Goal: Task Accomplishment & Management: Manage account settings

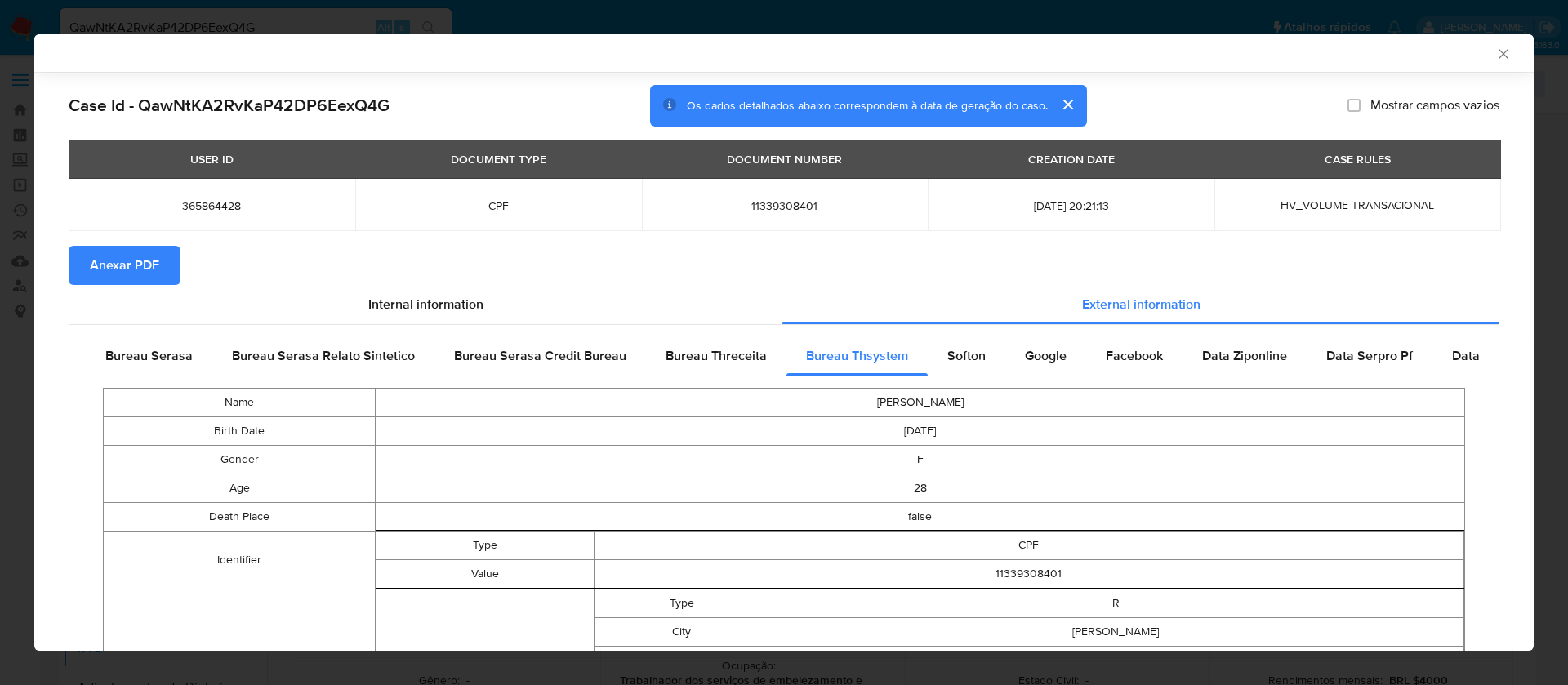
select select "10"
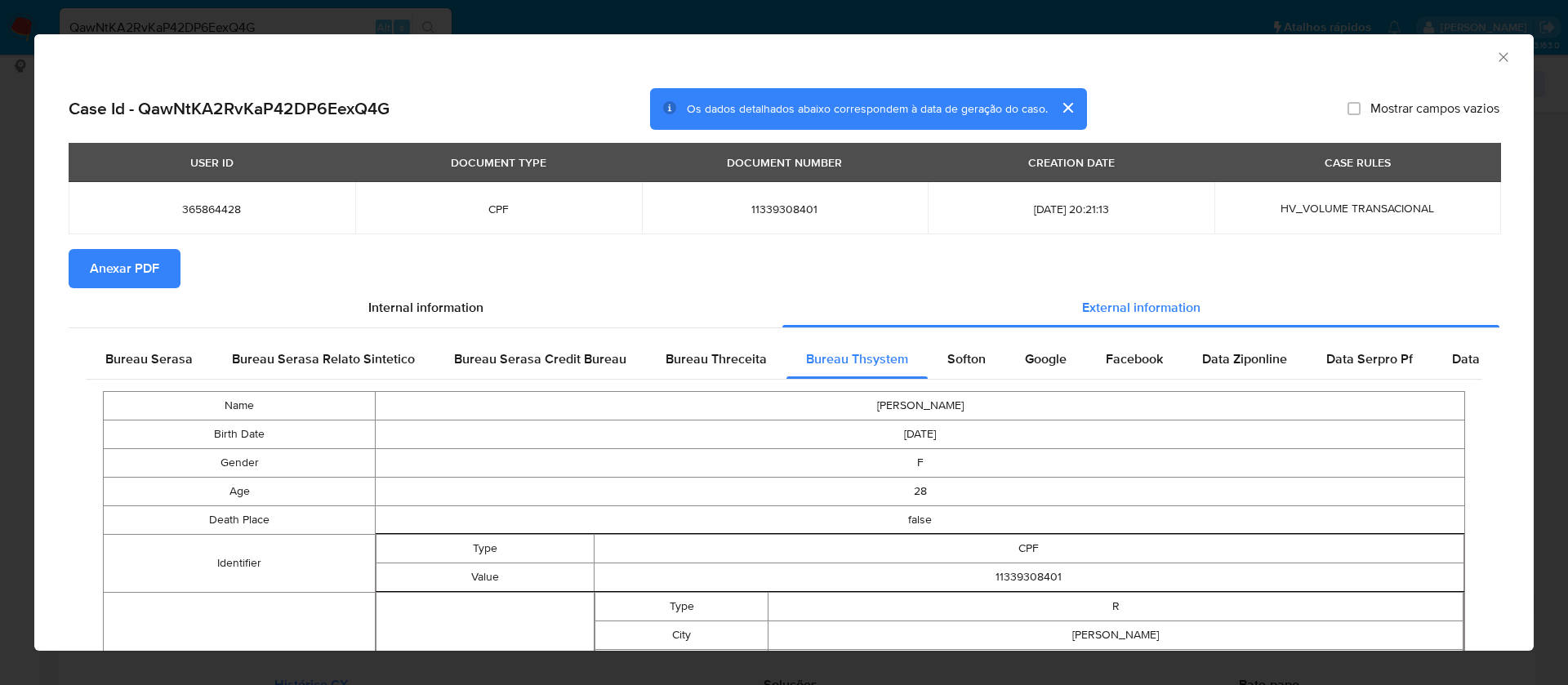
click at [99, 262] on span "Anexar PDF" at bounding box center [124, 268] width 69 height 36
click at [114, 273] on span "Anexar PDF" at bounding box center [124, 268] width 69 height 36
click at [1499, 57] on icon "Fechar a janela" at bounding box center [1503, 57] width 9 height 9
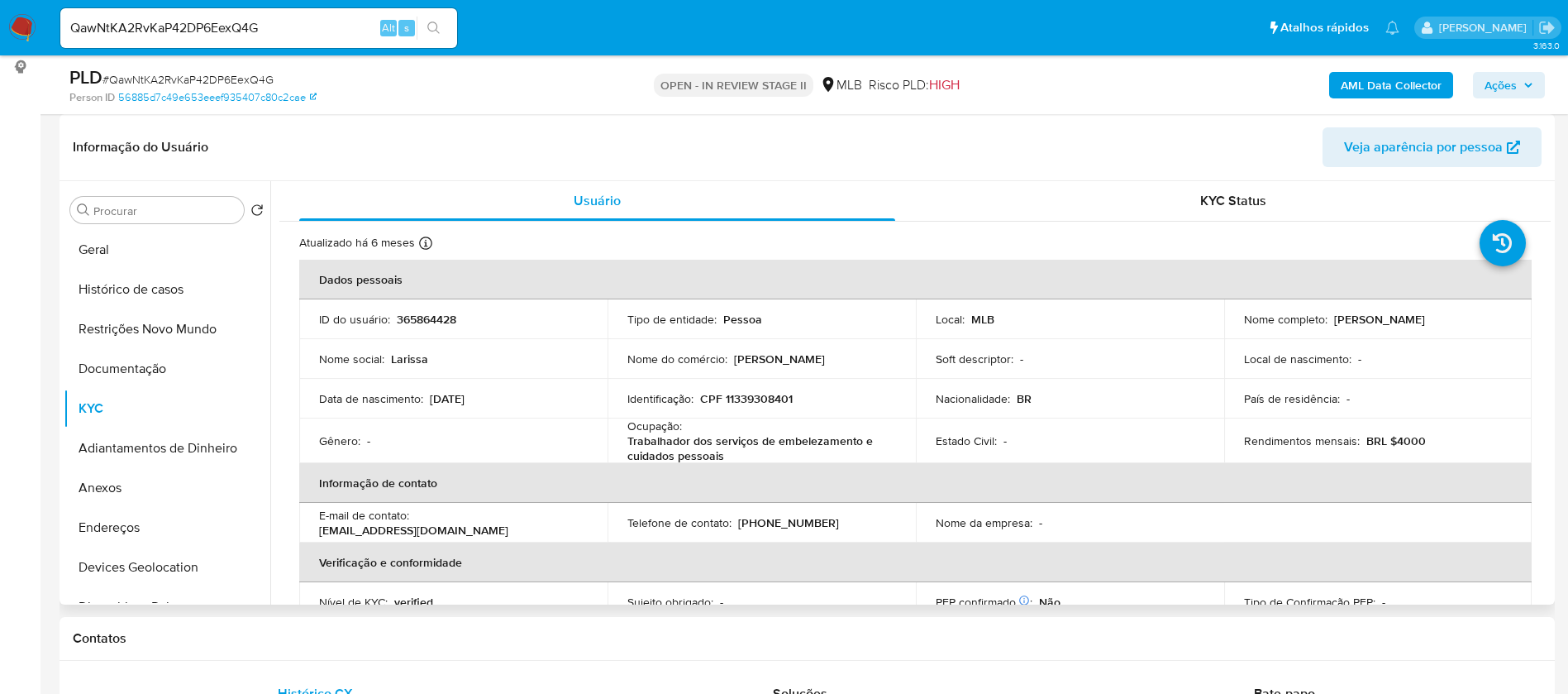
drag, startPoint x: 1448, startPoint y: 319, endPoint x: 1329, endPoint y: 322, distance: 119.0
click at [1329, 322] on div "Nome completo : Larissa Tomaz da Silva" at bounding box center [1378, 320] width 269 height 15
copy p "[PERSON_NAME] [PERSON_NAME]"
drag, startPoint x: 793, startPoint y: 402, endPoint x: 723, endPoint y: 400, distance: 70.0
click at [723, 400] on div "Identificação : CPF 11339308401" at bounding box center [762, 399] width 269 height 15
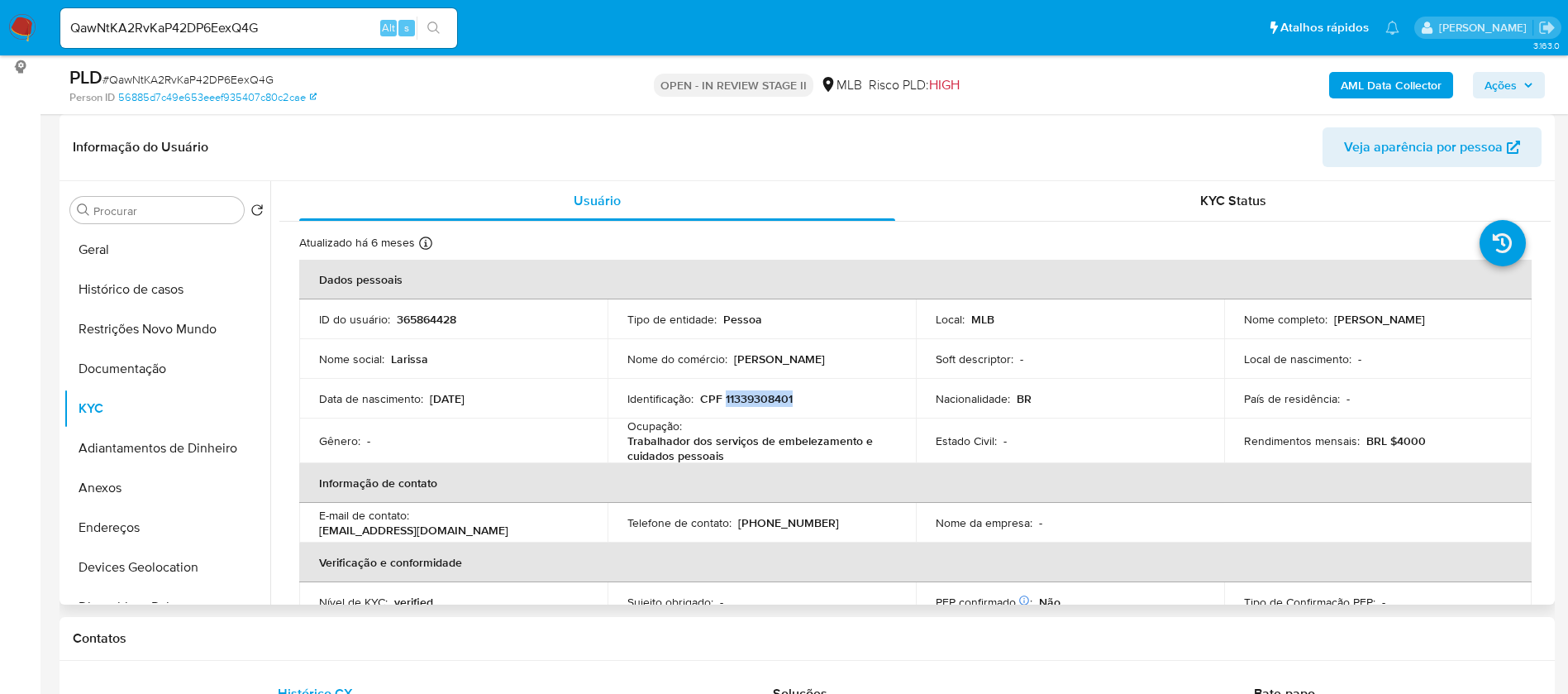
copy p "11339308401"
click at [426, 322] on p "365864428" at bounding box center [427, 320] width 59 height 15
copy p "365864428"
click at [145, 254] on button "Geral" at bounding box center [160, 249] width 193 height 40
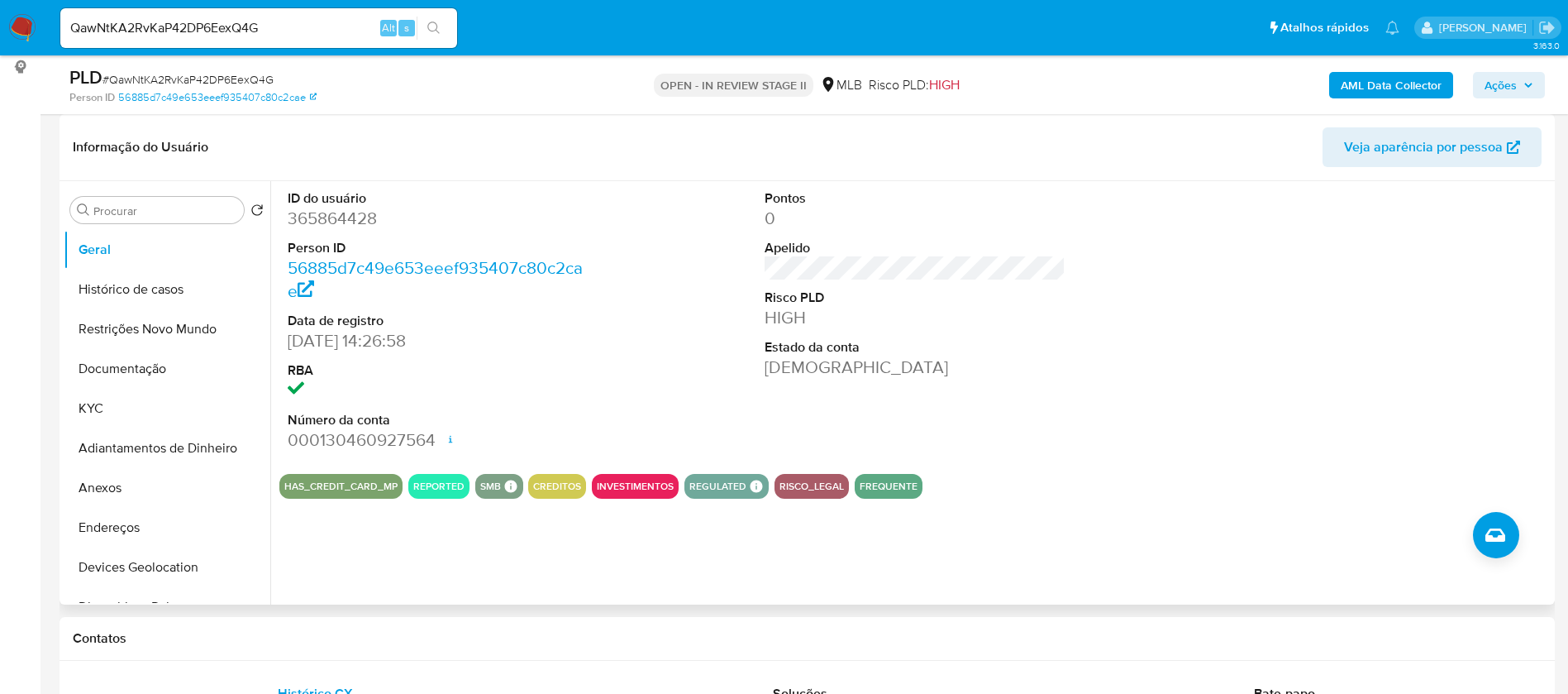
click at [1027, 380] on div "Pontos 0 Apelido Risco PLD HIGH Estado da conta Ativa" at bounding box center [915, 320] width 318 height 280
click at [136, 414] on button "KYC" at bounding box center [160, 408] width 193 height 40
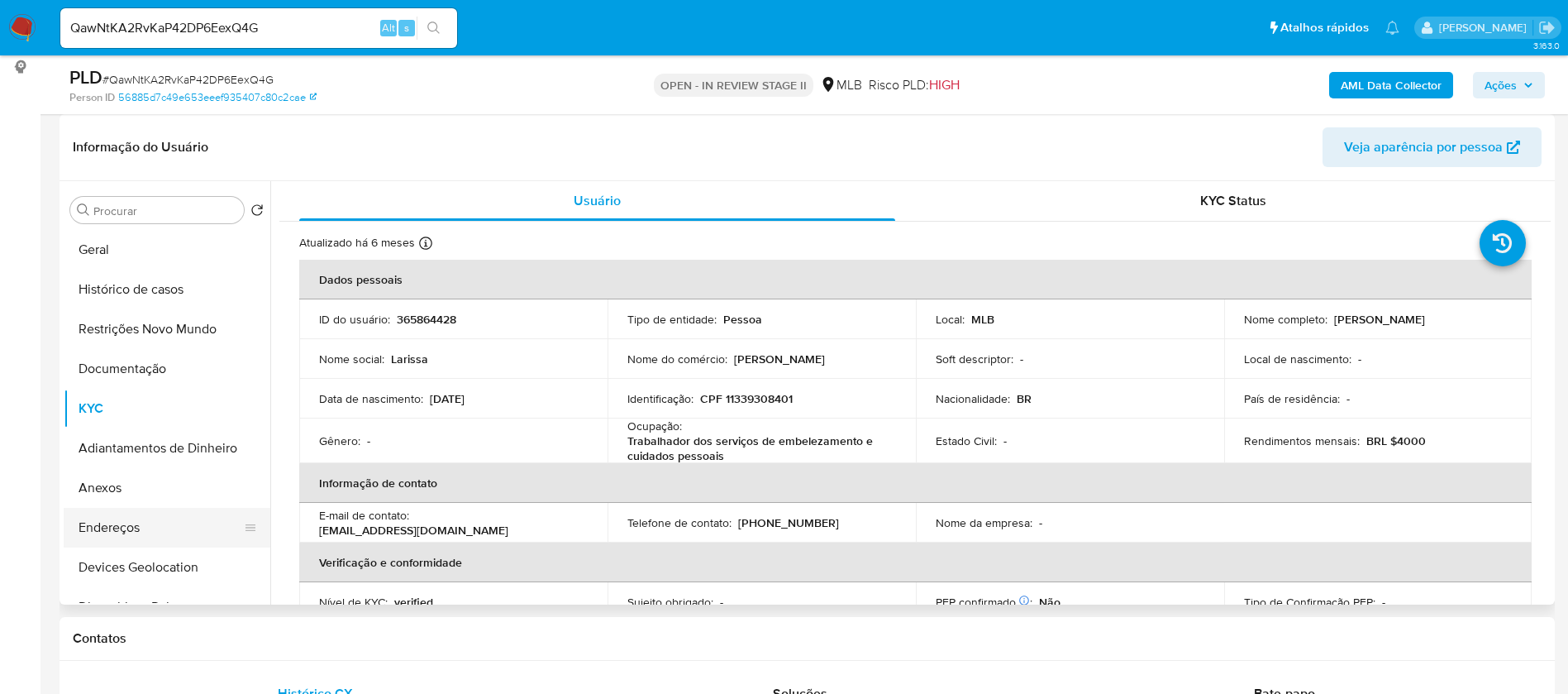
click at [161, 527] on button "Endereços" at bounding box center [160, 527] width 193 height 40
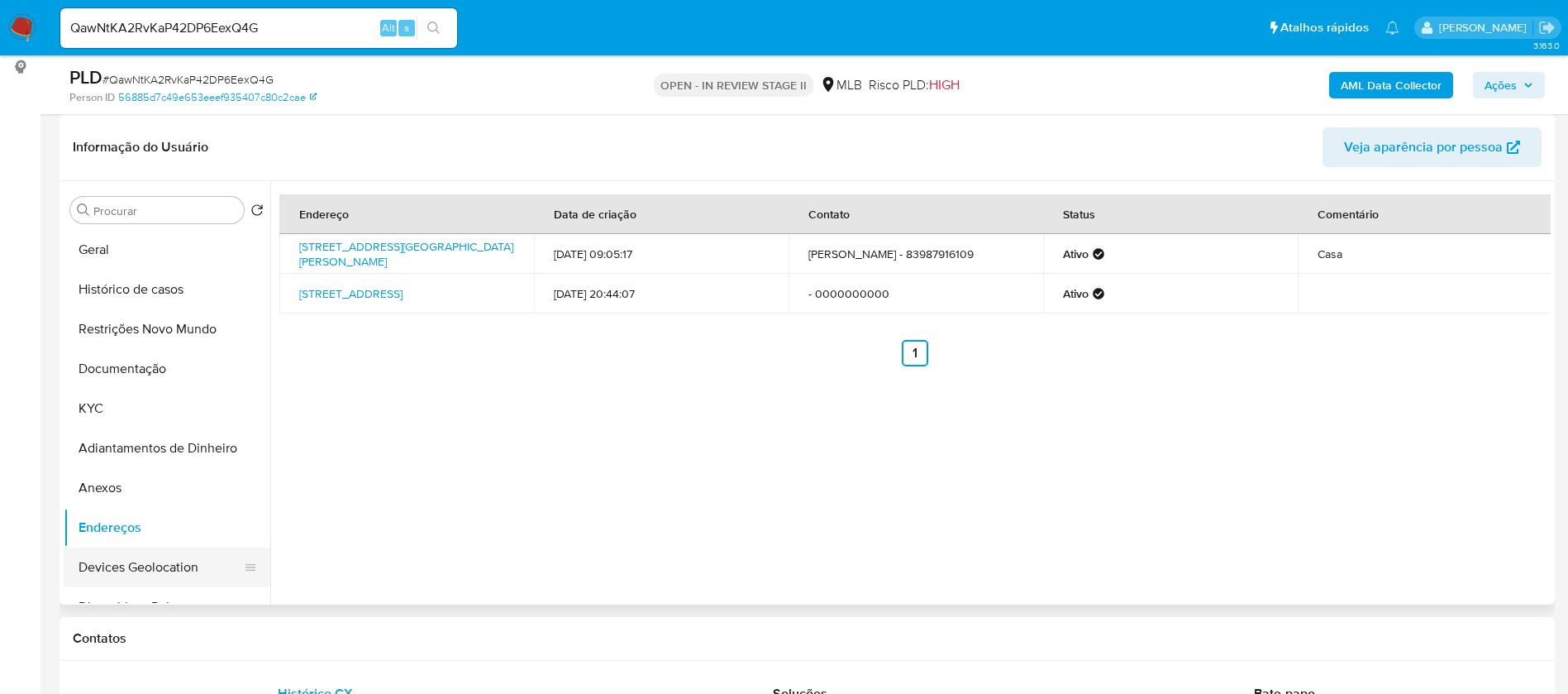
click at [172, 560] on button "Devices Geolocation" at bounding box center [160, 567] width 193 height 40
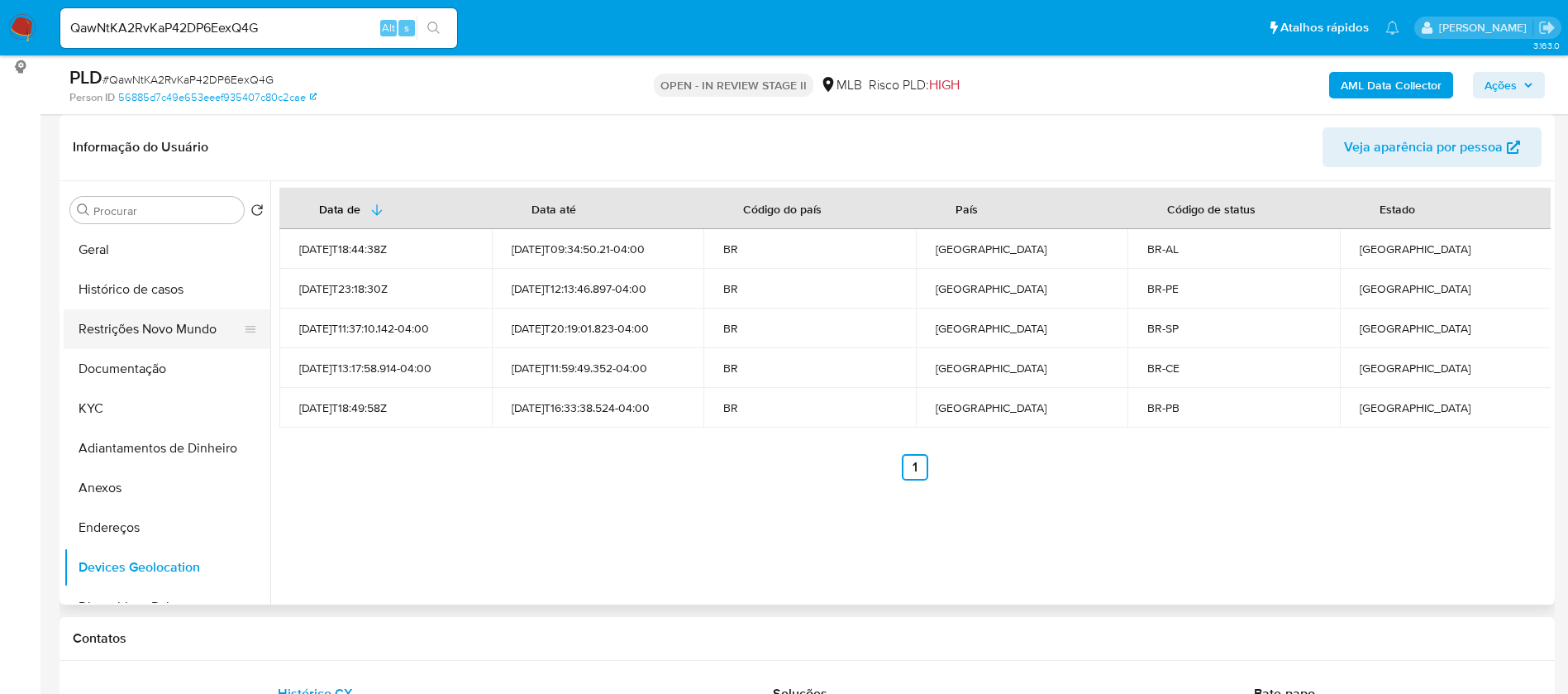
click at [136, 331] on button "Restrições Novo Mundo" at bounding box center [160, 329] width 193 height 40
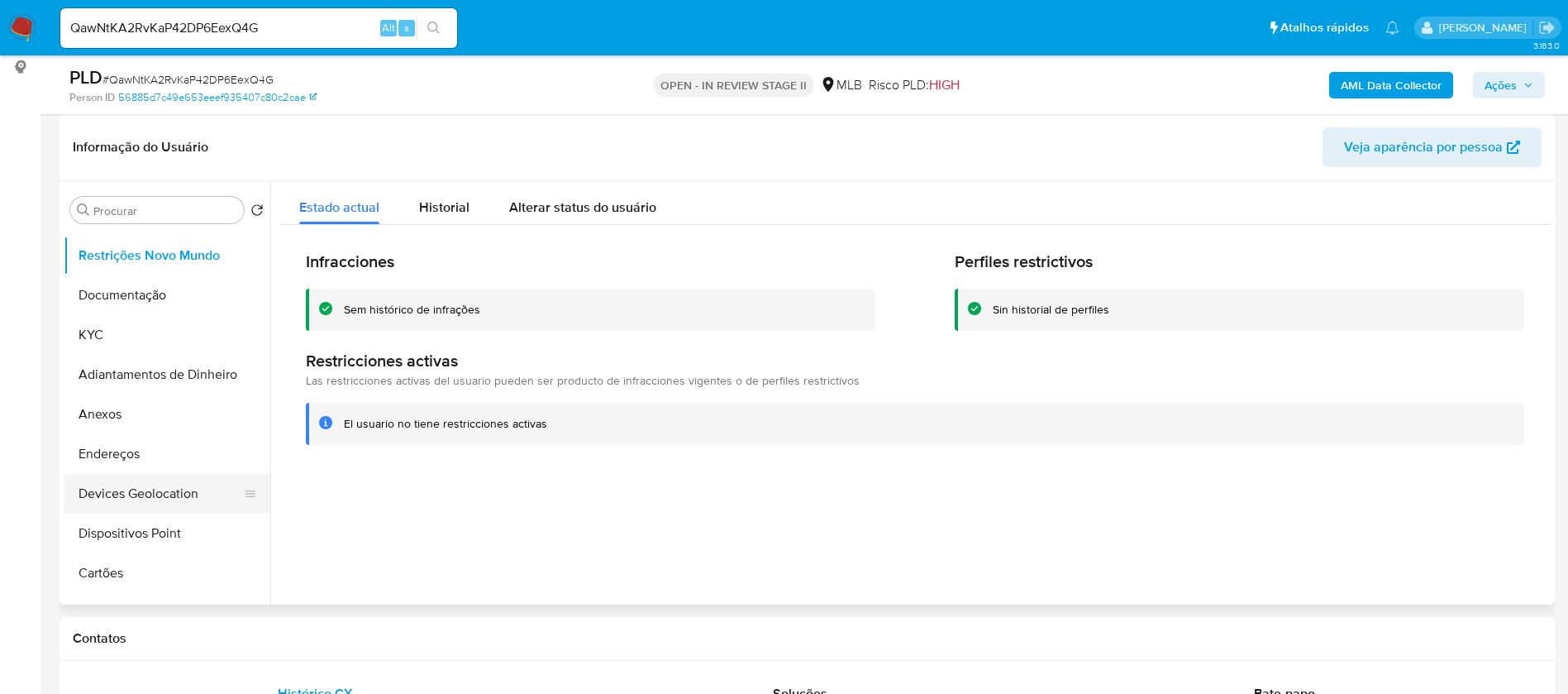
scroll to position [124, 0]
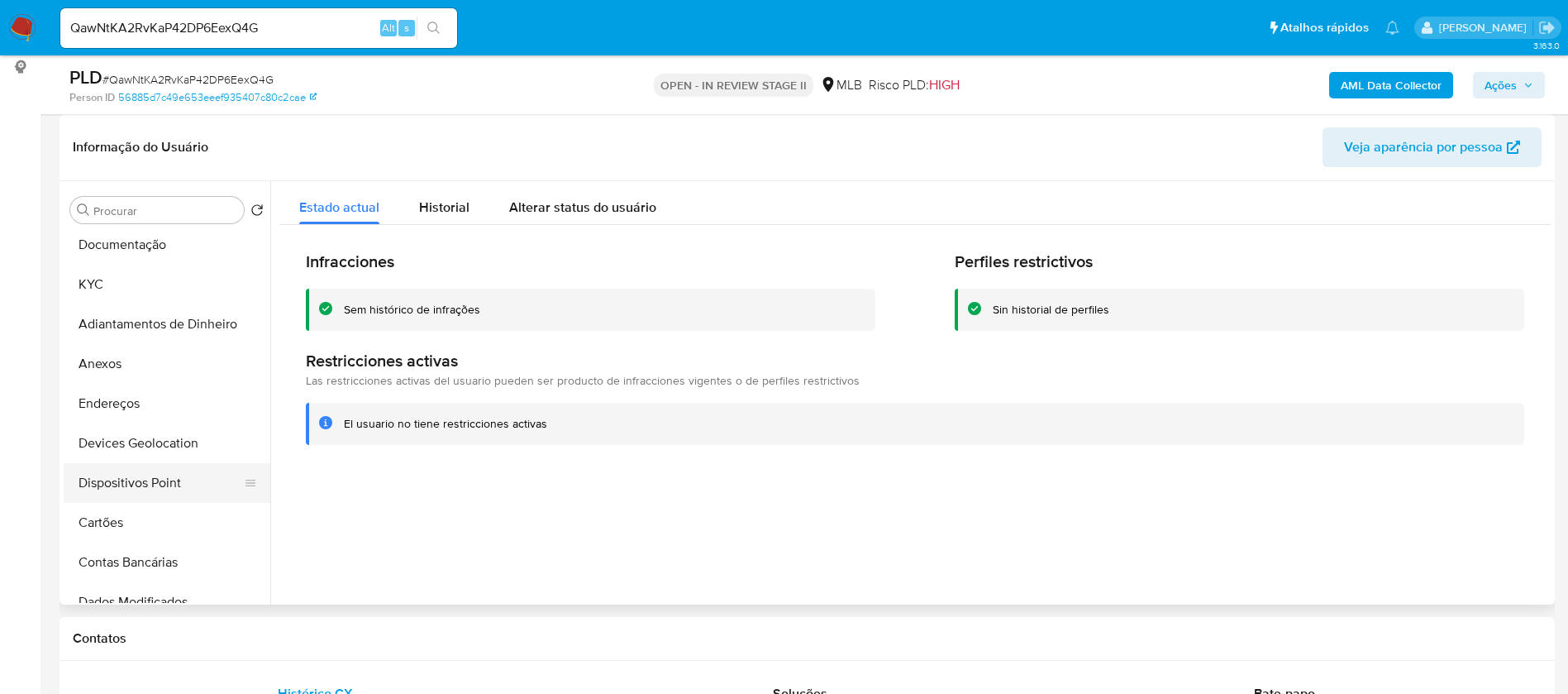
click at [195, 481] on button "Dispositivos Point" at bounding box center [160, 483] width 193 height 40
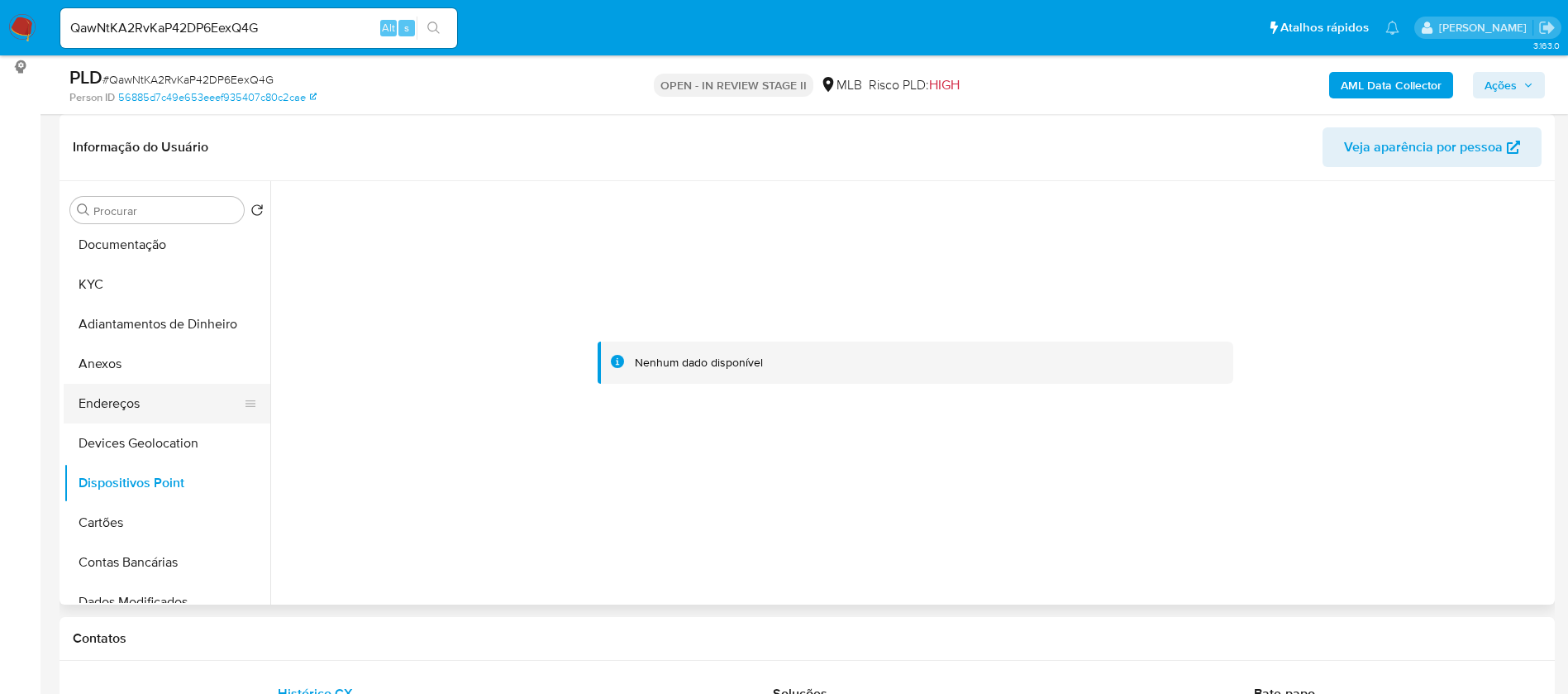
click at [154, 398] on button "Endereços" at bounding box center [160, 403] width 193 height 40
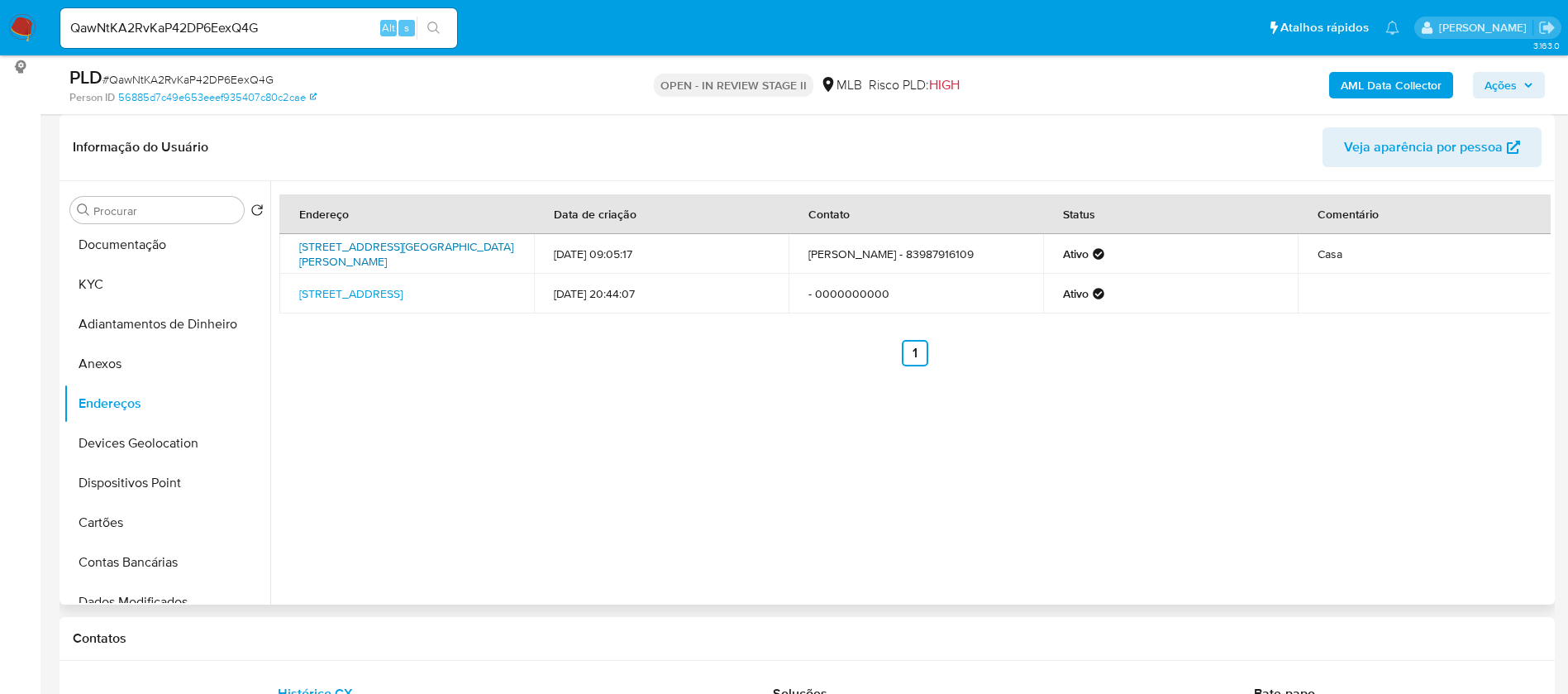
click at [383, 254] on link "Rua Universitário Ivan Olímpio Segundo 200, João Pessoa, Paraíba, 58059380, Bra…" at bounding box center [406, 254] width 214 height 31
click at [473, 249] on link "Rua Universitário Ivan Olímpio Segundo 200, João Pessoa, Paraíba, 58059380, Bra…" at bounding box center [406, 254] width 214 height 31
drag, startPoint x: 289, startPoint y: 240, endPoint x: 433, endPoint y: 257, distance: 145.0
click at [433, 257] on td "Rua Universitário Ivan Olímpio Segundo 200, João Pessoa, Paraíba, 58059380, Bra…" at bounding box center [406, 254] width 254 height 40
copy link "Rua Universitário Ivan Olímpio Segundo 200, João Pessoa, Paraíba"
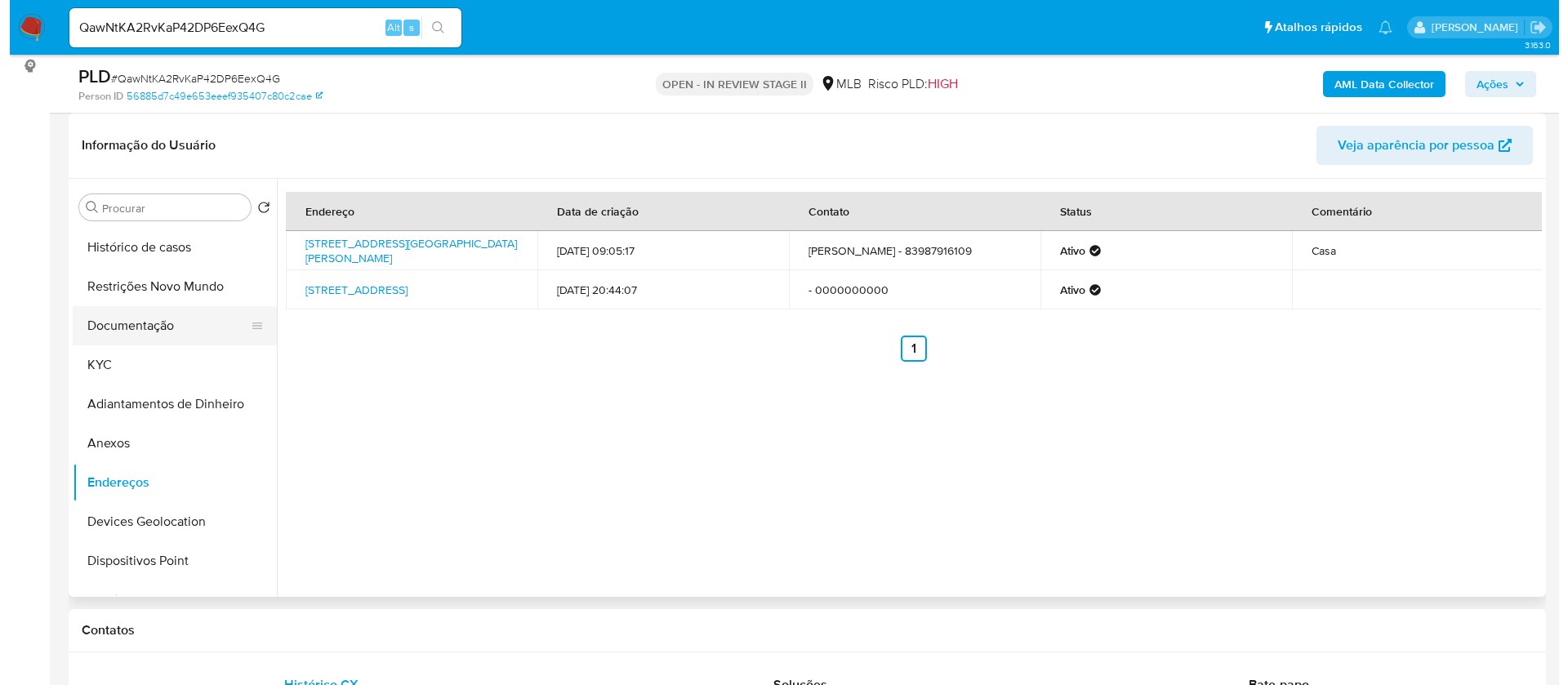
scroll to position [0, 0]
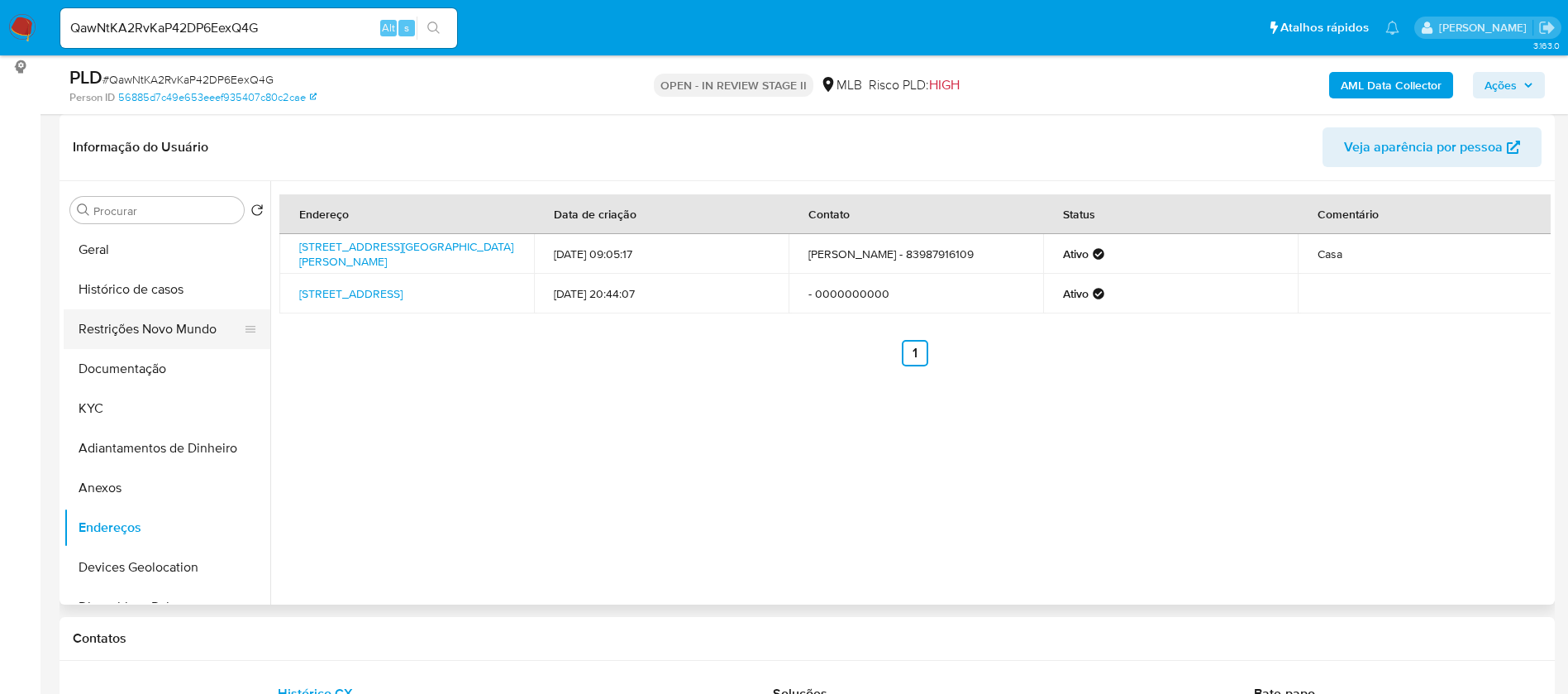
click at [167, 319] on button "Restrições Novo Mundo" at bounding box center [160, 329] width 193 height 40
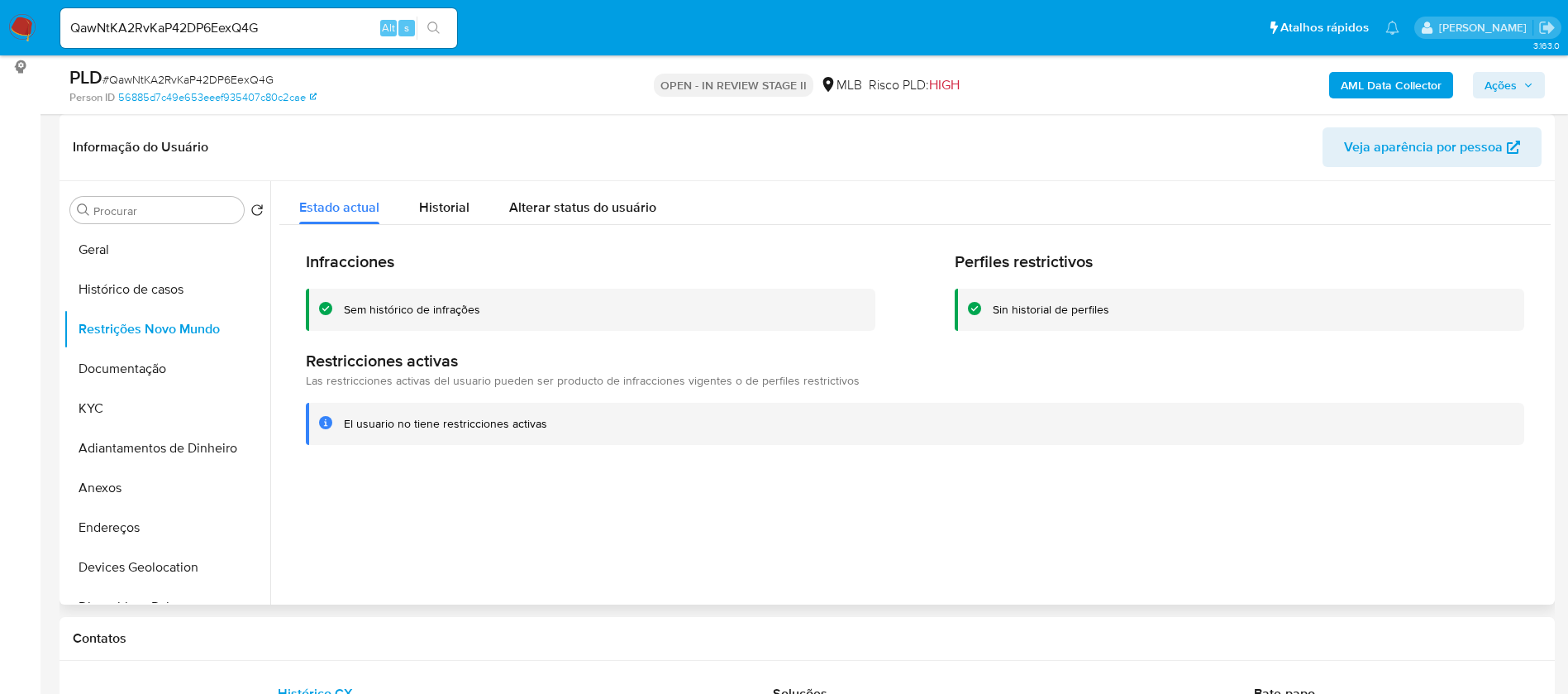
drag, startPoint x: 121, startPoint y: 483, endPoint x: 323, endPoint y: 439, distance: 206.7
click at [121, 484] on button "Anexos" at bounding box center [166, 488] width 207 height 40
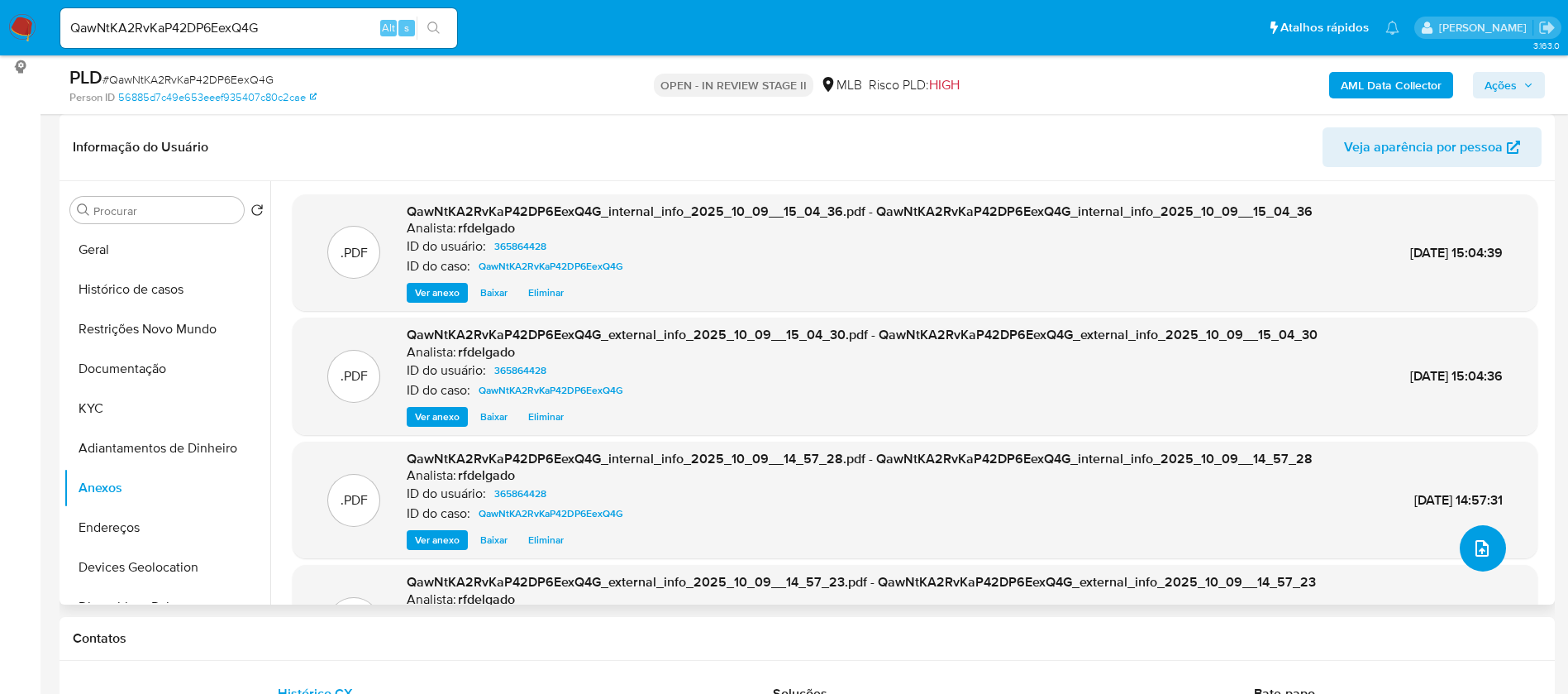
click at [1481, 549] on icon "upload-file" at bounding box center [1482, 549] width 14 height 17
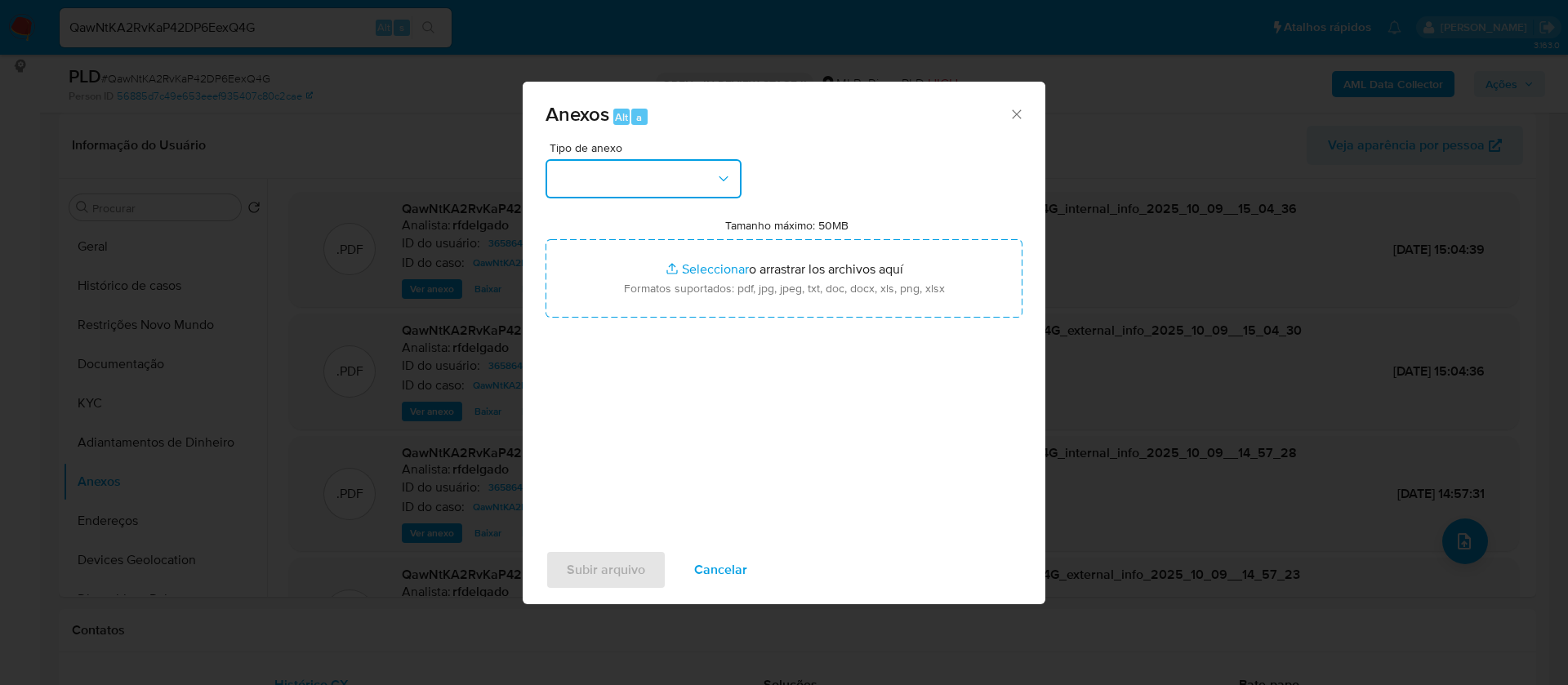
click at [695, 184] on button "button" at bounding box center [644, 179] width 196 height 39
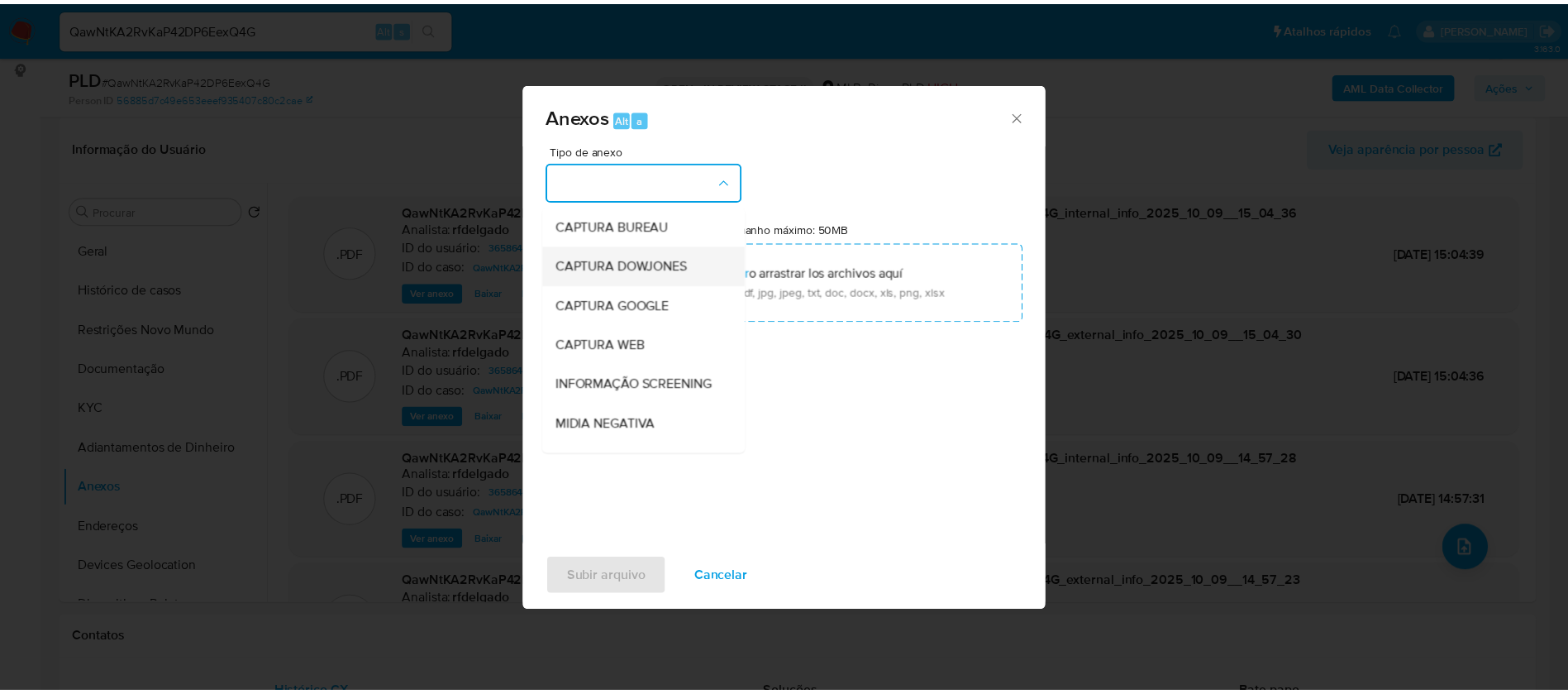
scroll to position [248, 0]
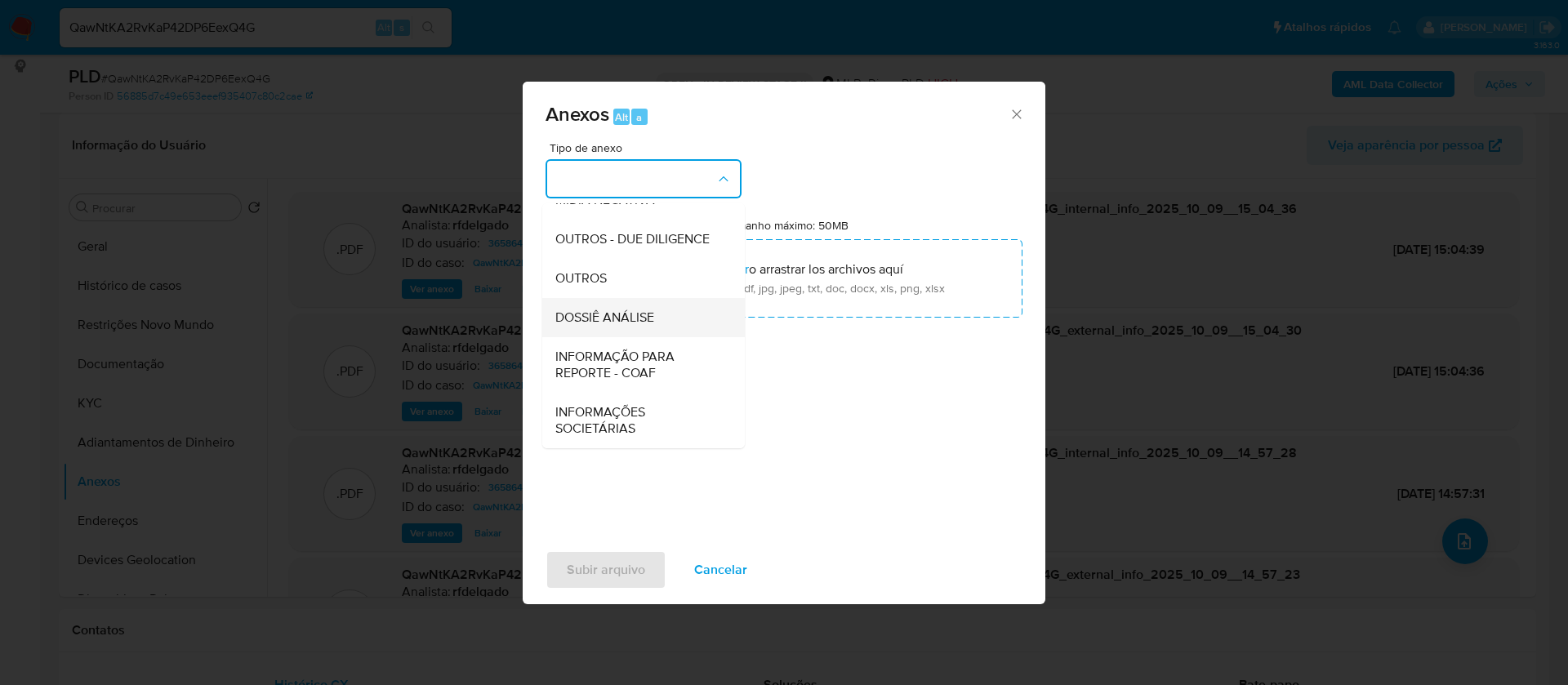
click at [649, 323] on span "DOSSIÊ ANÁLISE" at bounding box center [604, 318] width 99 height 17
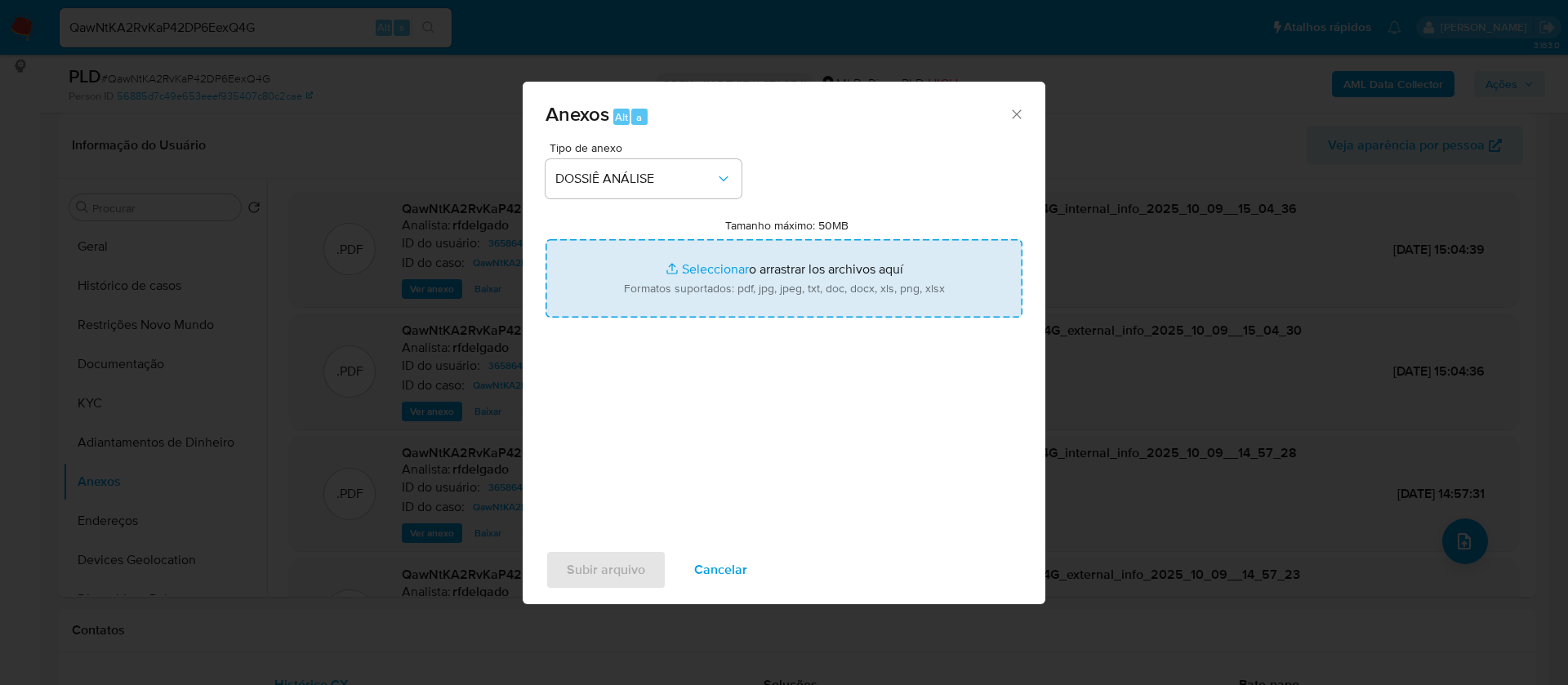
click at [693, 270] on input "Tamanho máximo: 50MB Seleccionar archivos" at bounding box center [784, 279] width 477 height 78
type input "C:\fakepath\2° SAR - - CPF 11339308401 - LARISSA TOMAZ DA SILVA.pdf"
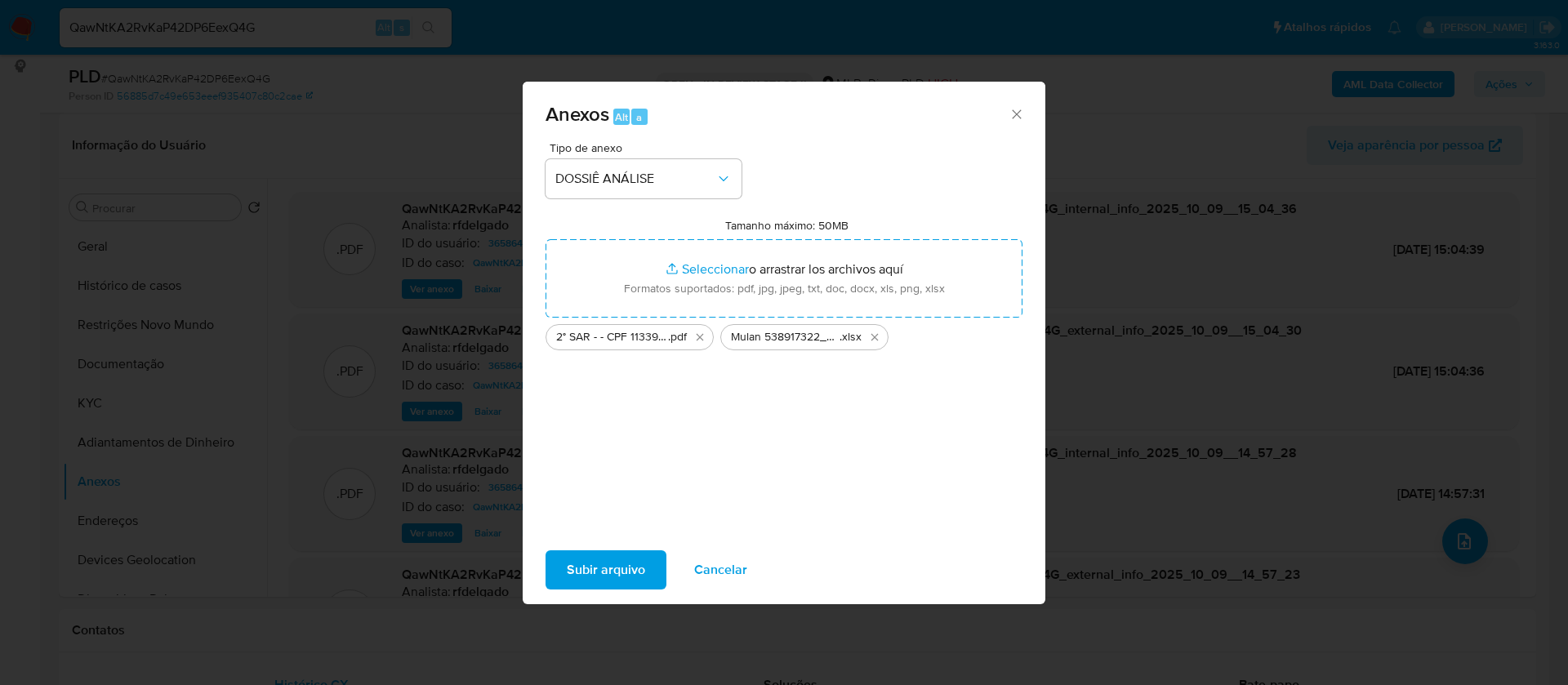
click at [585, 567] on span "Subir arquivo" at bounding box center [606, 569] width 78 height 36
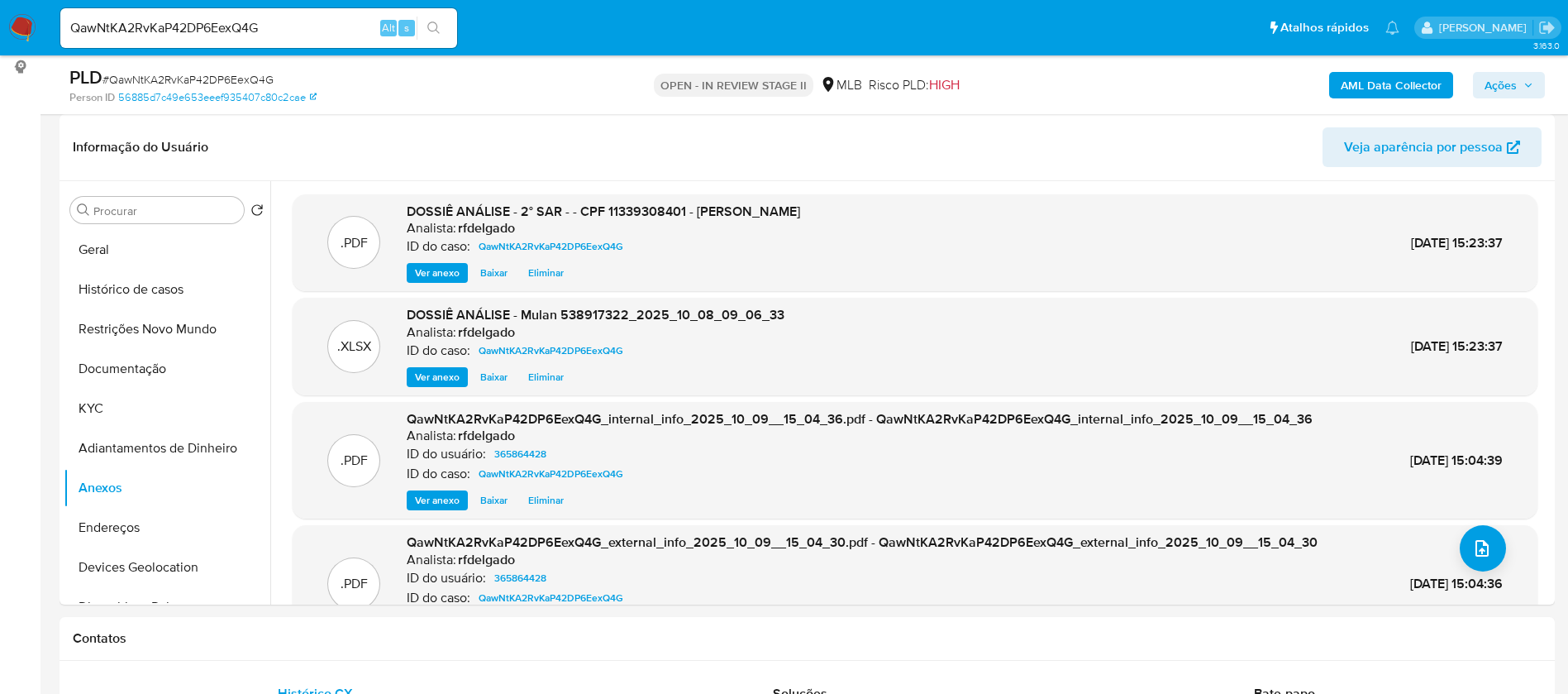
click at [1522, 84] on span "Ações" at bounding box center [1509, 85] width 49 height 23
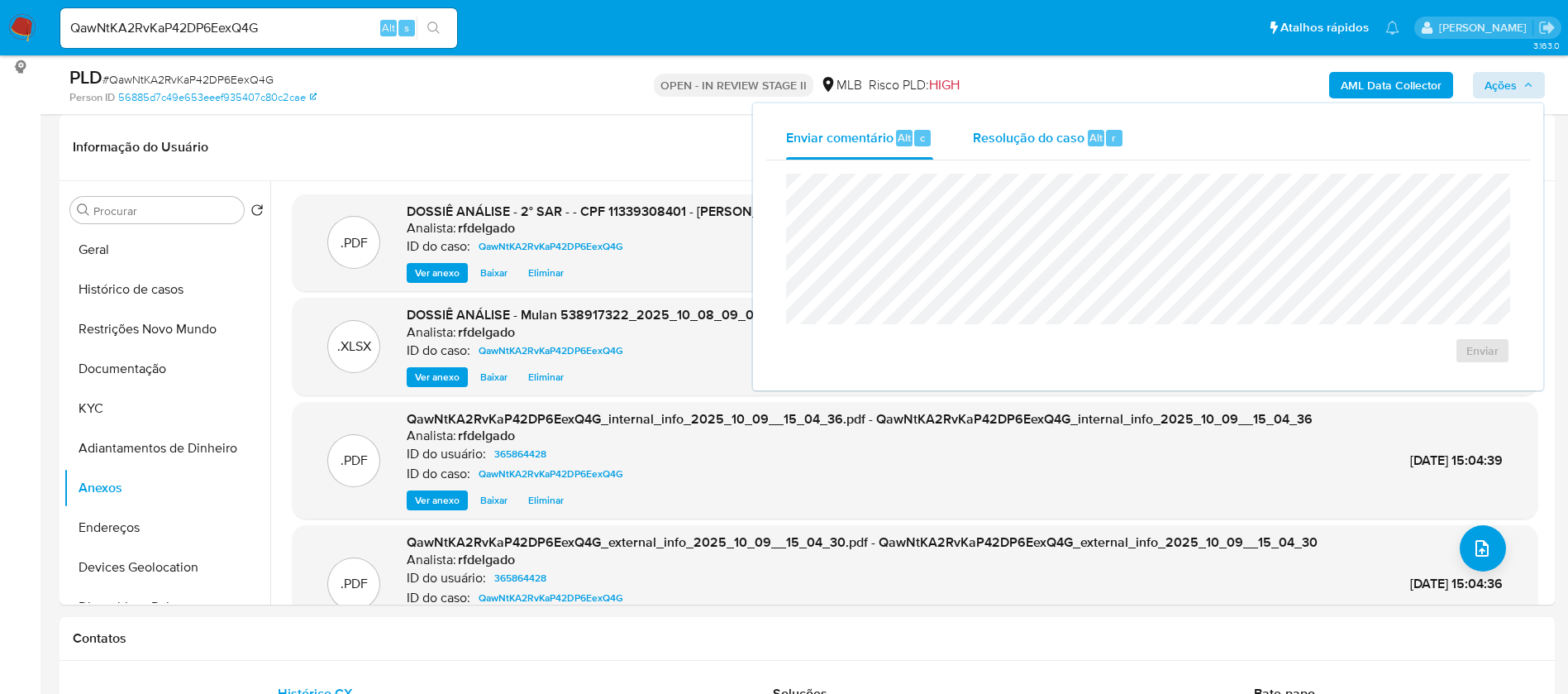
click at [1078, 134] on span "Resolução do caso" at bounding box center [1028, 137] width 112 height 19
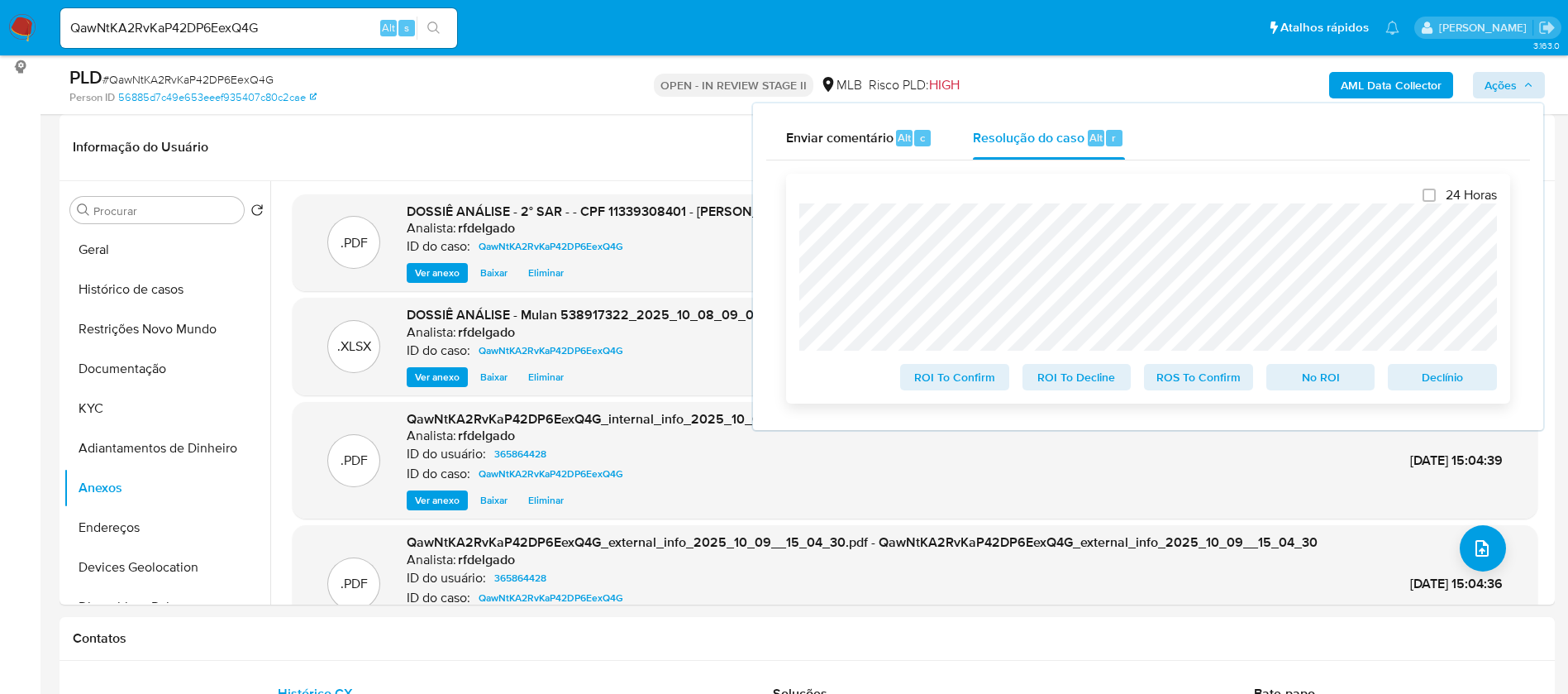
drag, startPoint x: 1481, startPoint y: 380, endPoint x: 1469, endPoint y: 365, distance: 19.2
click at [1480, 380] on span "Declínio" at bounding box center [1442, 376] width 86 height 23
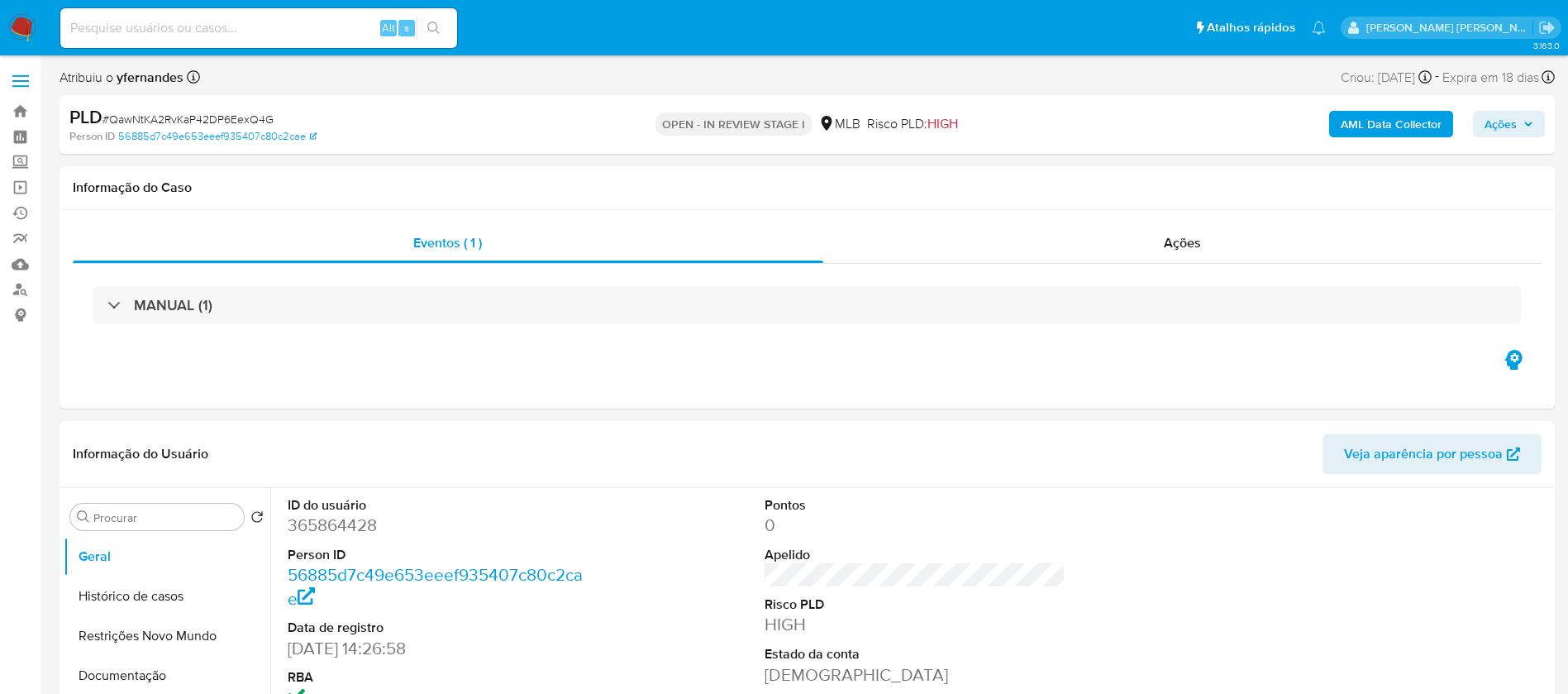
select select "10"
drag, startPoint x: 275, startPoint y: 118, endPoint x: 112, endPoint y: 119, distance: 163.0
click at [112, 119] on div "PLD # QawNtKA2RvKaP42DP6EexQ4G" at bounding box center [312, 117] width 486 height 25
click at [112, 120] on span "# QawNtKA2RvKaP42DP6EexQ4G" at bounding box center [188, 119] width 172 height 17
drag, startPoint x: 111, startPoint y: 116, endPoint x: 291, endPoint y: 122, distance: 180.1
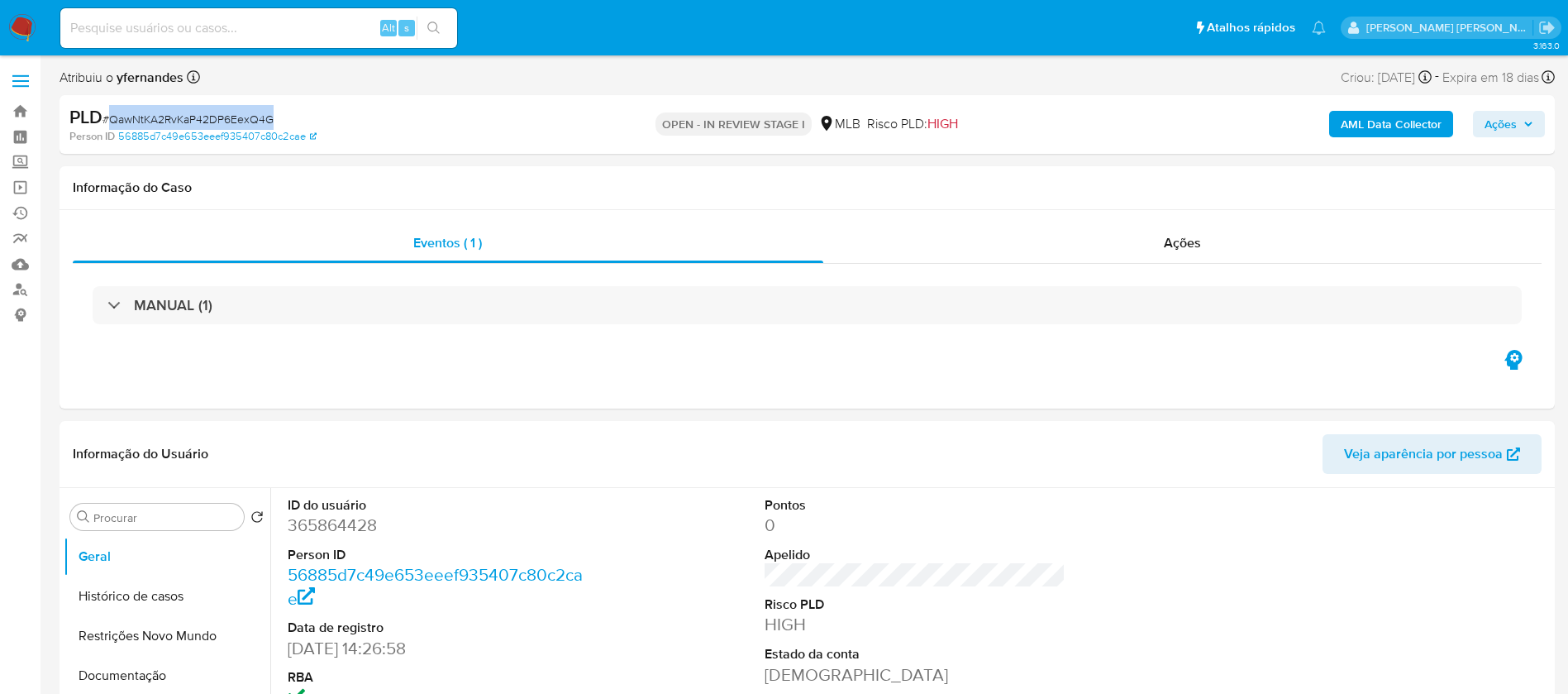
click at [291, 122] on div "PLD # QawNtKA2RvKaP42DP6EexQ4G" at bounding box center [312, 117] width 486 height 25
copy span "QawNtKA2RvKaP42DP6EexQ4G"
click at [24, 20] on img at bounding box center [22, 28] width 28 height 28
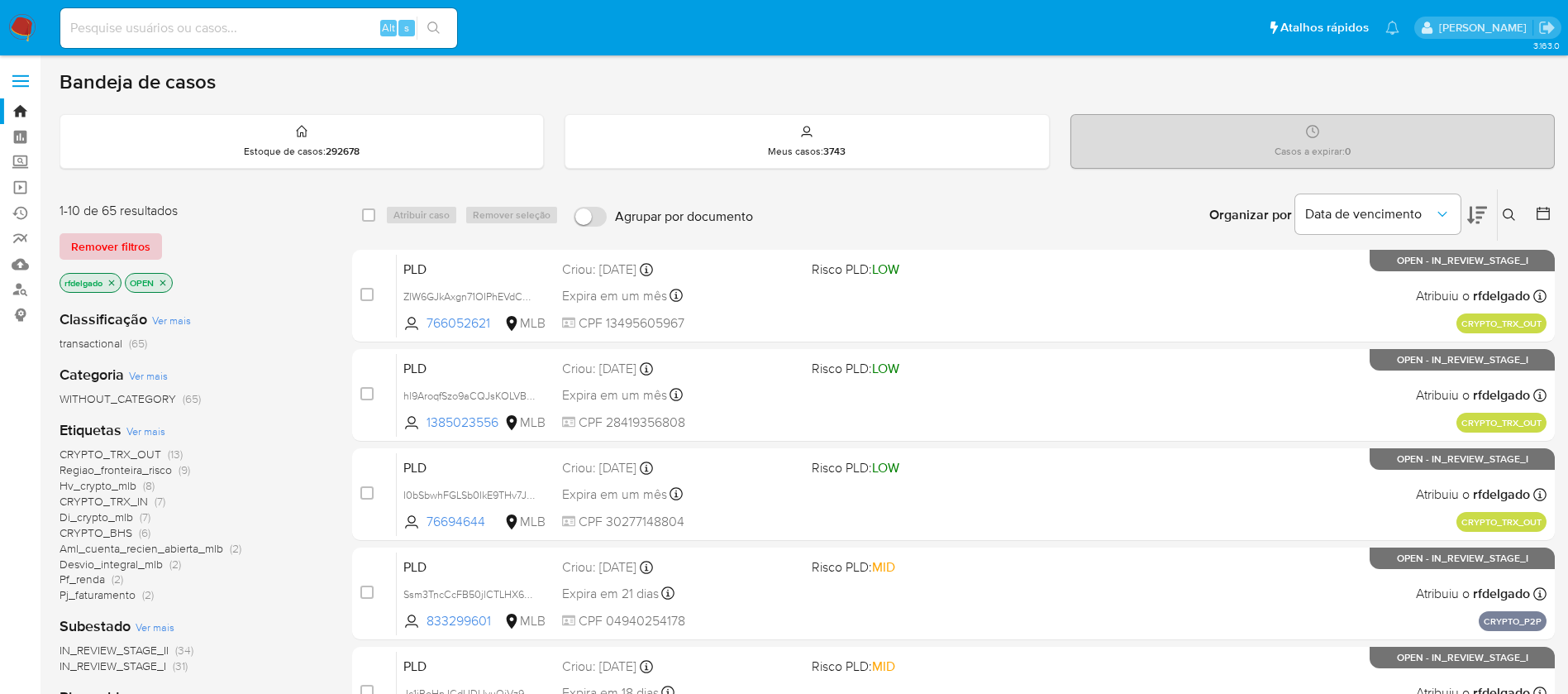
click at [148, 242] on span "Remover filtros" at bounding box center [111, 246] width 79 height 23
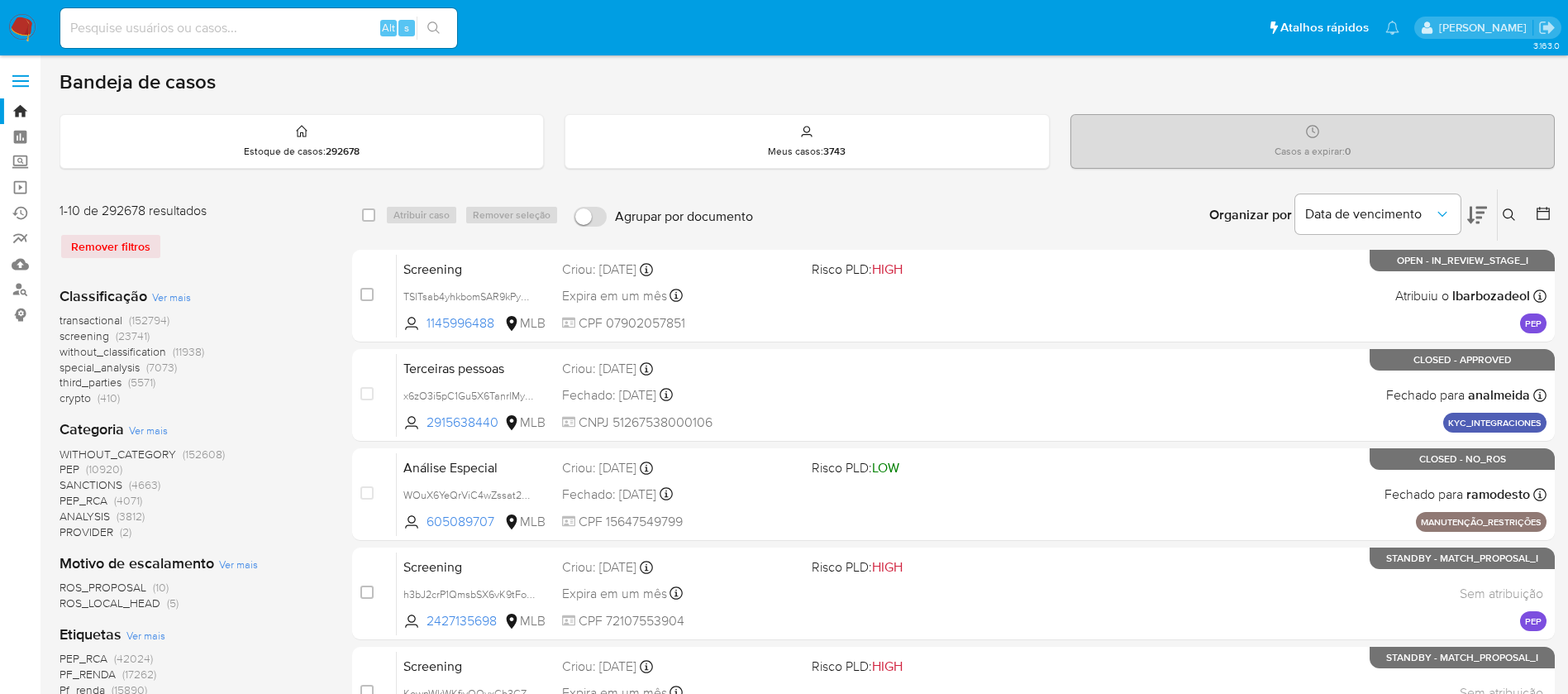
click at [1515, 214] on icon at bounding box center [1510, 216] width 14 height 14
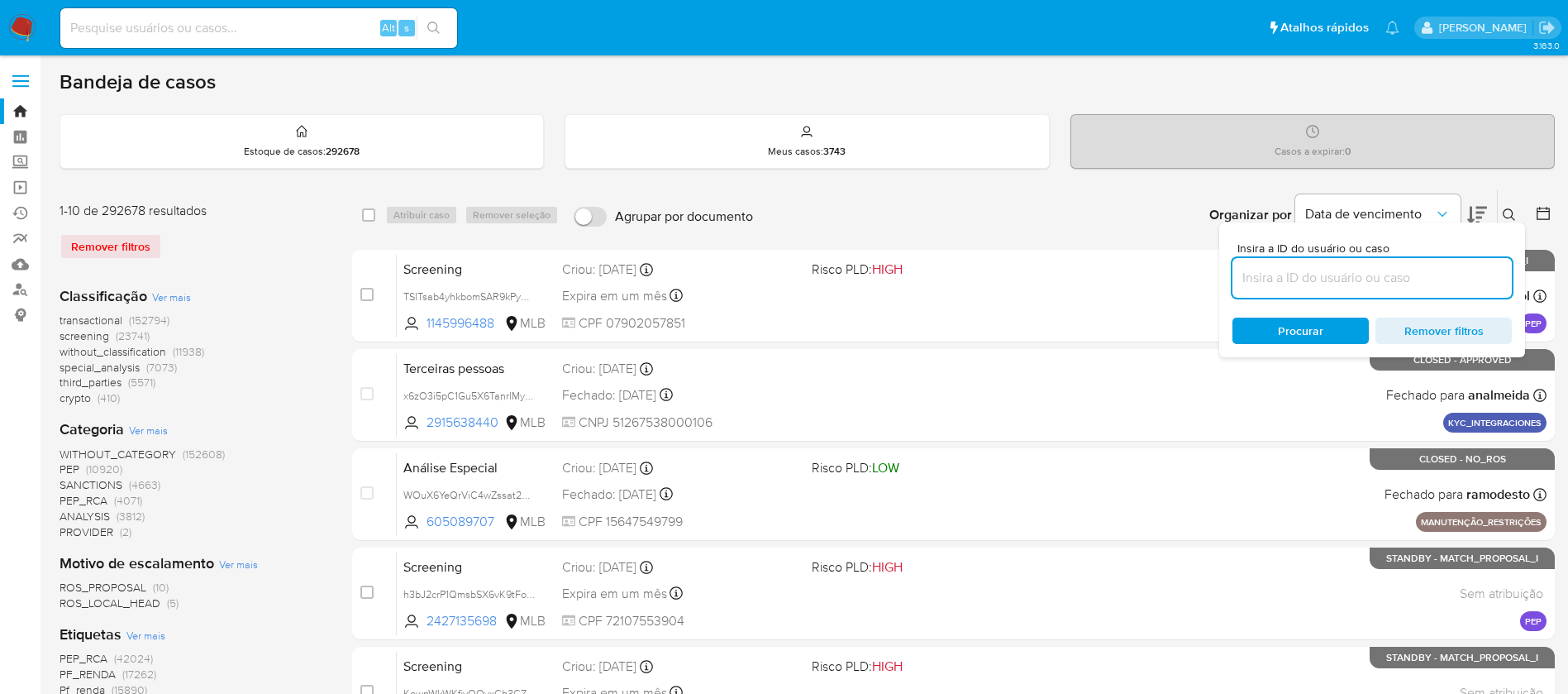
click at [1309, 273] on input at bounding box center [1372, 277] width 280 height 21
type input "QawNtKA2RvKaP42DP6EexQ4G"
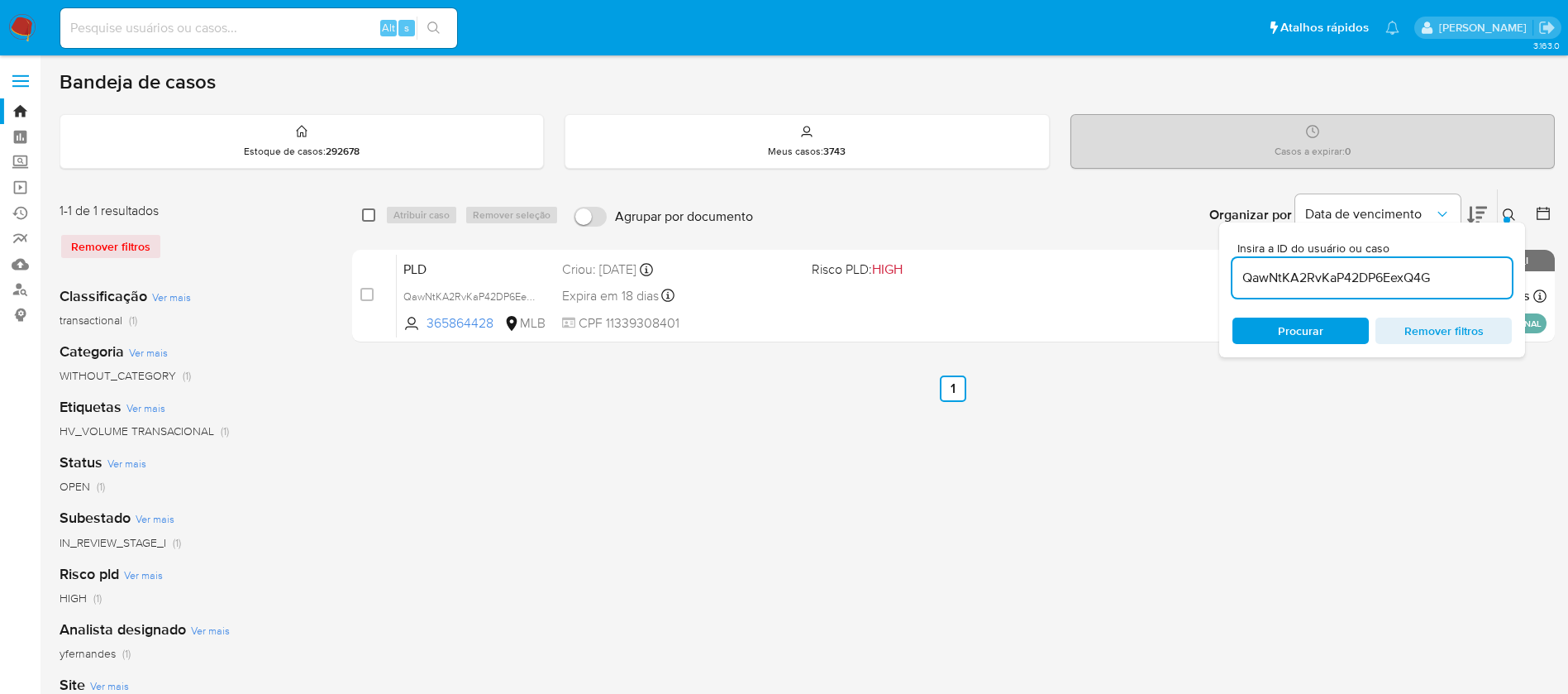
click at [373, 216] on input "checkbox" at bounding box center [368, 216] width 14 height 14
checkbox input "true"
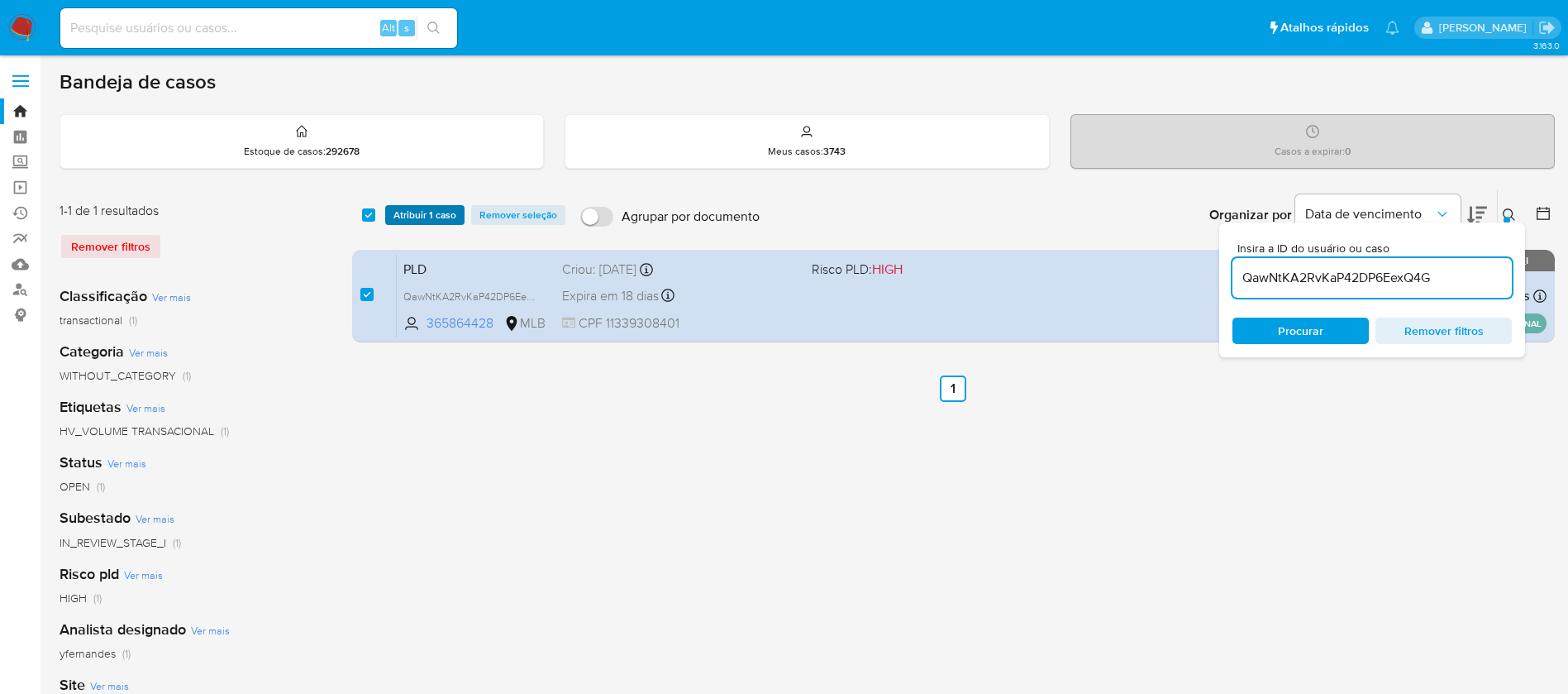
click at [421, 211] on span "Atribuir 1 caso" at bounding box center [425, 216] width 63 height 17
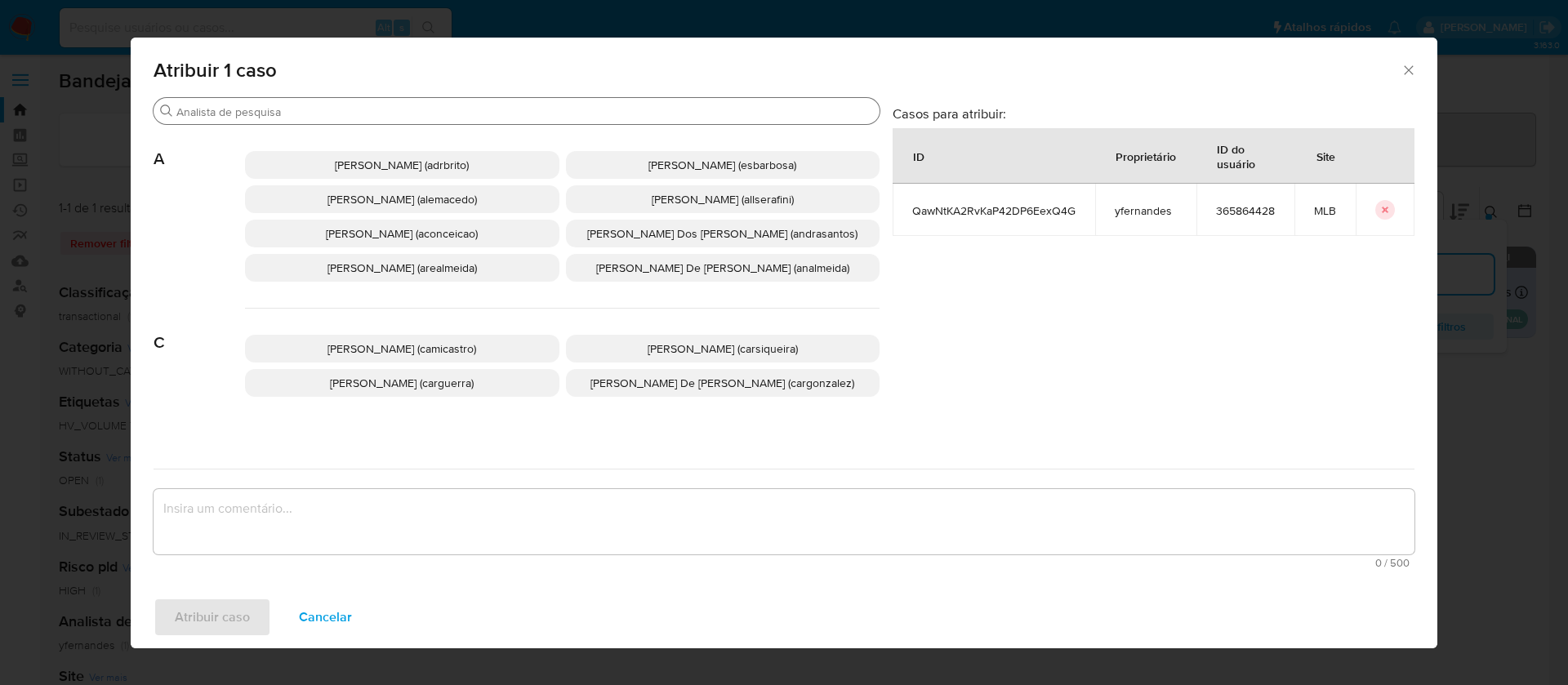
click at [487, 110] on input "Buscar" at bounding box center [524, 112] width 696 height 15
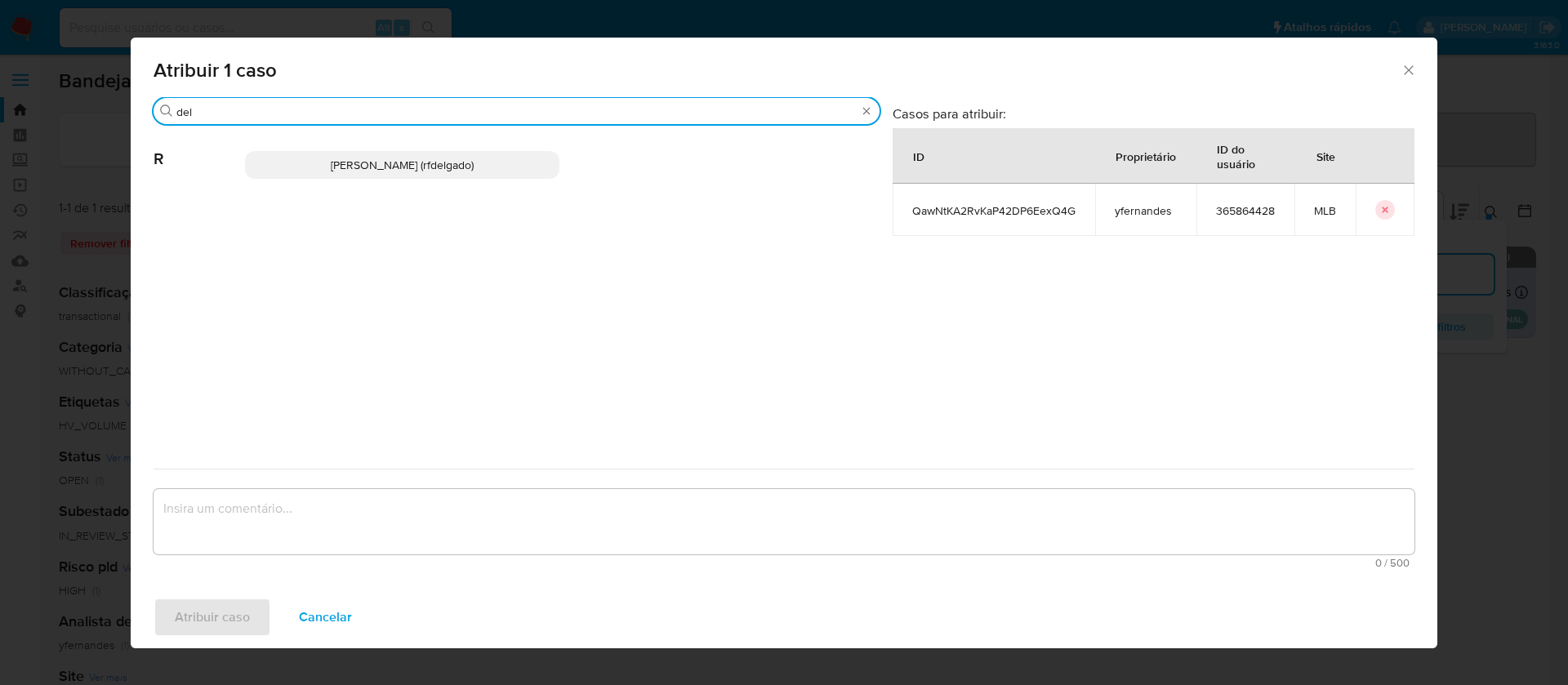
type input "del"
drag, startPoint x: 446, startPoint y: 170, endPoint x: 482, endPoint y: 214, distance: 56.9
click at [446, 169] on span "Renata De Freitas Delgado (rfdelgado)" at bounding box center [402, 165] width 143 height 17
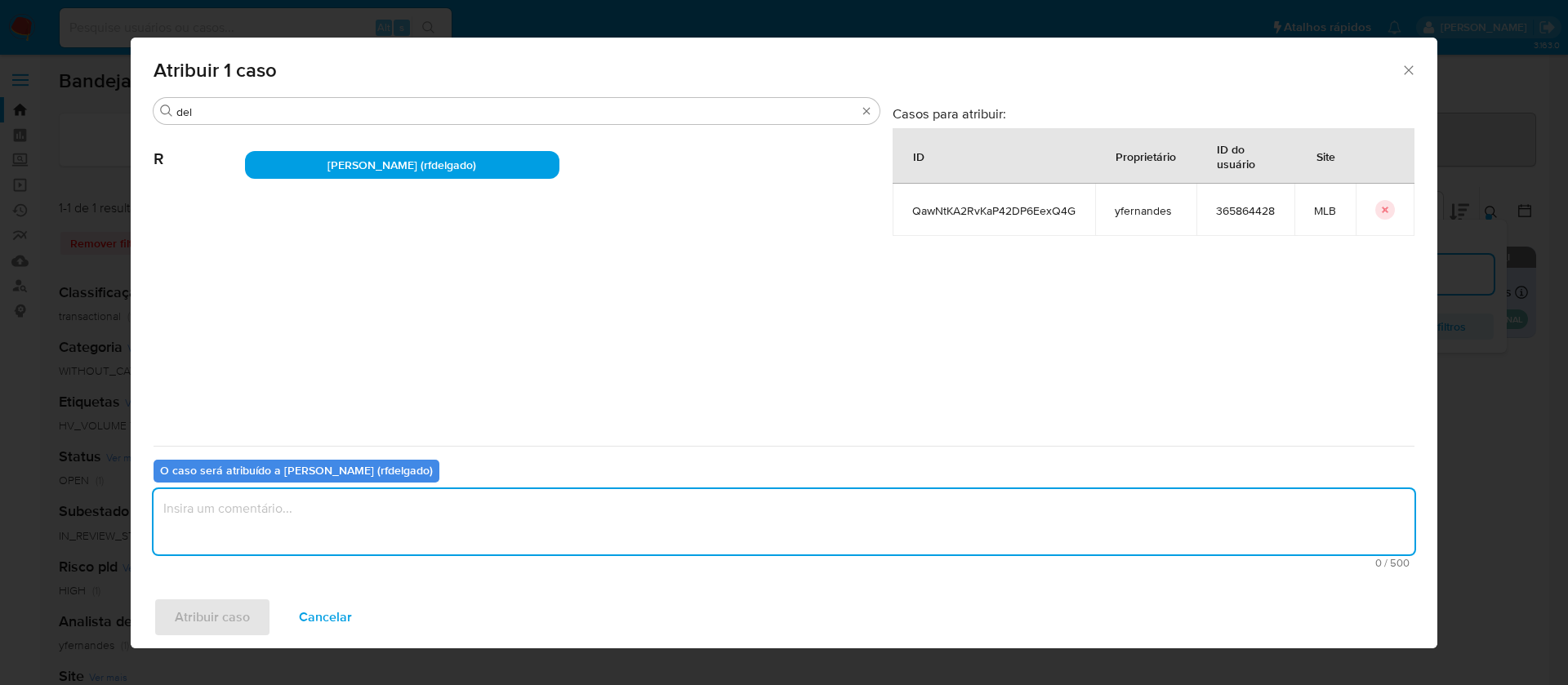
click at [701, 512] on textarea "assign-modal" at bounding box center [784, 521] width 1262 height 65
type textarea "."
click at [240, 617] on span "Atribuir caso" at bounding box center [212, 617] width 75 height 36
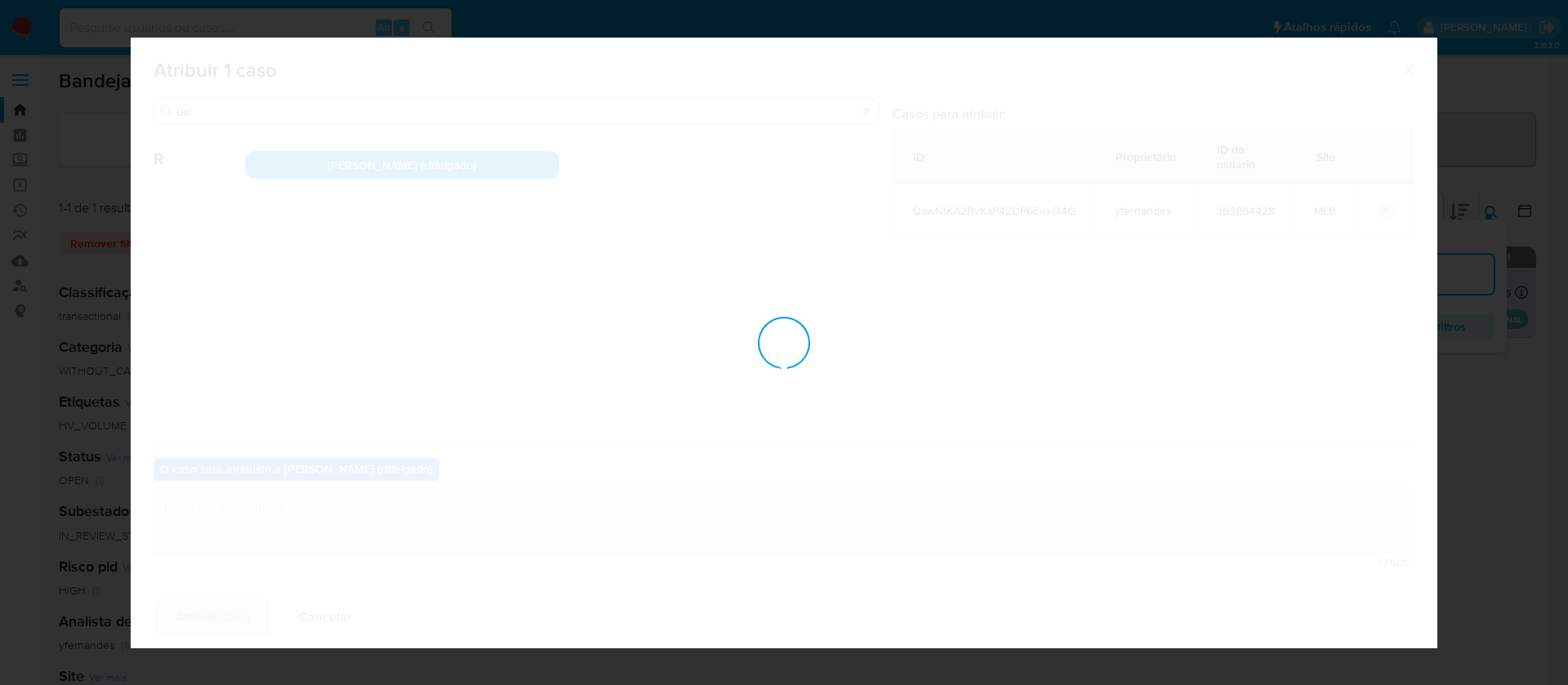
checkbox input "false"
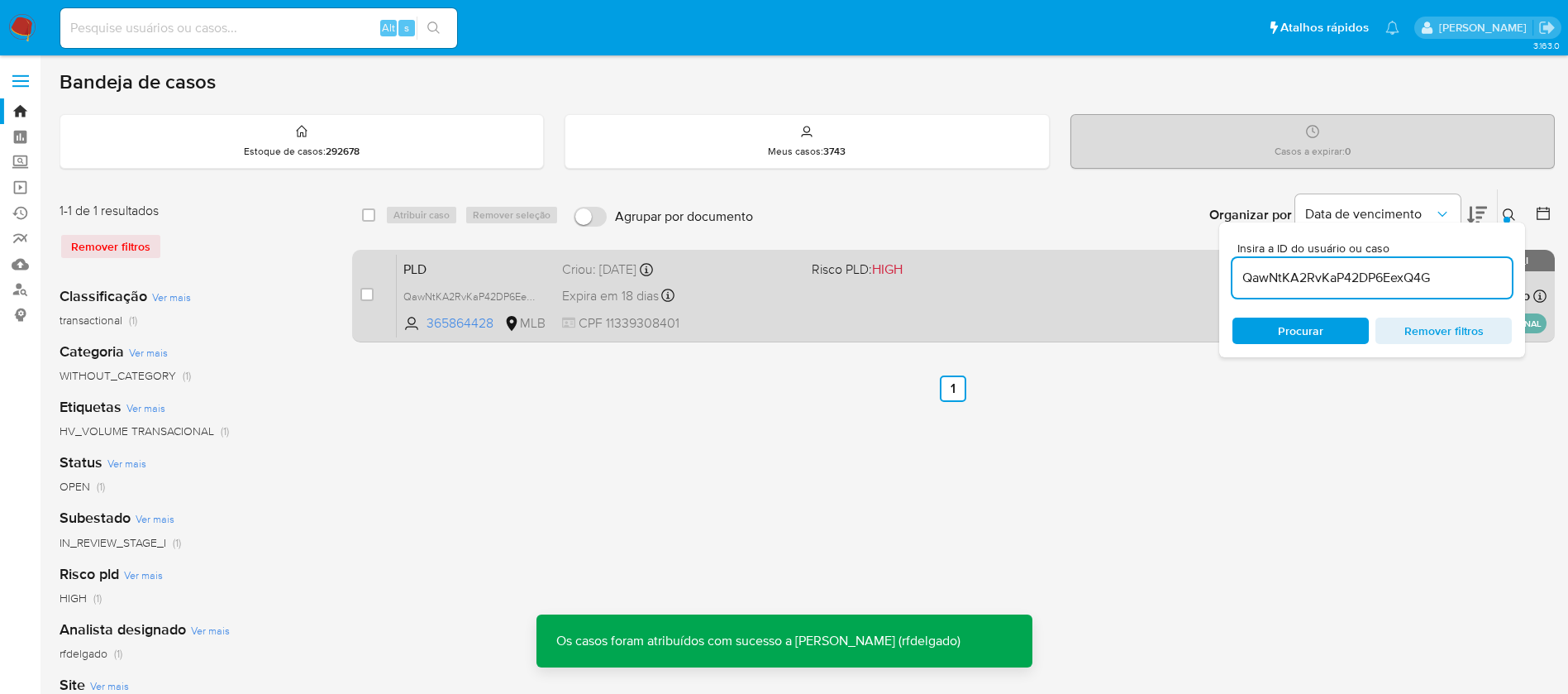
click at [836, 308] on div "PLD QawNtKA2RvKaP42DP6EexQ4G 365864428 MLB Risco PLD: HIGH Criou: 12/09/2025 Cr…" at bounding box center [972, 295] width 1150 height 84
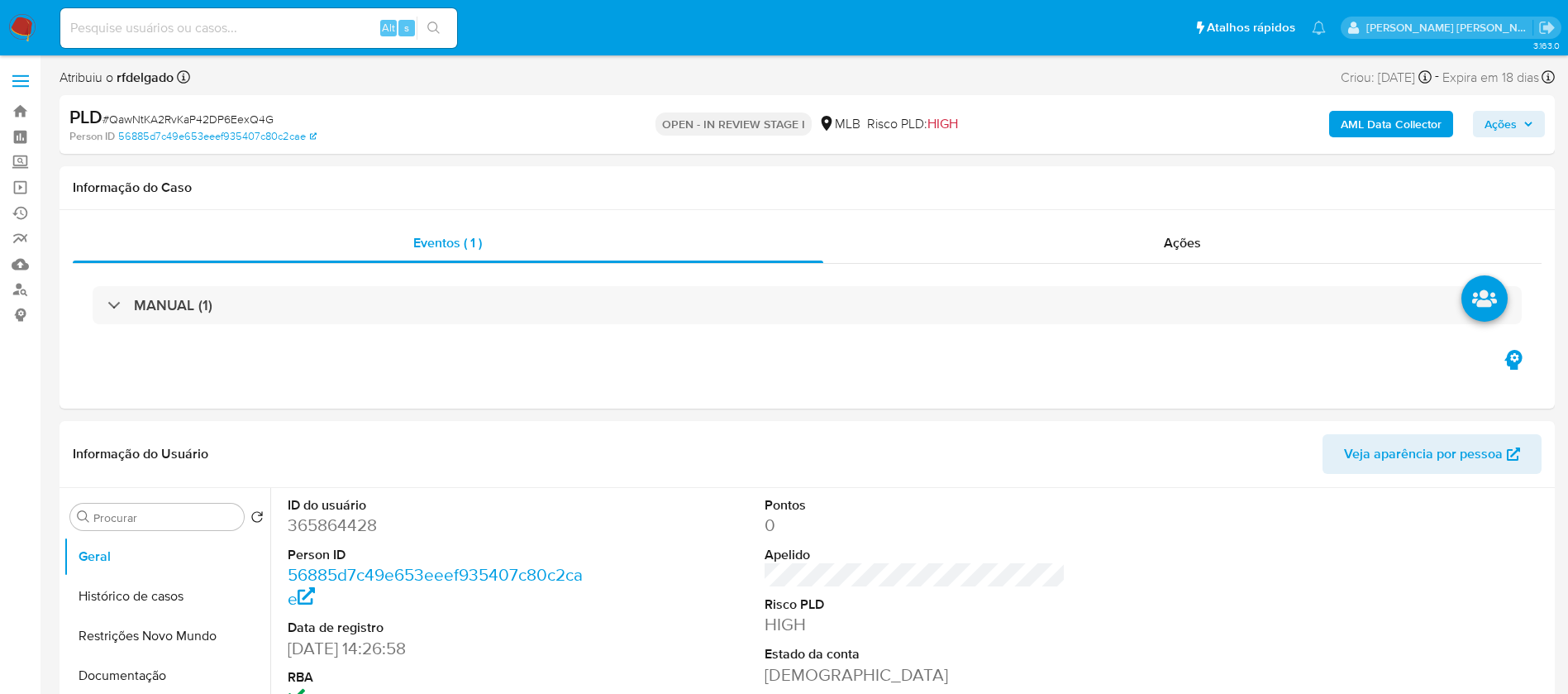
select select "10"
click at [1522, 128] on span "Ações" at bounding box center [1509, 123] width 49 height 23
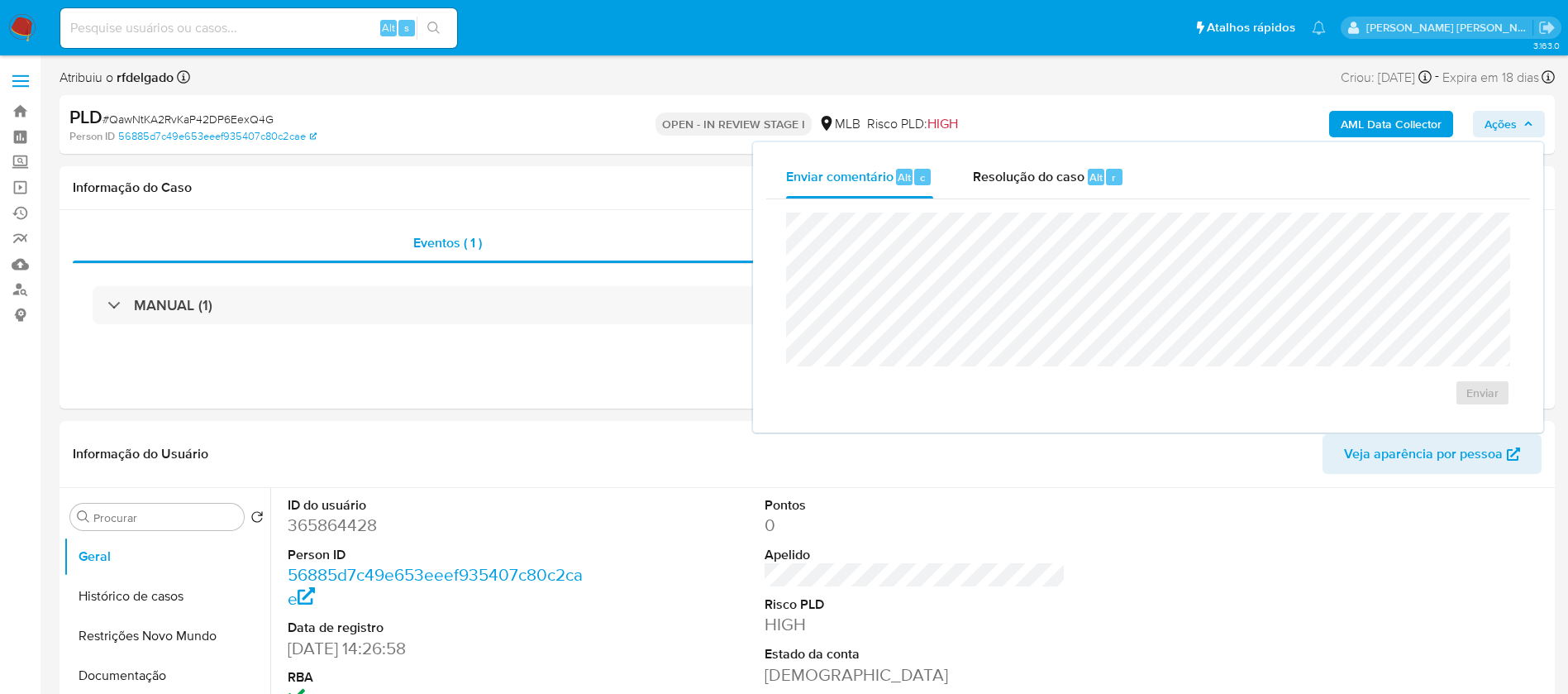
drag, startPoint x: 1073, startPoint y: 179, endPoint x: 1080, endPoint y: 203, distance: 25.0
click at [1072, 179] on span "Resolução do caso" at bounding box center [1028, 177] width 112 height 19
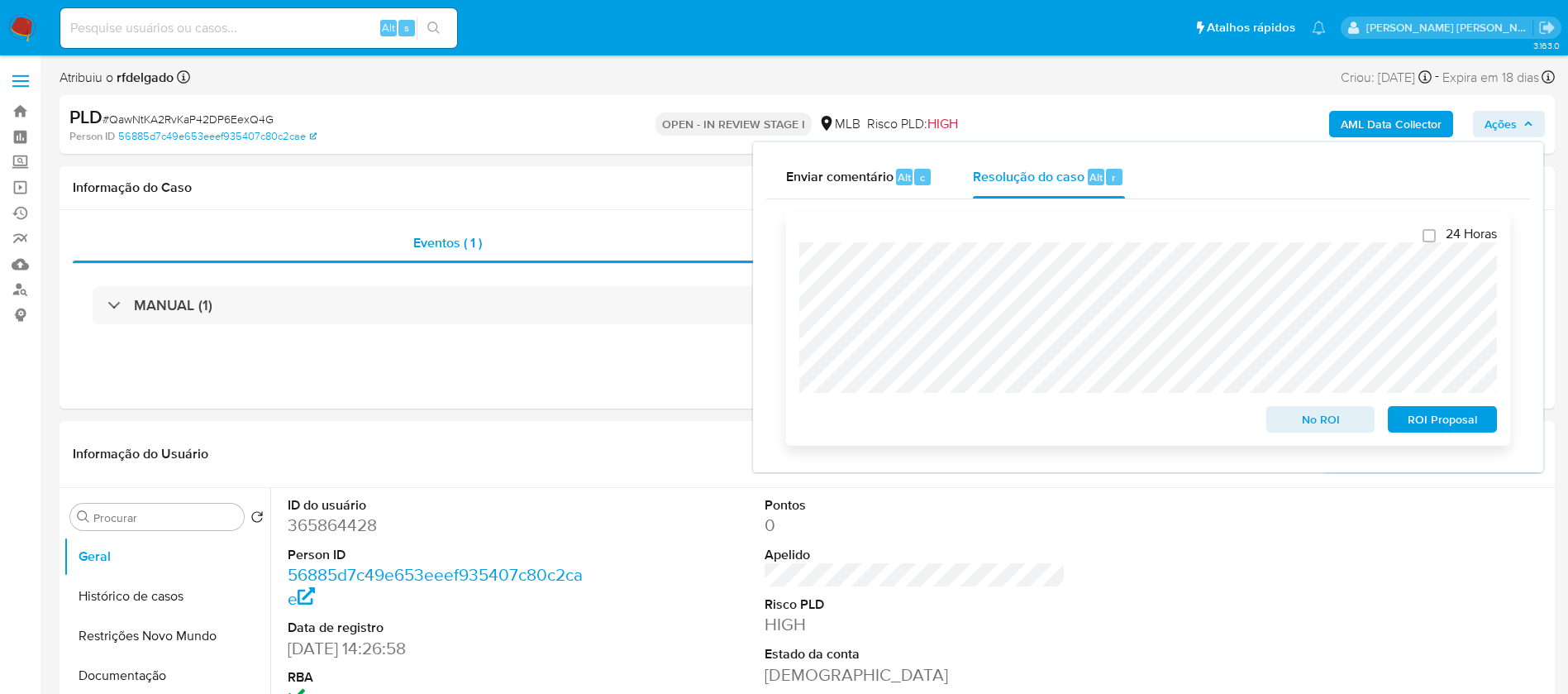
click at [1467, 421] on span "ROI Proposal" at bounding box center [1442, 418] width 86 height 23
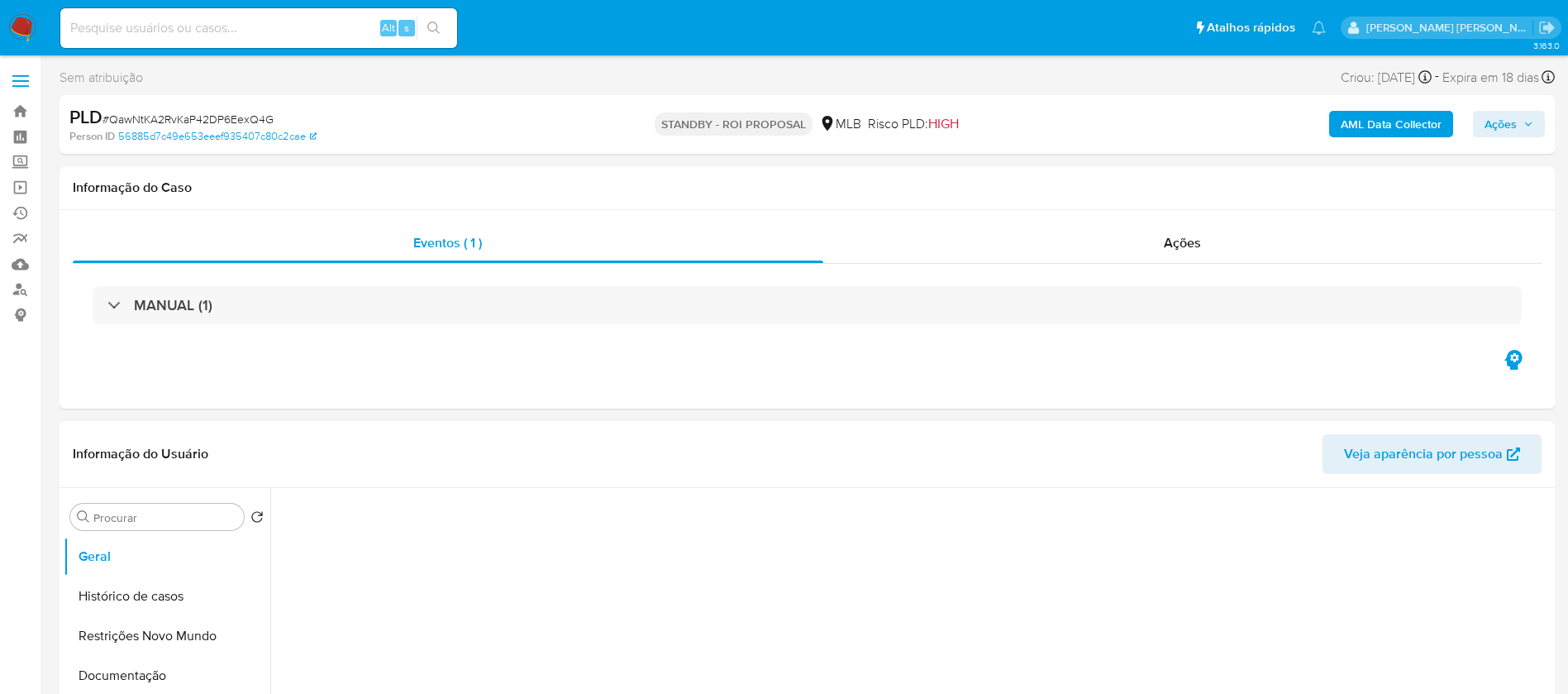
select select "10"
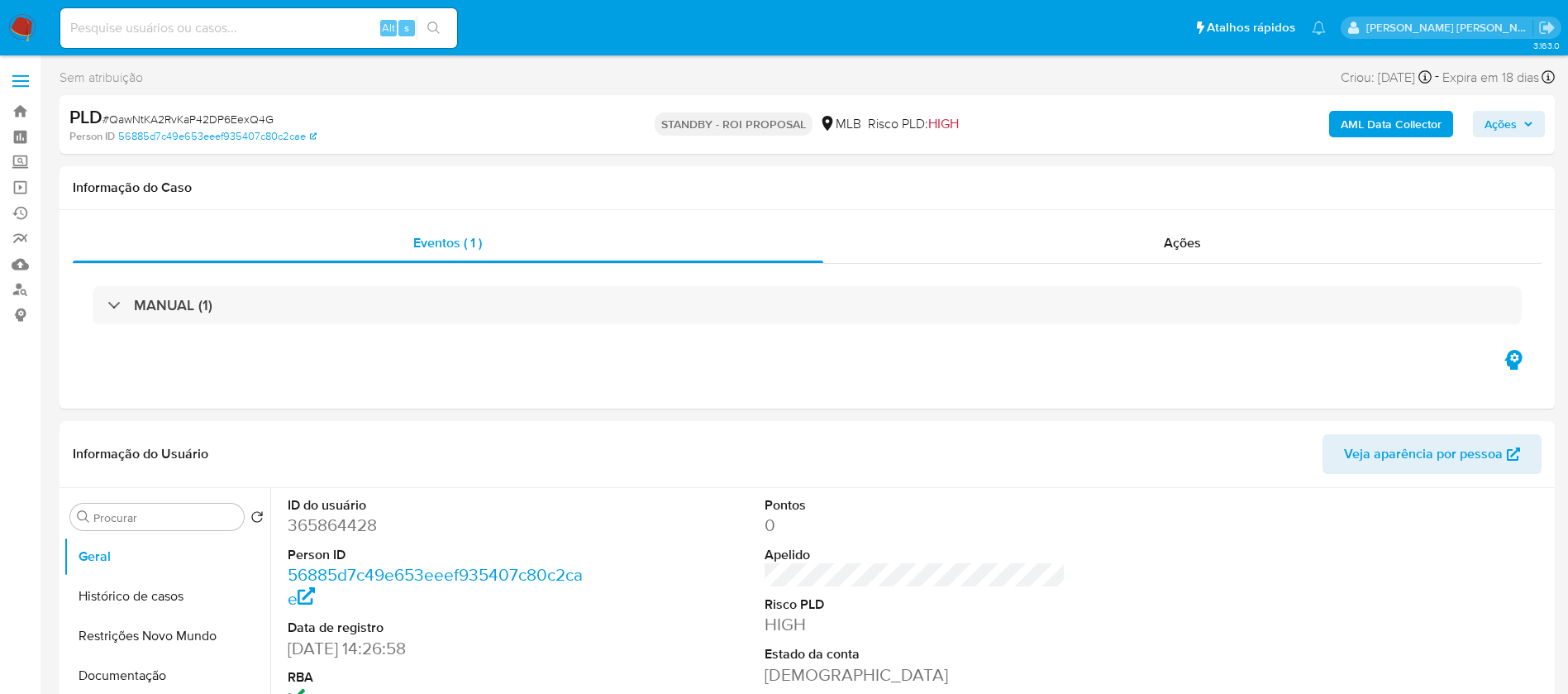
click at [16, 14] on img at bounding box center [22, 28] width 28 height 28
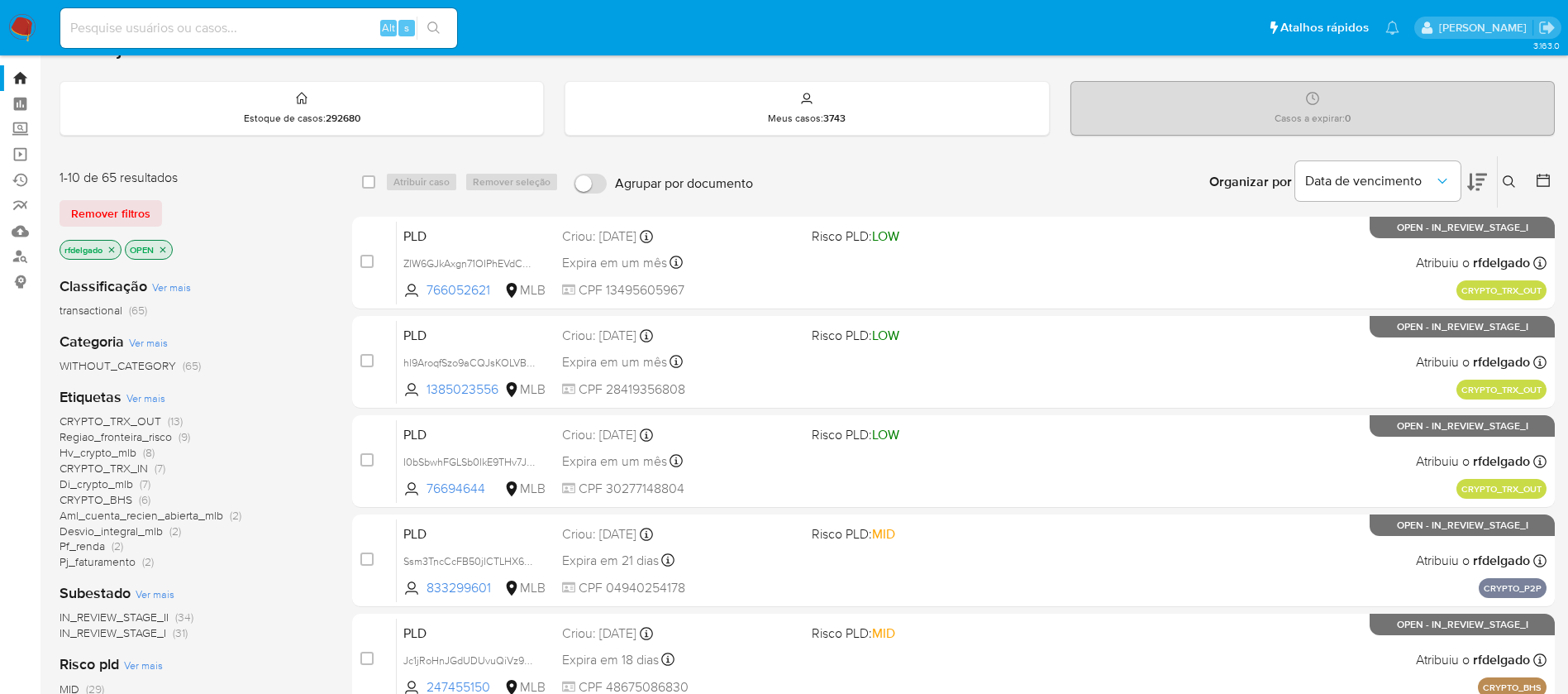
scroll to position [124, 0]
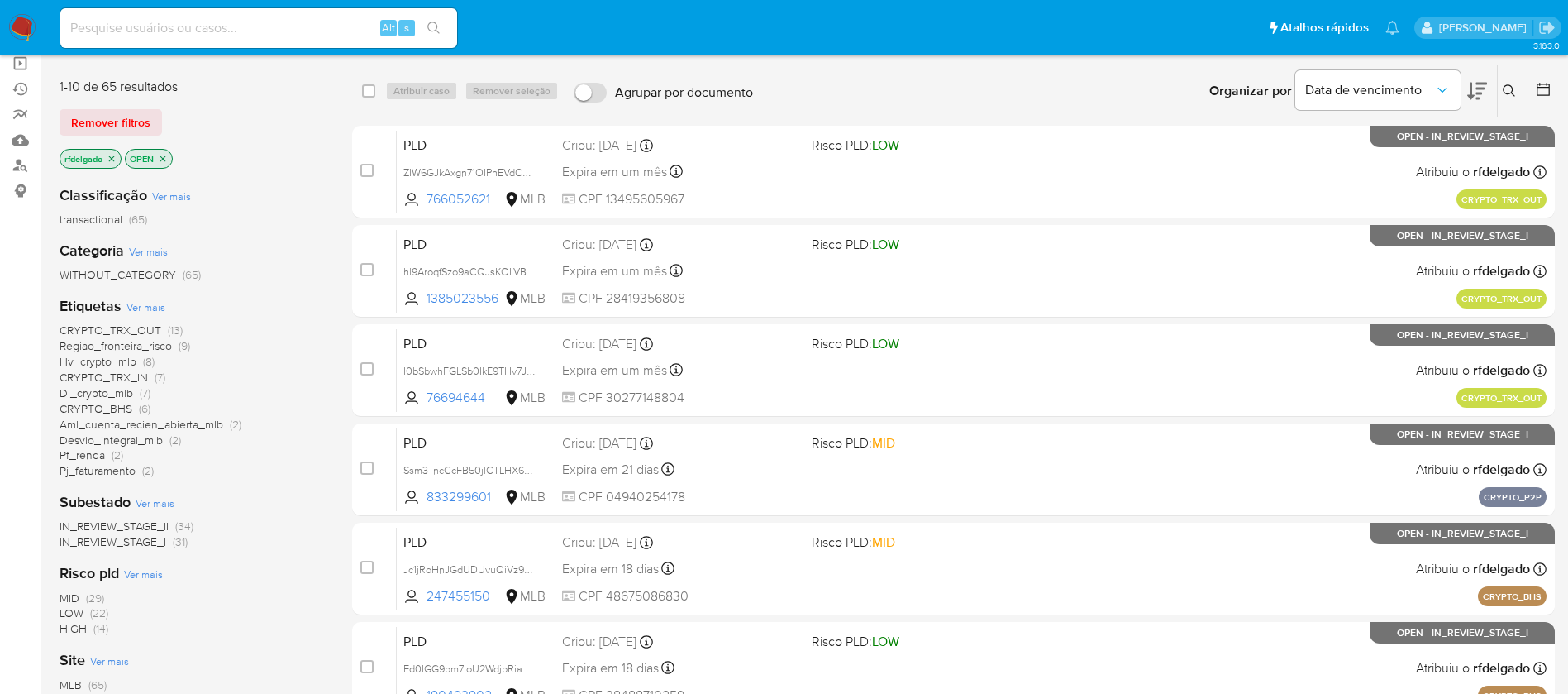
click at [115, 467] on span "Pj_faturamento" at bounding box center [97, 471] width 76 height 17
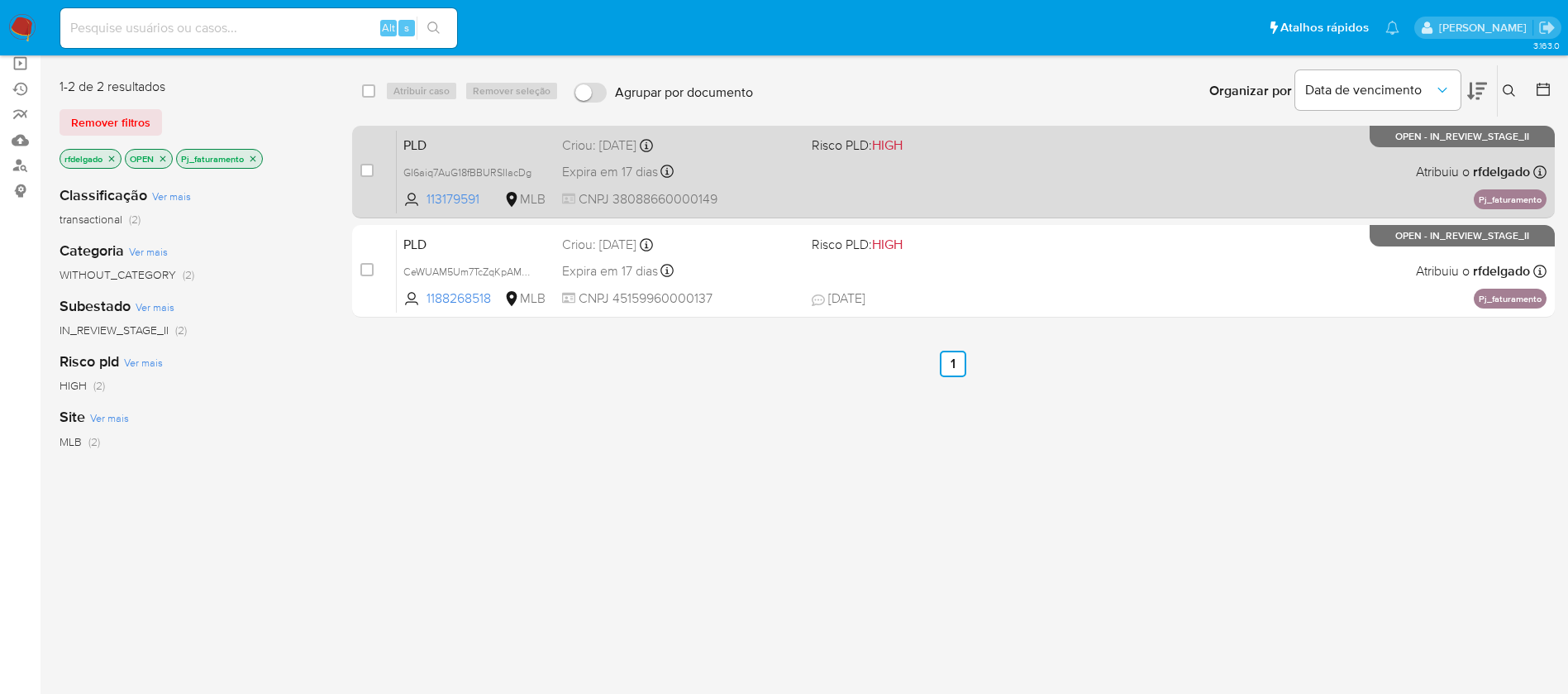
click at [765, 198] on span "CNPJ 38088660000149" at bounding box center [680, 199] width 237 height 19
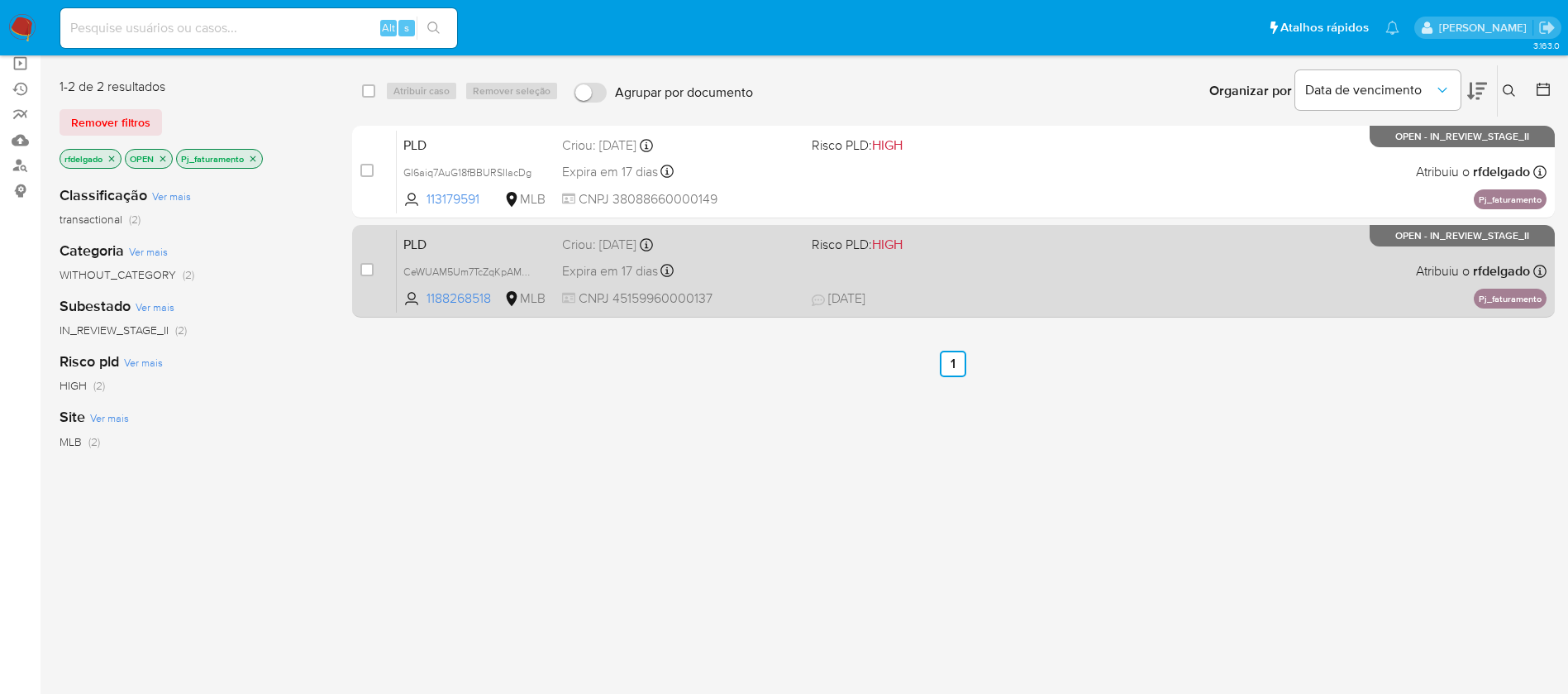
click at [970, 279] on div "PLD CeWUAM5Um7TcZqKpAMQtk22i 1188268518 MLB Risco PLD: HIGH Criou: [DATE] Criou…" at bounding box center [972, 270] width 1150 height 84
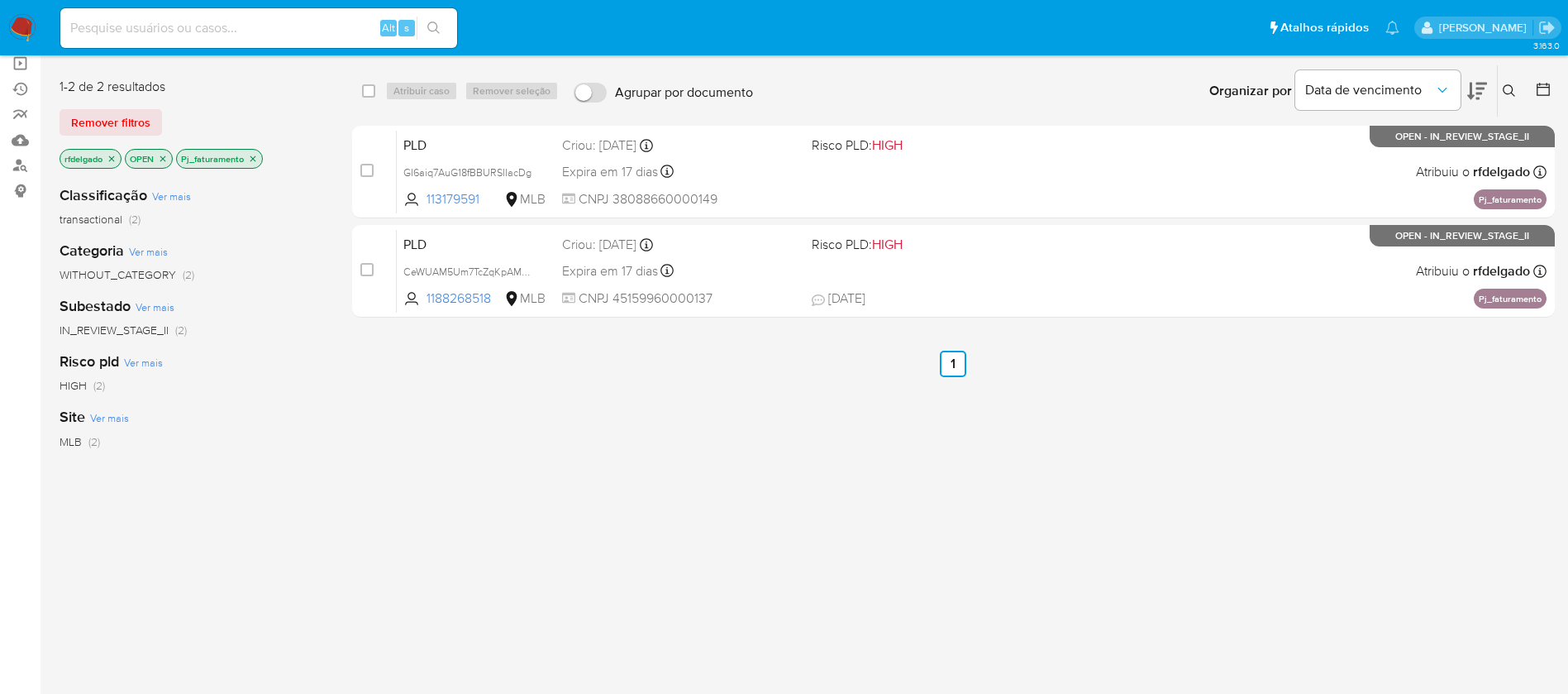
click at [253, 154] on icon "close-filter" at bounding box center [253, 159] width 10 height 10
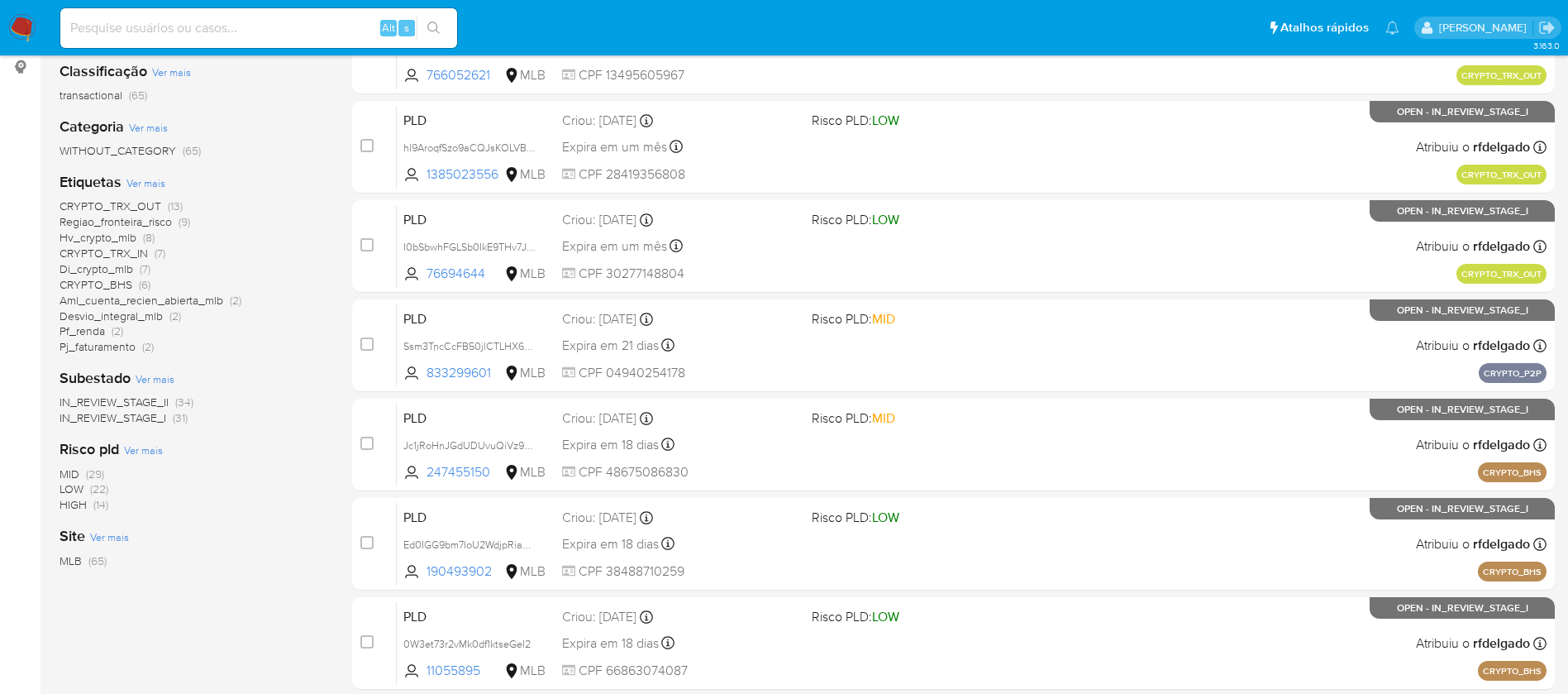
scroll to position [124, 0]
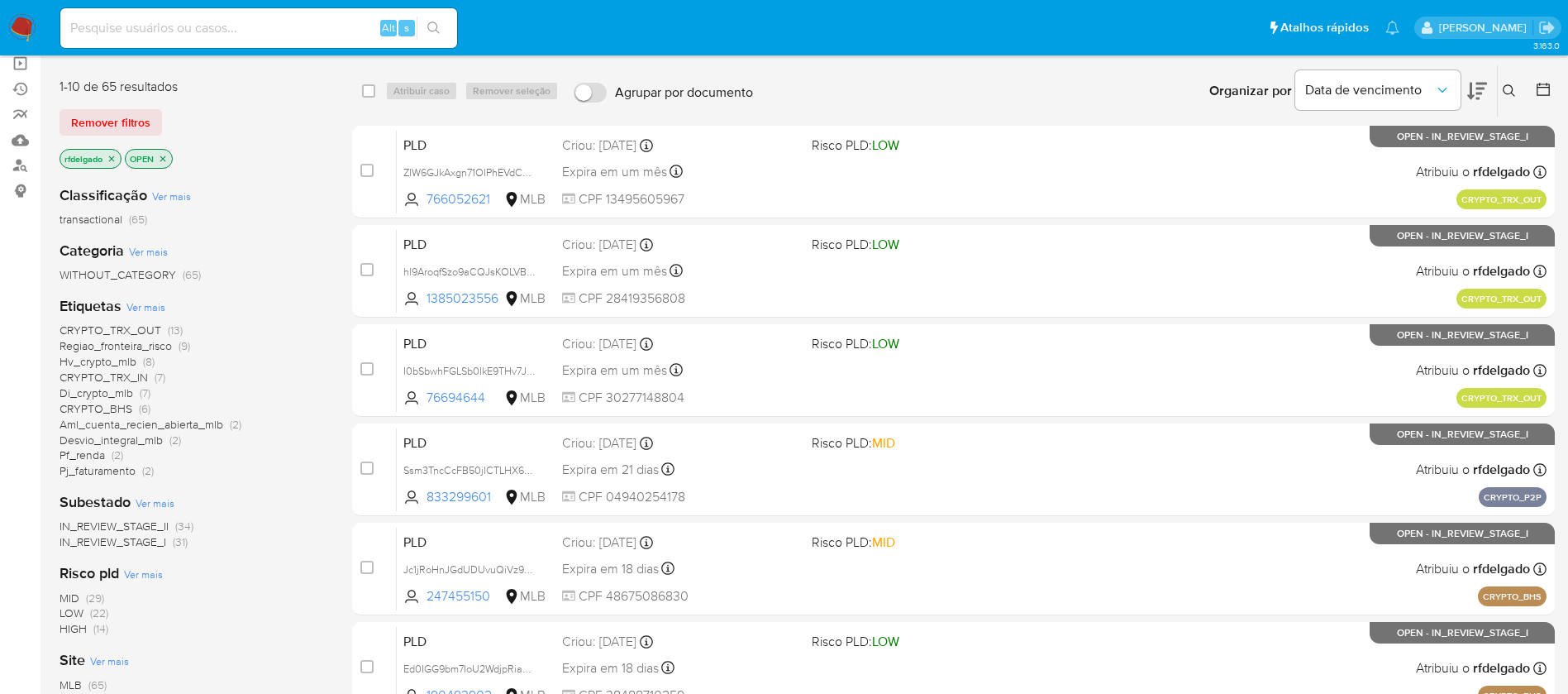
click at [91, 451] on span "Pf_renda" at bounding box center [82, 455] width 46 height 17
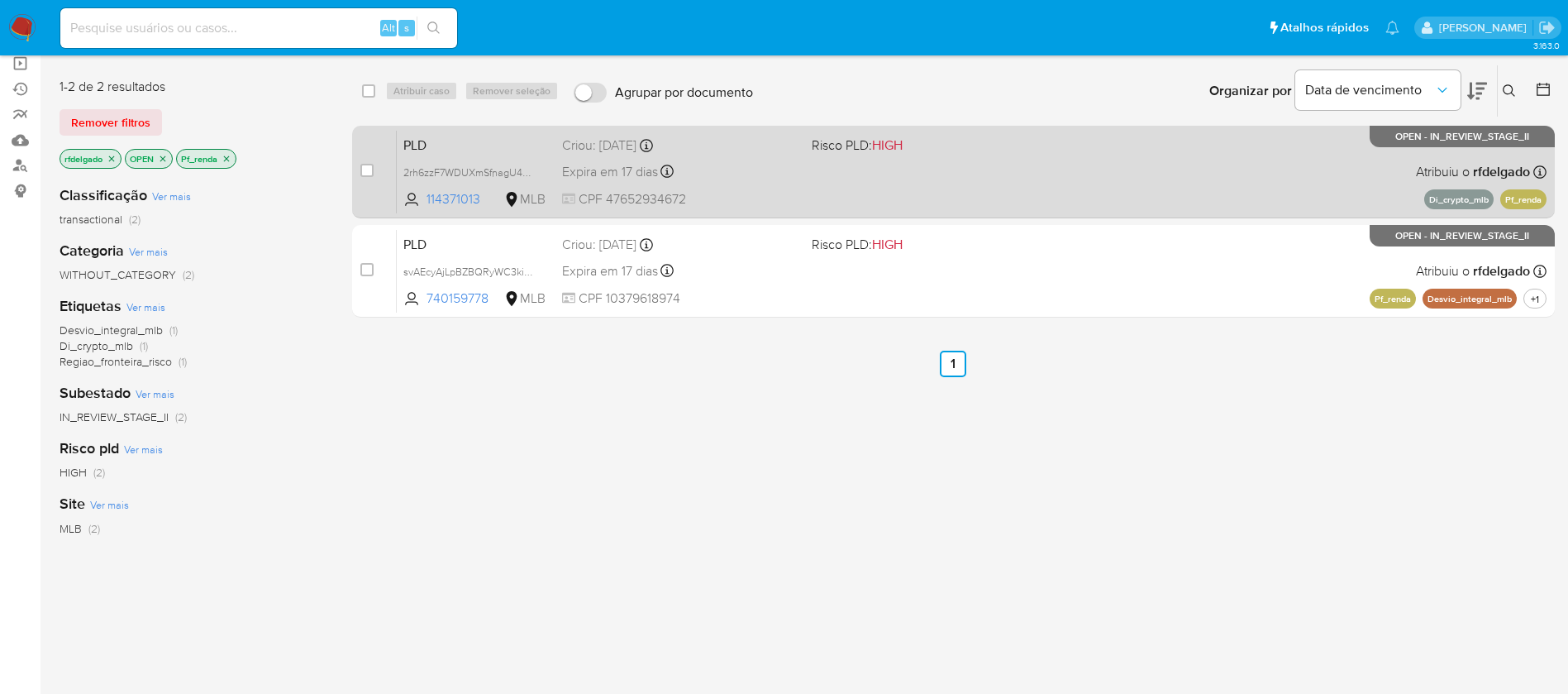
click at [964, 163] on div "PLD 2rh6zzF7WDUXmSfnagU4Jydv 114371013 MLB Risco PLD: HIGH Criou: 12/09/2025 Cr…" at bounding box center [972, 172] width 1150 height 84
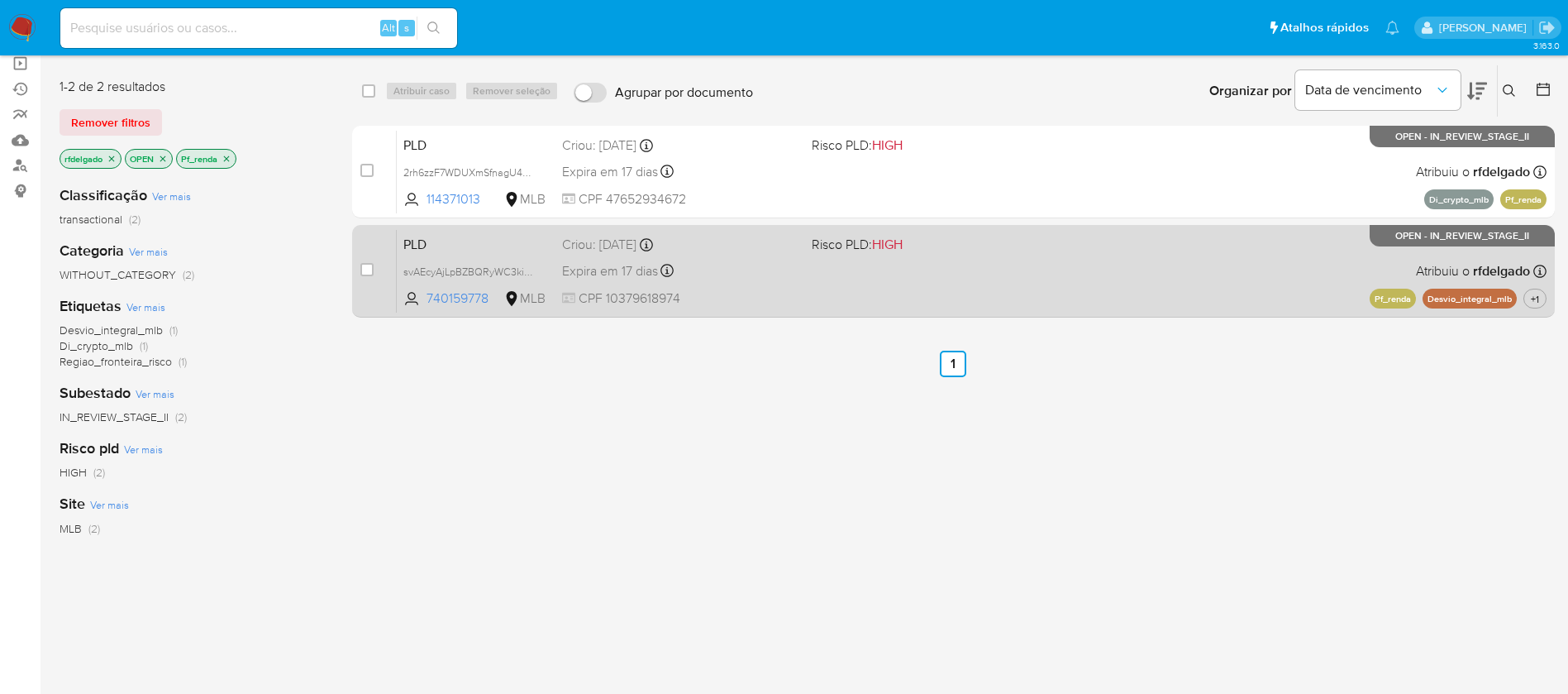
click at [1009, 287] on div "PLD svAEcyAjLpBZBQRyWC3kieuC 740159778 MLB Risco PLD: HIGH Criou: 12/09/2025 Cr…" at bounding box center [972, 270] width 1150 height 84
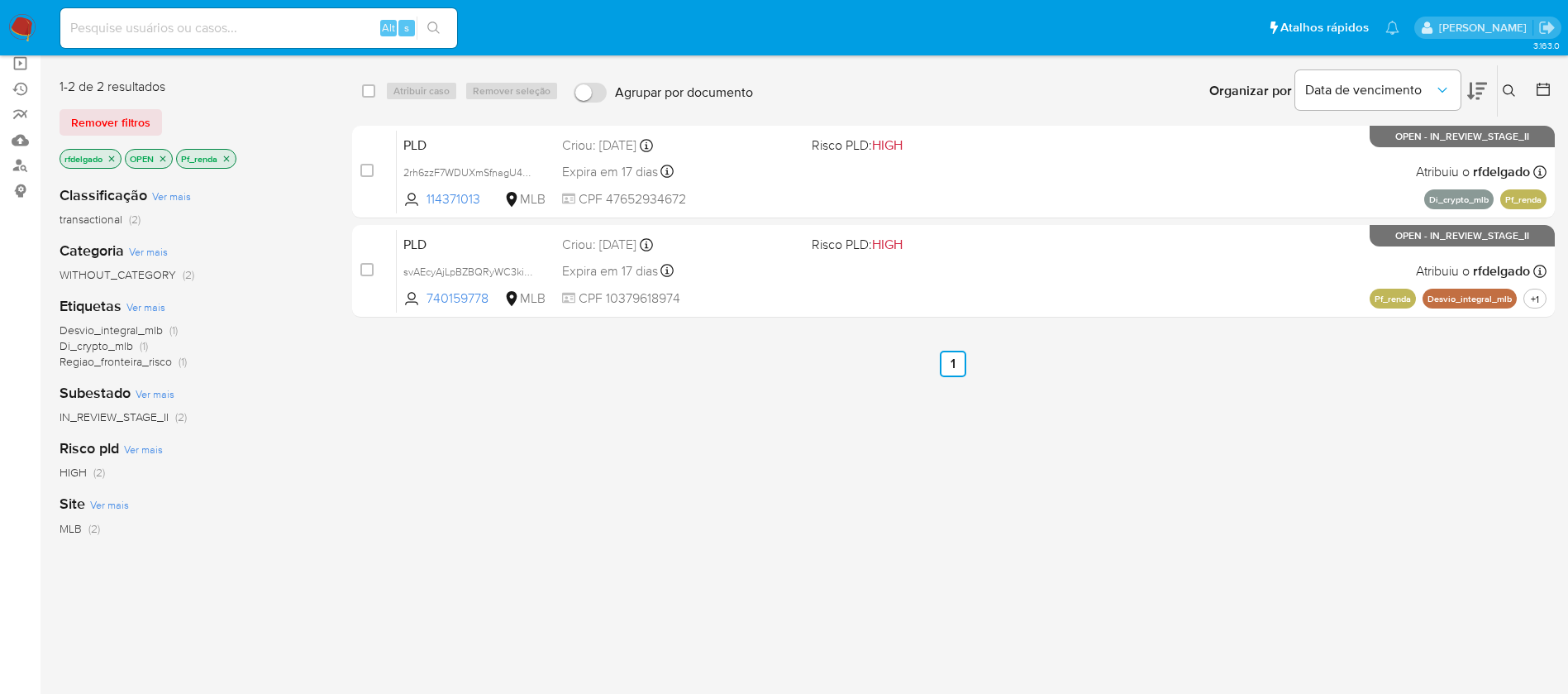
click at [229, 159] on icon "close-filter" at bounding box center [226, 158] width 6 height 6
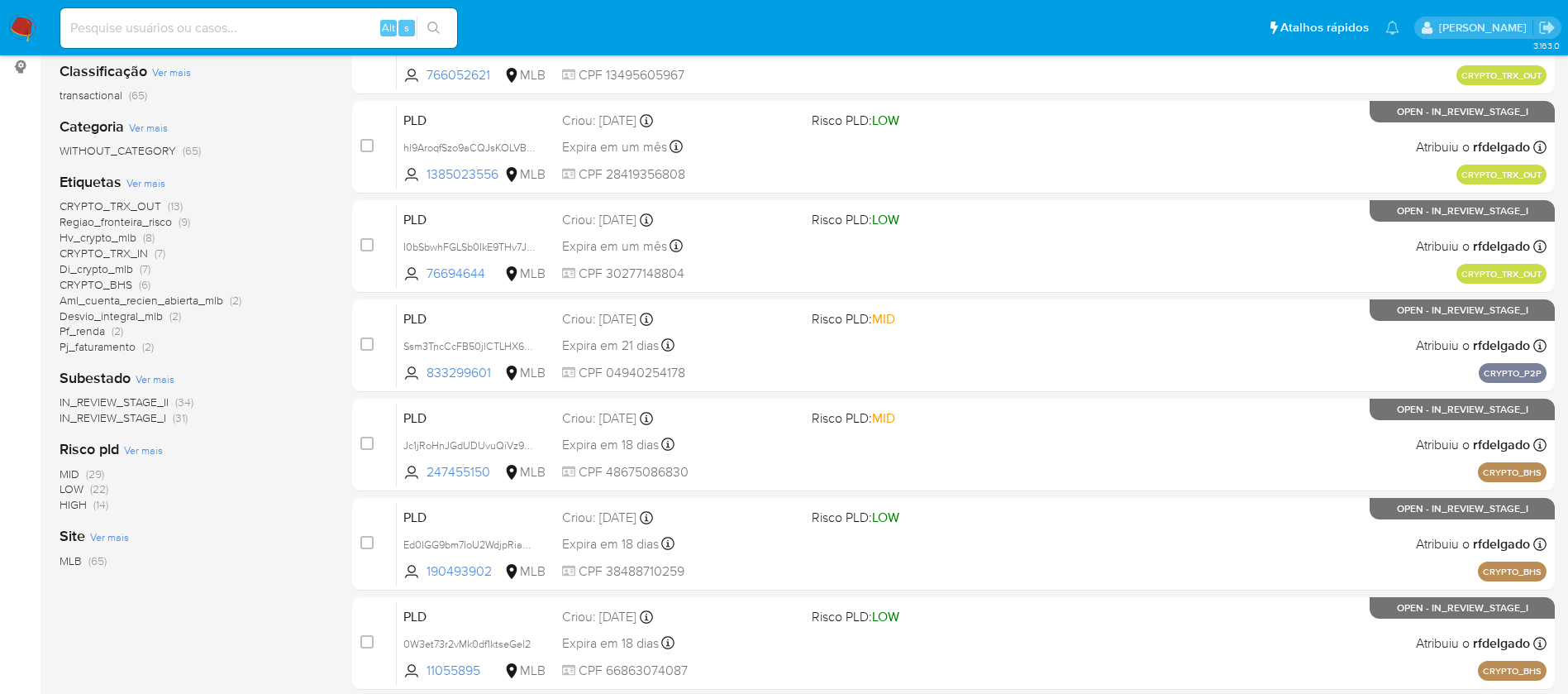
scroll to position [124, 0]
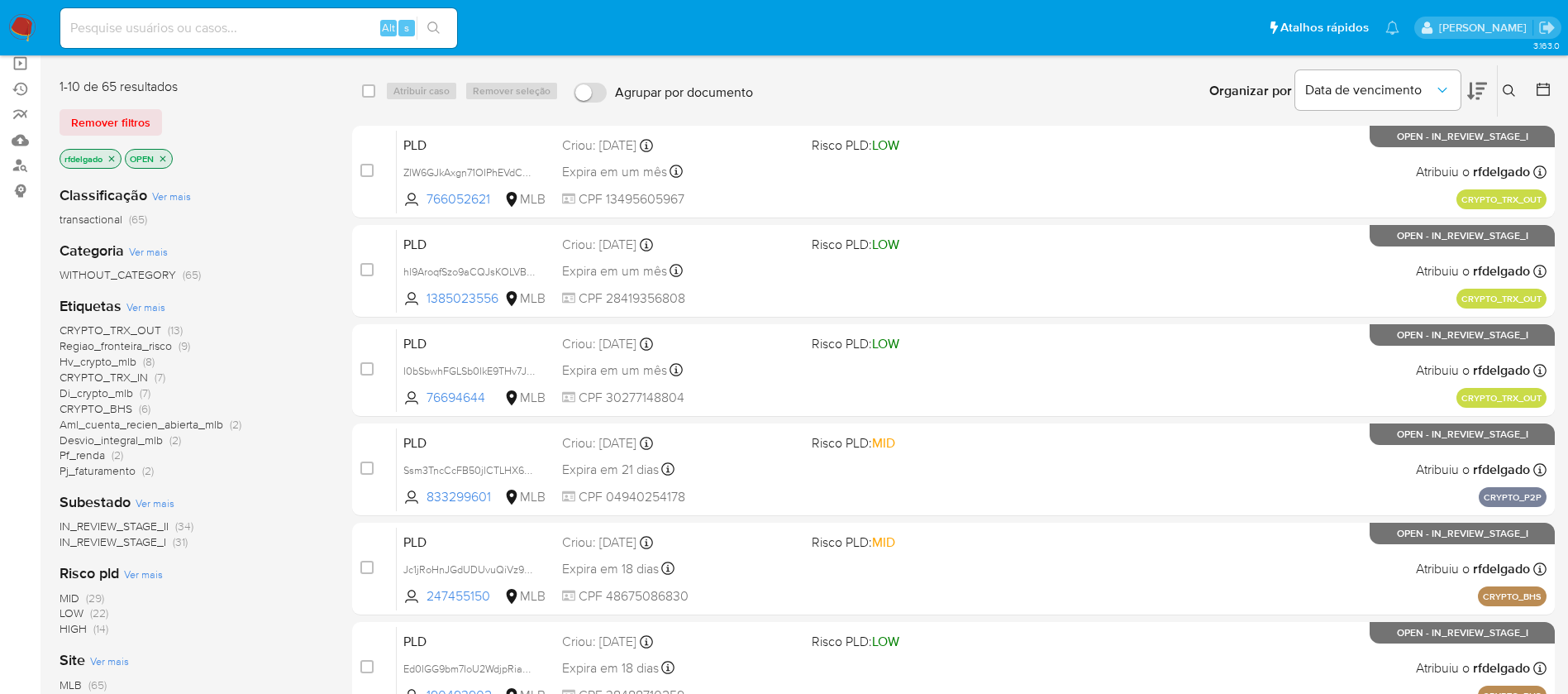
click at [120, 404] on span "CRYPTO_BHS" at bounding box center [95, 408] width 73 height 17
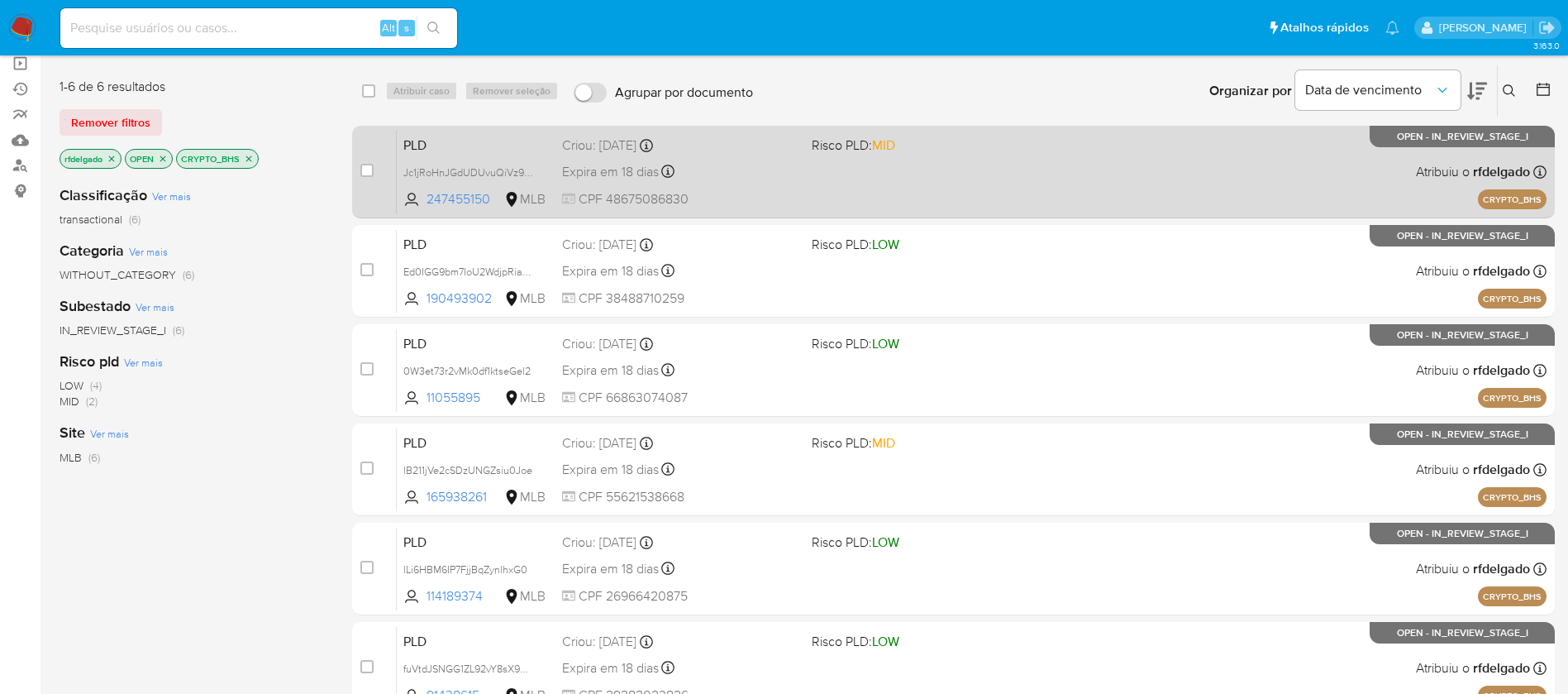
click at [956, 172] on div "PLD Jc1jRoHnJGdUDUvuQiVz9Cp2 247455150 MLB Risco PLD: MID Criou: 12/09/2025 Cri…" at bounding box center [972, 172] width 1150 height 84
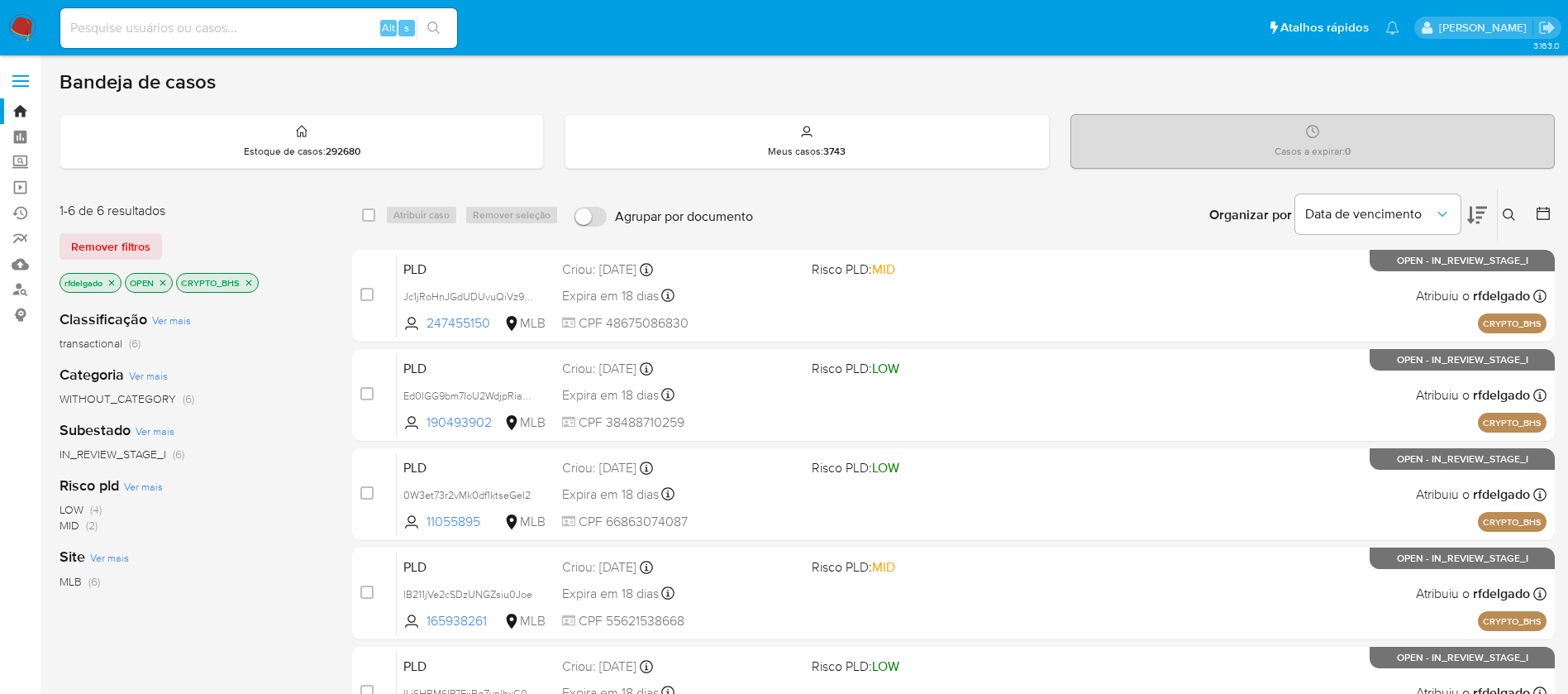
click at [24, 33] on img at bounding box center [22, 28] width 28 height 28
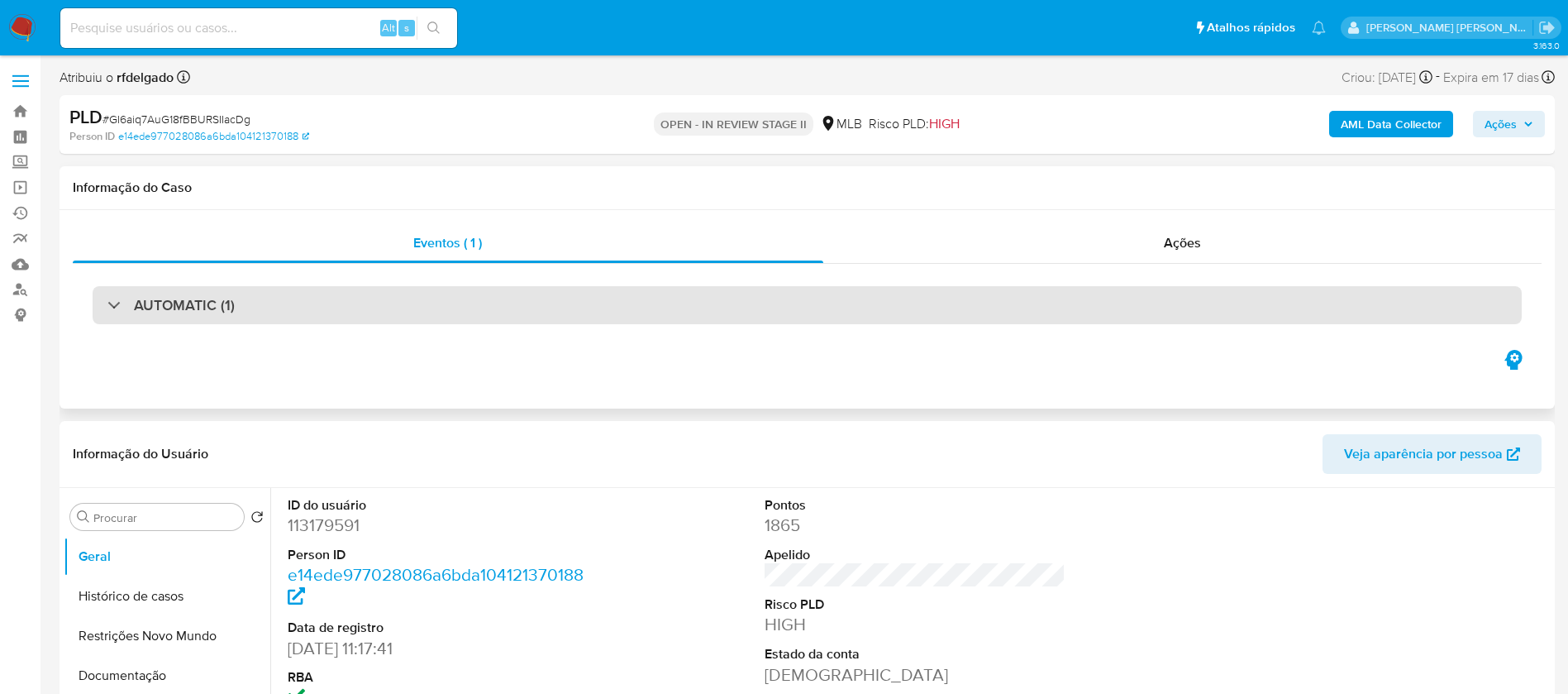
select select "10"
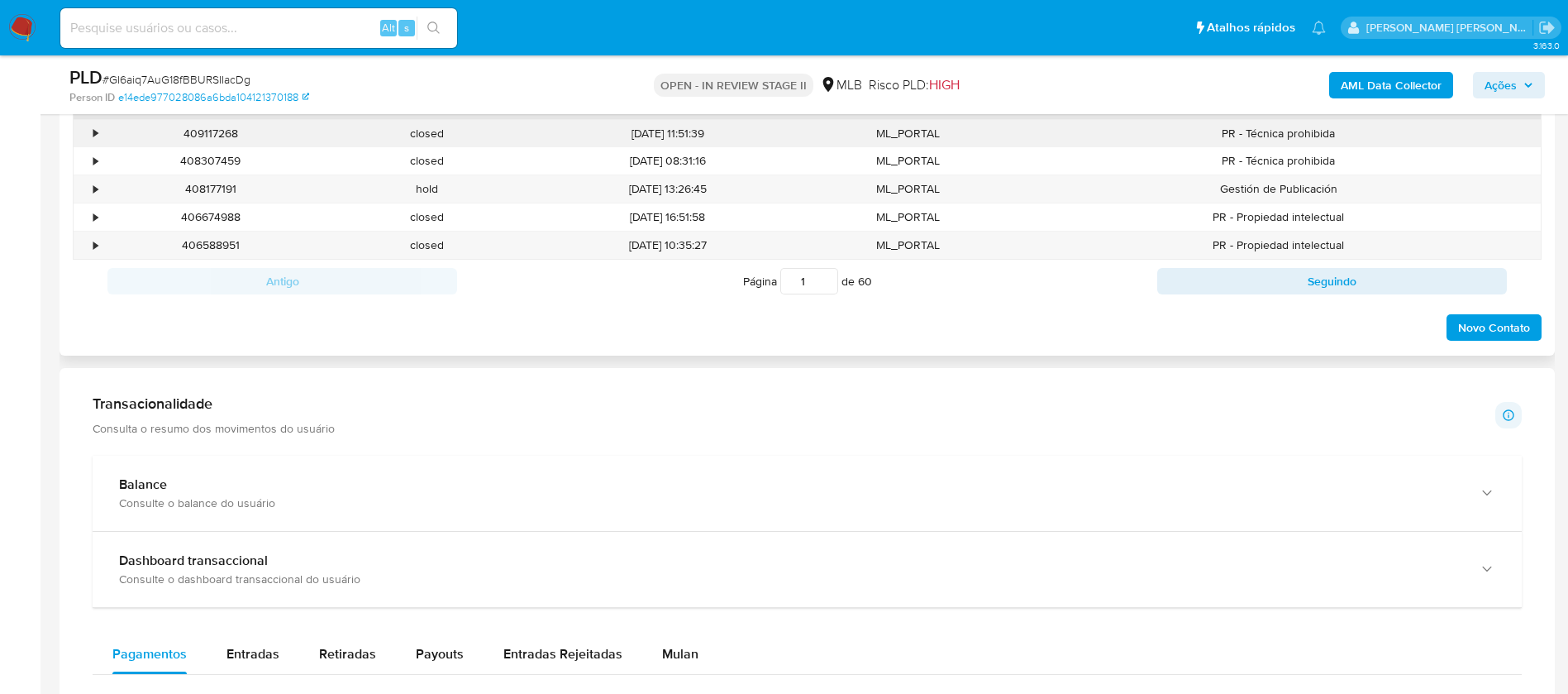
scroll to position [1117, 0]
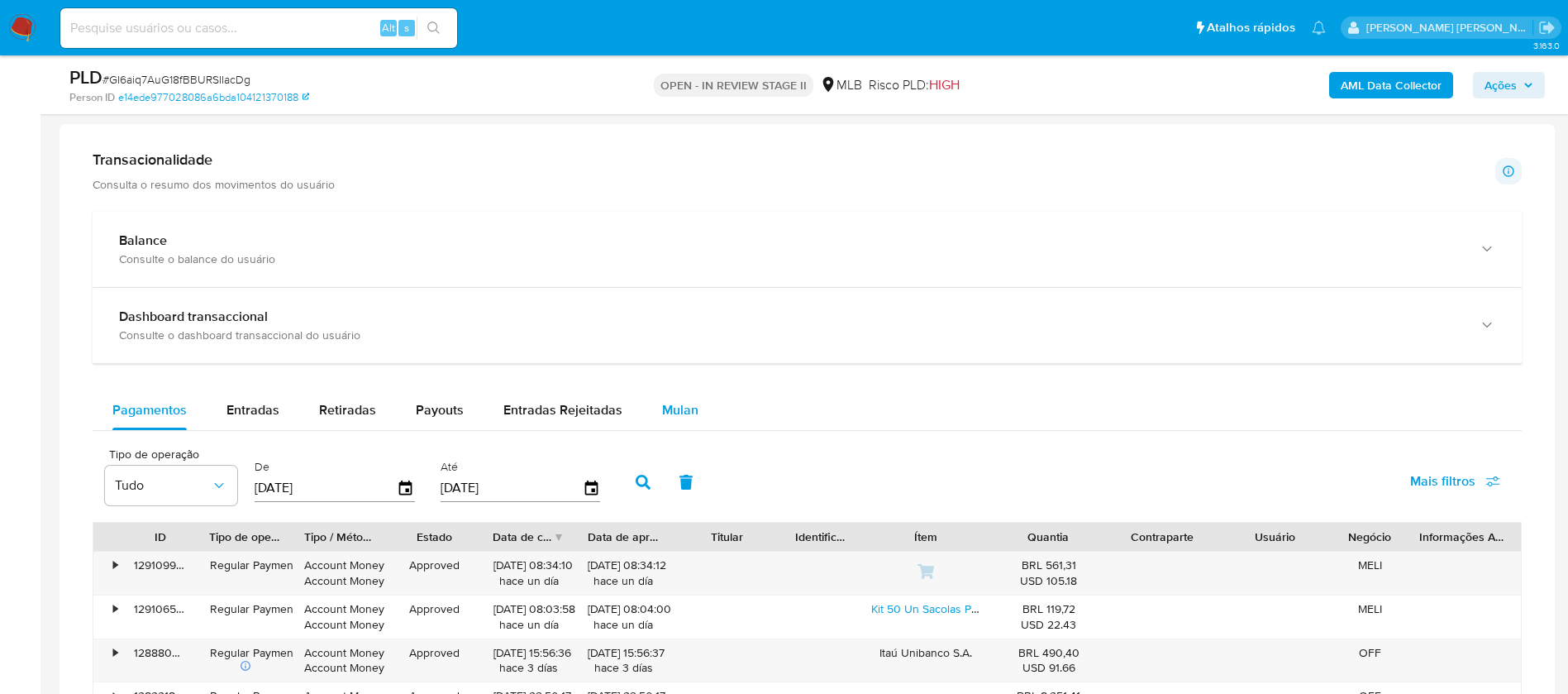
click at [682, 402] on span "Mulan" at bounding box center [680, 409] width 36 height 19
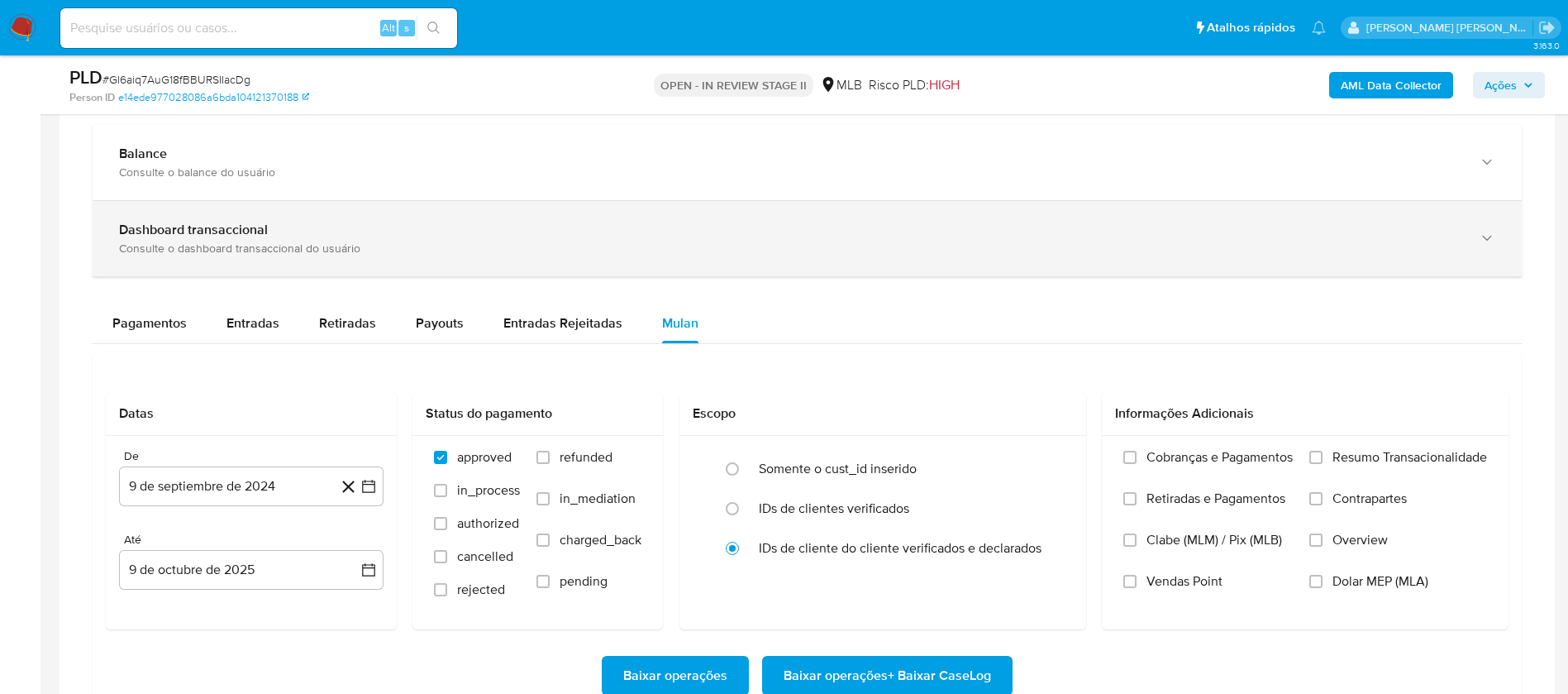
scroll to position [1364, 0]
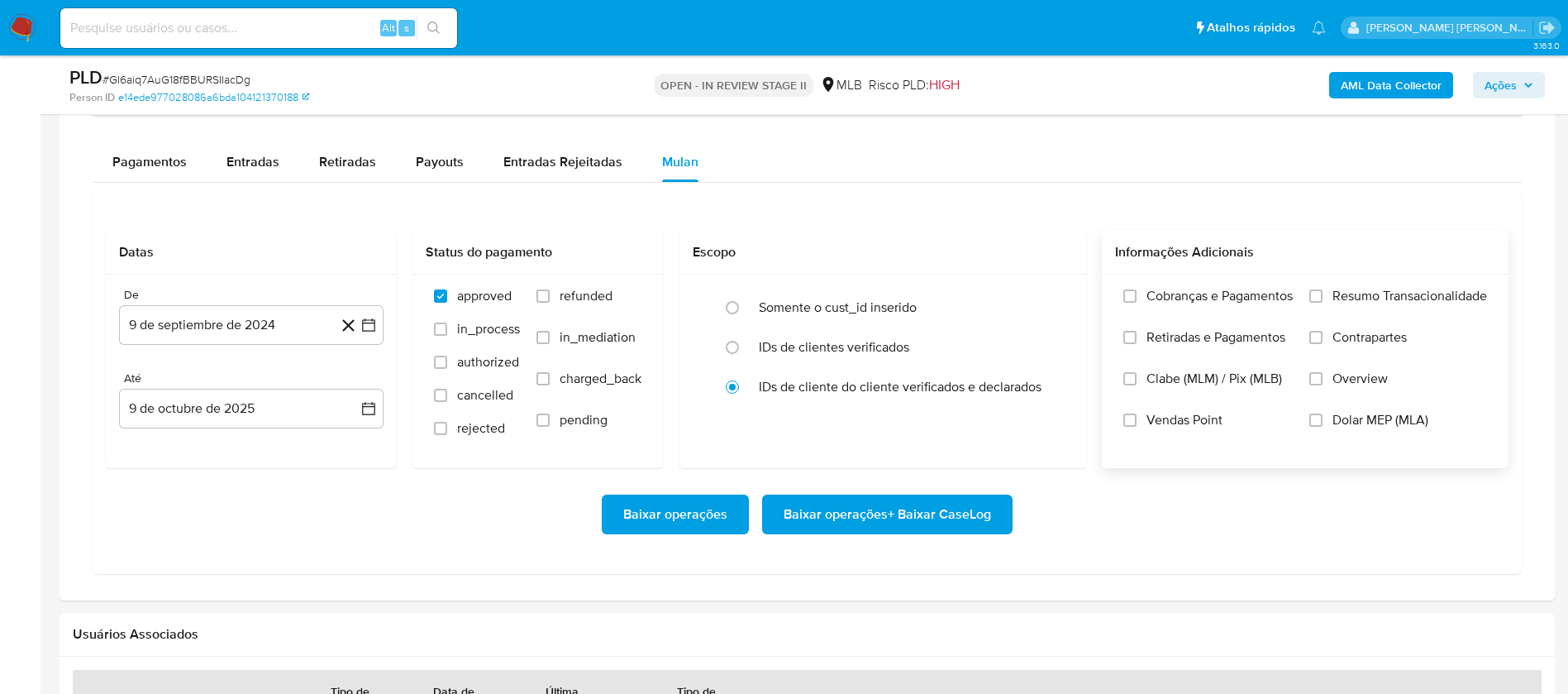
click at [1345, 297] on span "Resumo Transacionalidade" at bounding box center [1409, 296] width 155 height 17
click at [1322, 297] on input "Resumo Transacionalidade" at bounding box center [1316, 296] width 14 height 14
click at [1177, 419] on span "Vendas Point" at bounding box center [1184, 420] width 76 height 17
click at [1136, 419] on input "Vendas Point" at bounding box center [1130, 420] width 14 height 14
click at [287, 315] on button "9 de septiembre de 2024" at bounding box center [251, 325] width 264 height 40
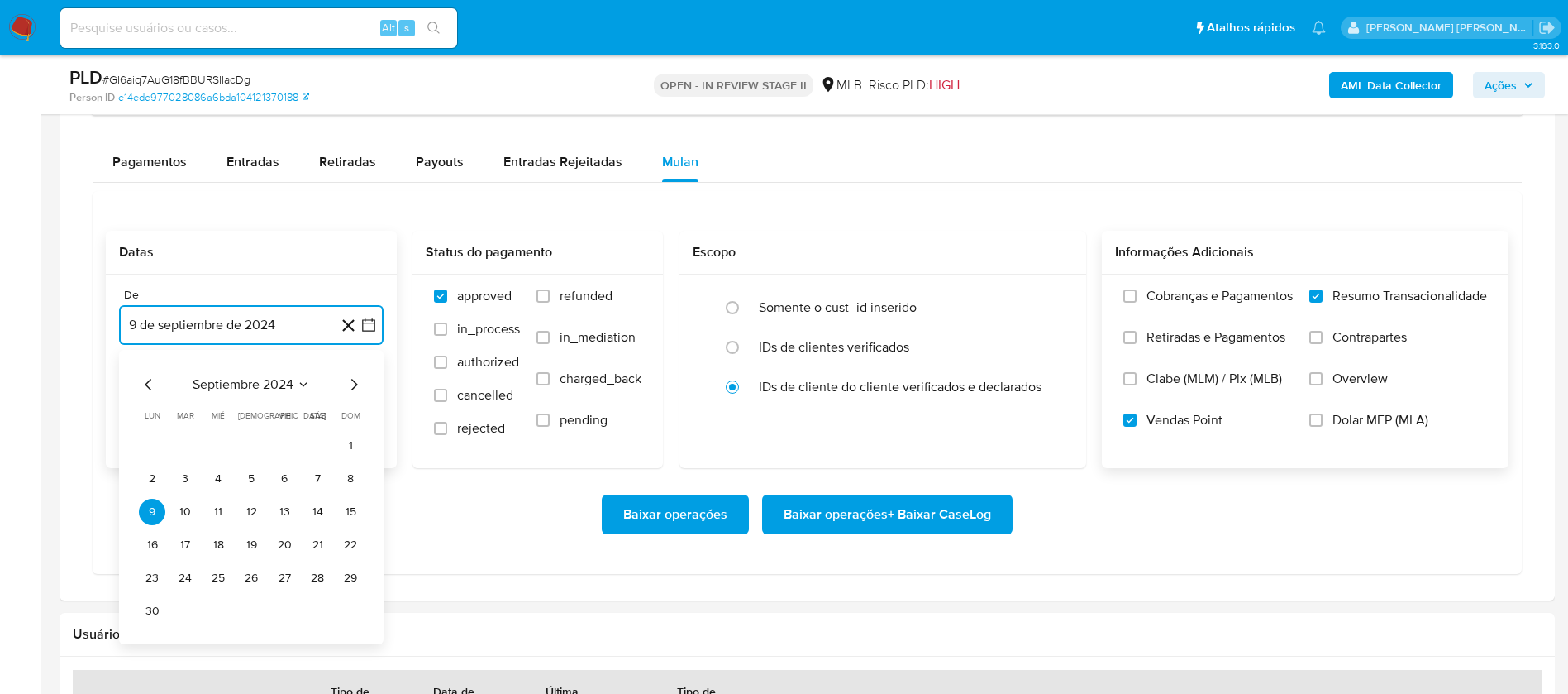
click at [268, 376] on span "septiembre 2024" at bounding box center [242, 385] width 101 height 17
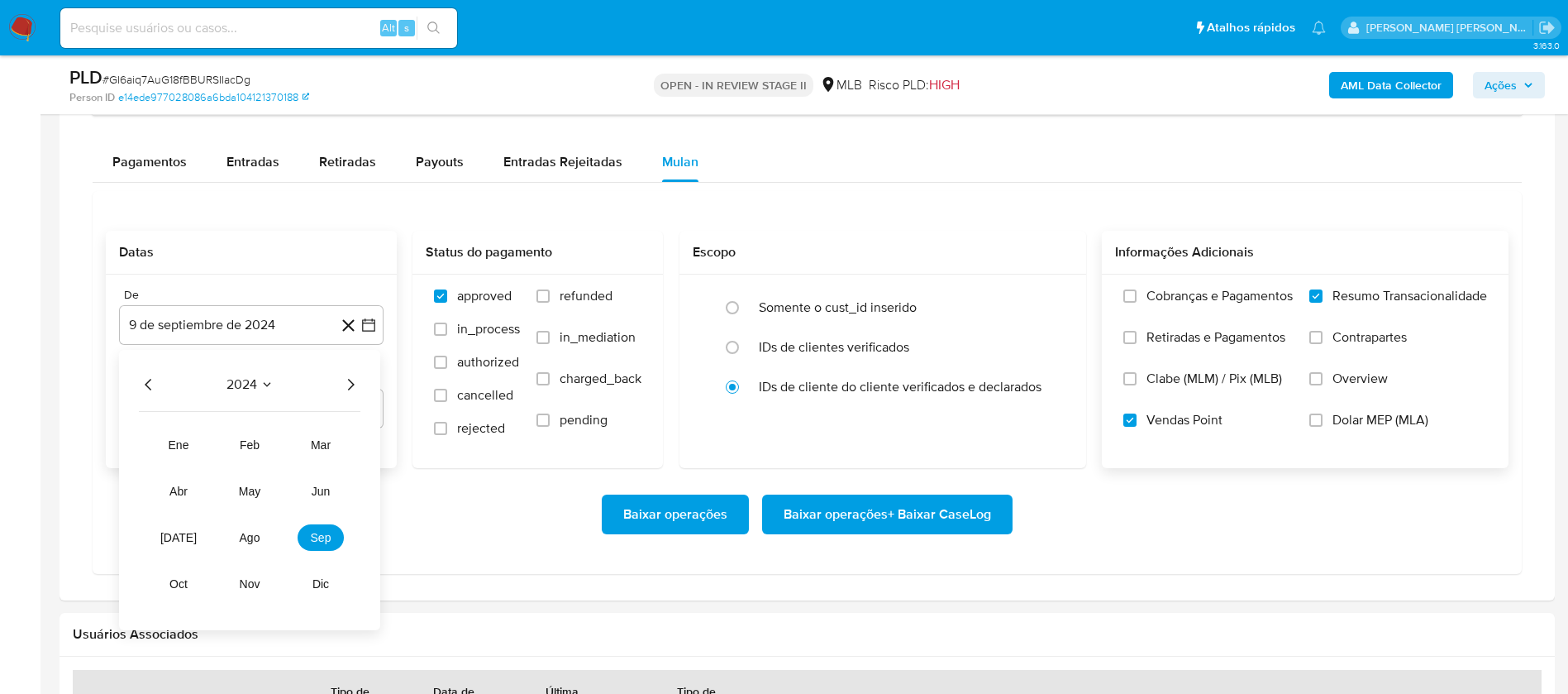
click at [368, 387] on div "2024 2024 ene feb mar abr may jun [DATE] ago sep oct nov dic" at bounding box center [249, 490] width 261 height 281
click at [349, 386] on icon "Año siguiente" at bounding box center [350, 384] width 19 height 19
click at [259, 546] on button "ago" at bounding box center [249, 537] width 46 height 26
click at [286, 441] on button "1" at bounding box center [284, 445] width 26 height 26
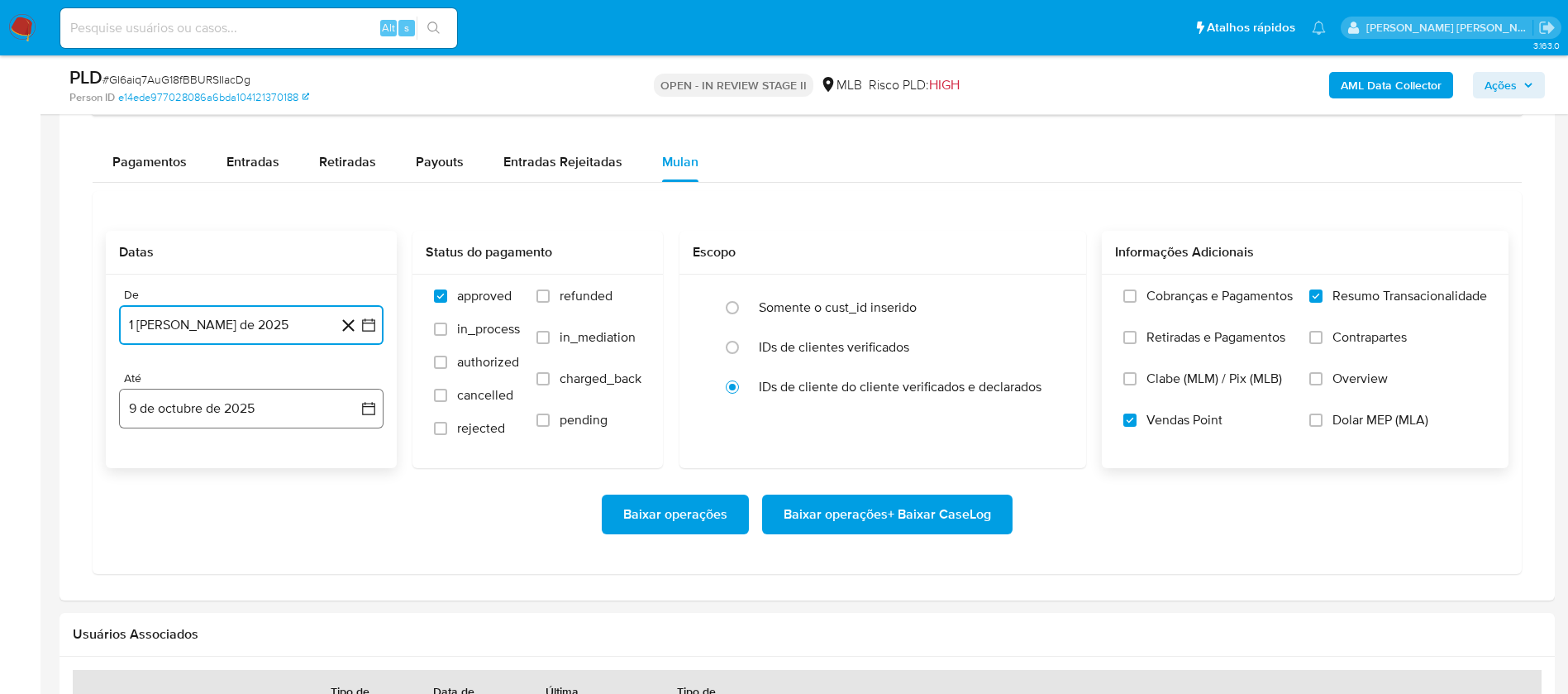
click at [255, 410] on button "9 de octubre de 2025" at bounding box center [251, 408] width 264 height 40
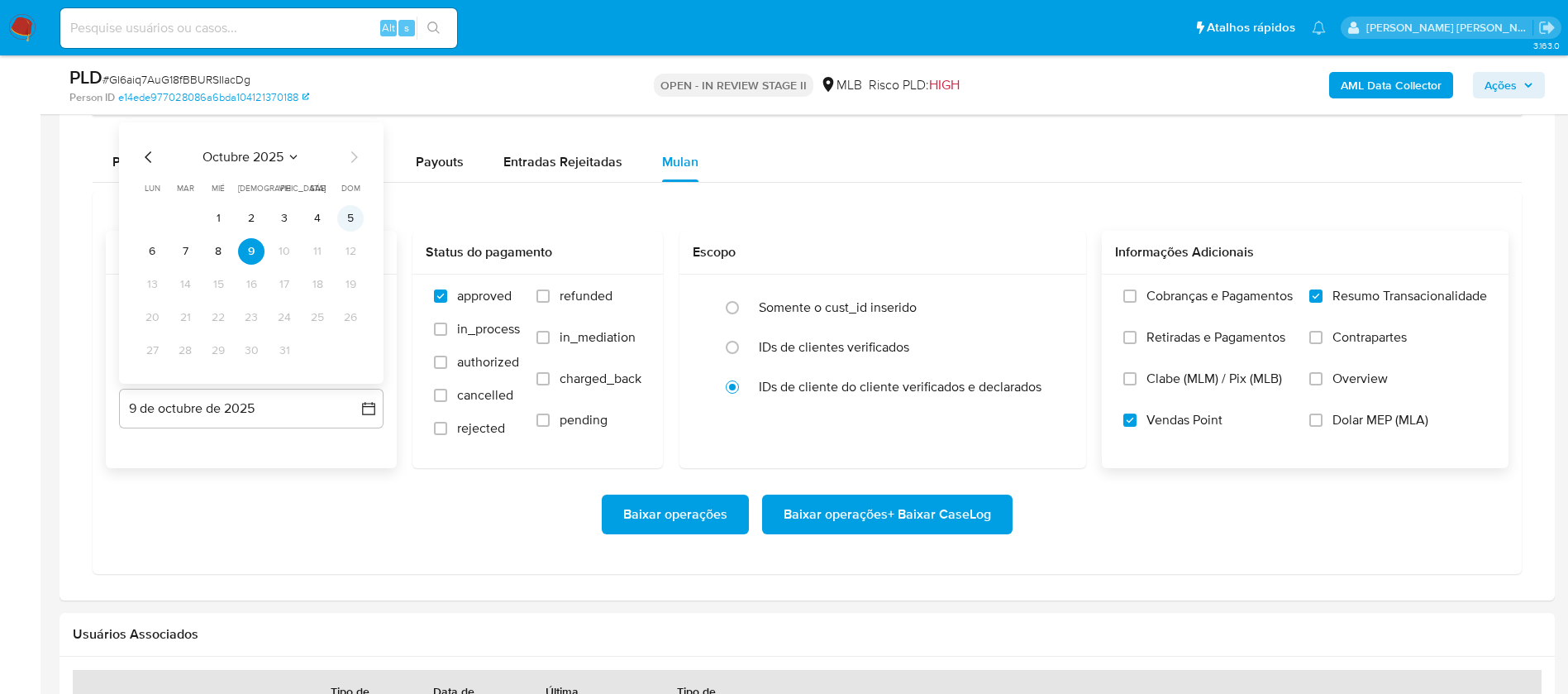
click at [344, 214] on button "5" at bounding box center [350, 218] width 26 height 26
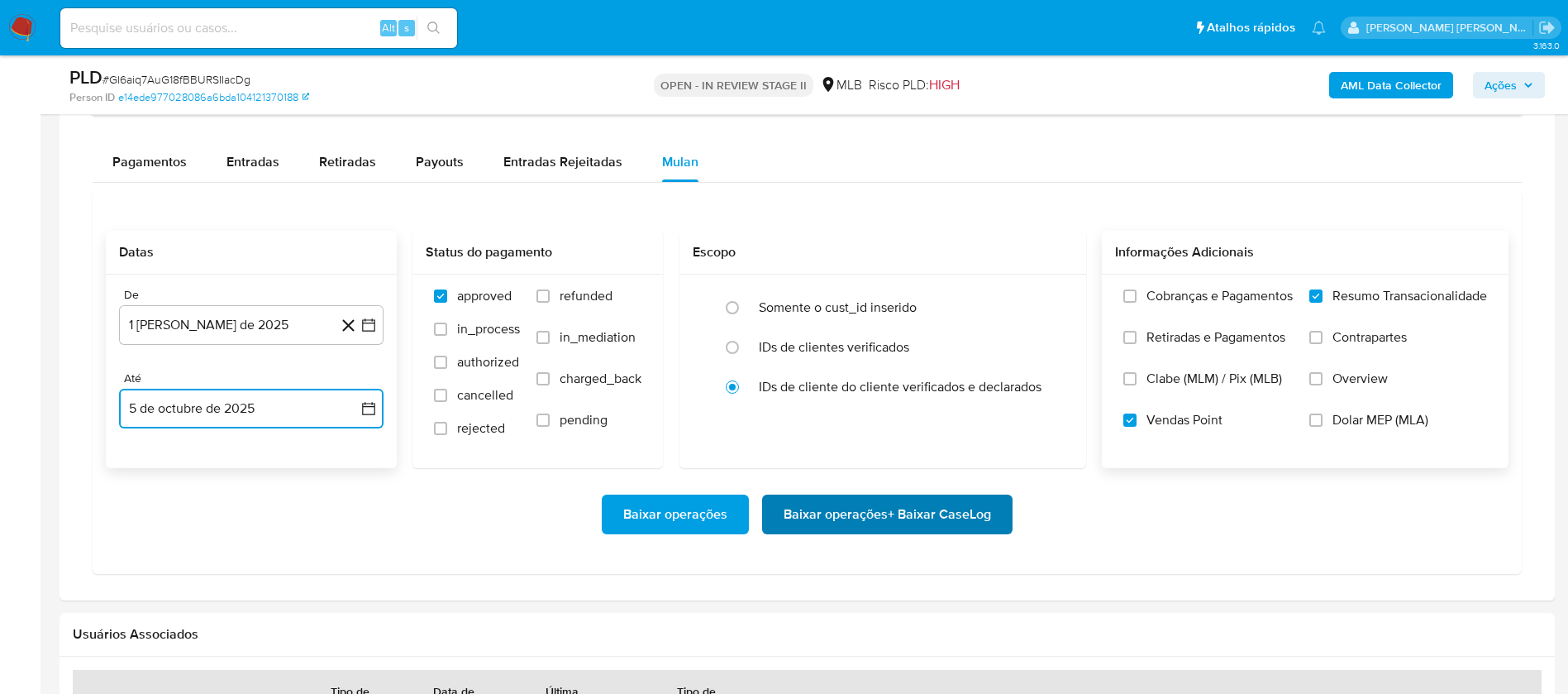
click at [914, 514] on span "Baixar operações + Baixar CaseLog" at bounding box center [887, 514] width 208 height 36
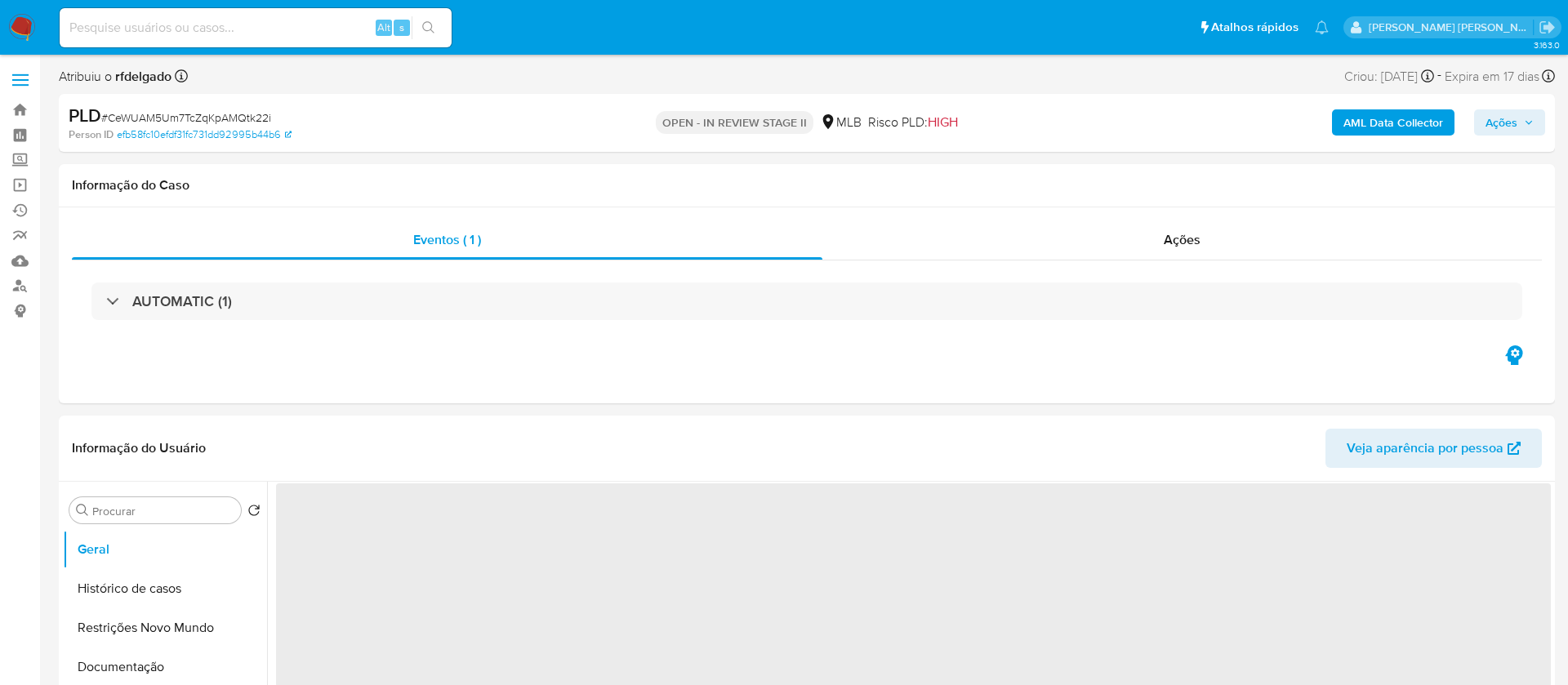
select select "10"
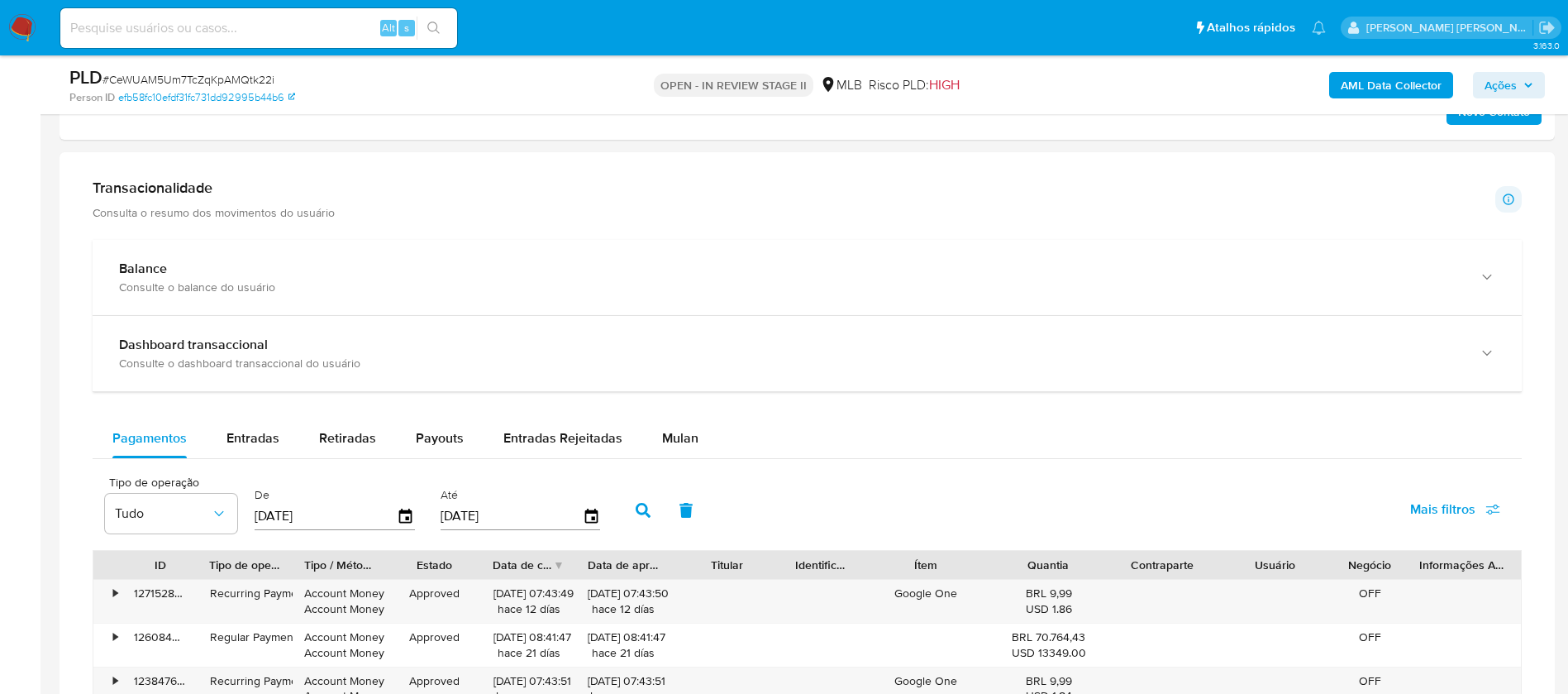
scroll to position [1240, 0]
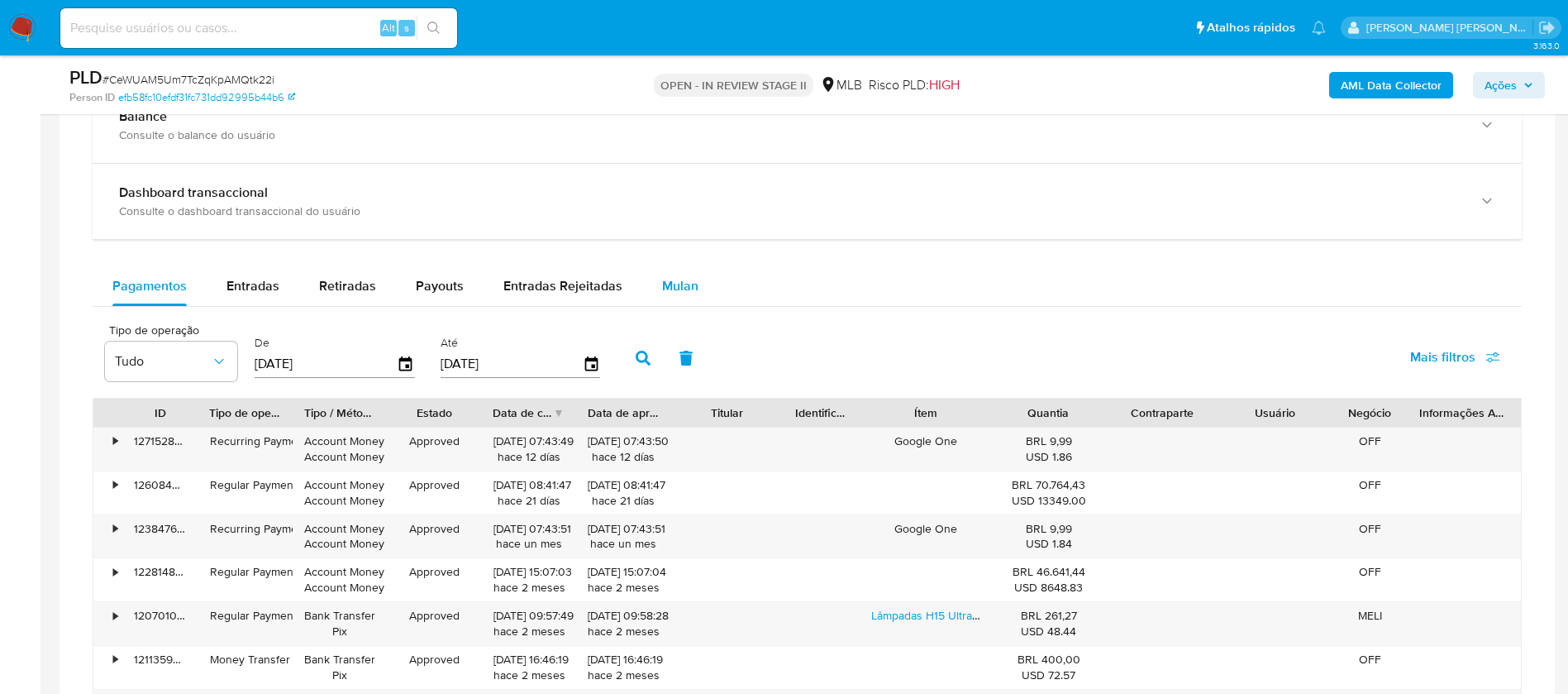
click at [678, 286] on span "Mulan" at bounding box center [680, 286] width 36 height 19
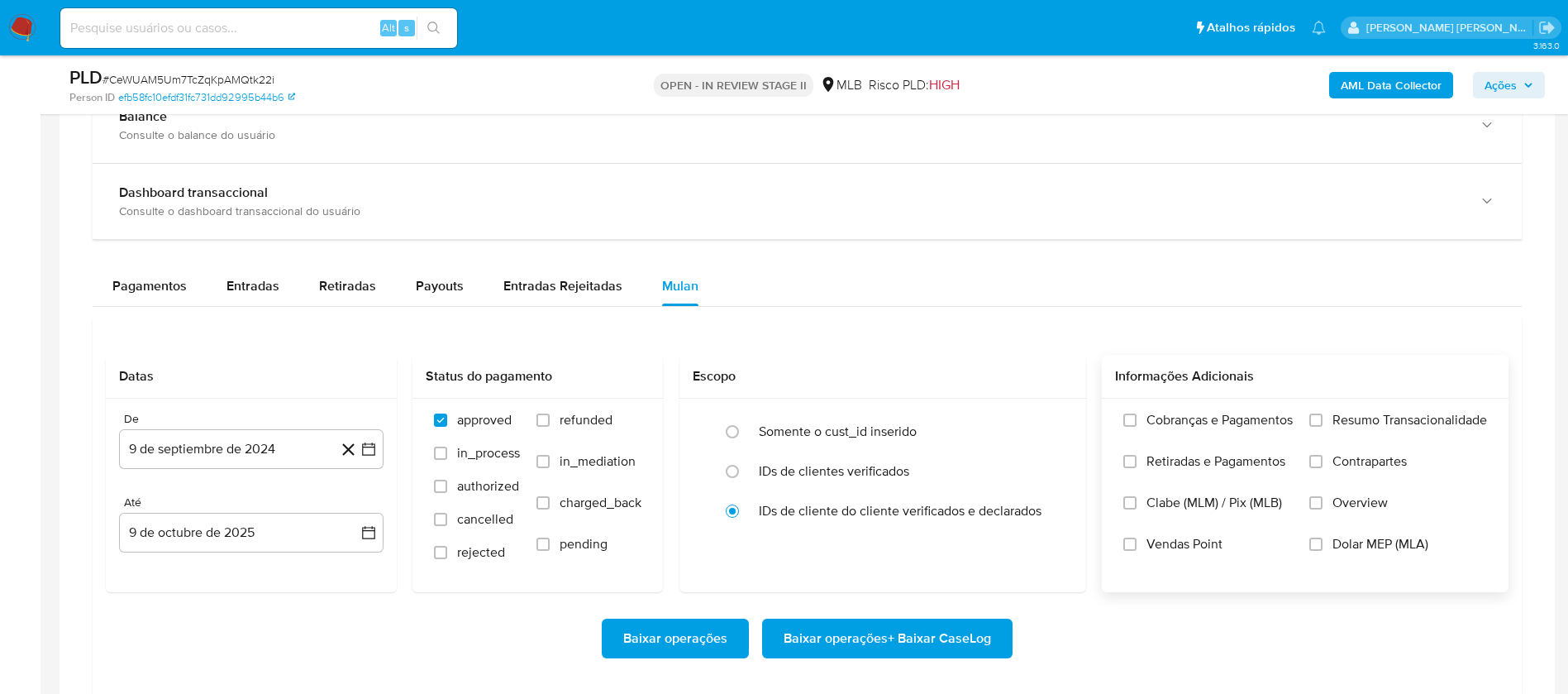
click at [1407, 416] on span "Resumo Transacionalidade" at bounding box center [1409, 420] width 155 height 17
click at [1322, 416] on input "Resumo Transacionalidade" at bounding box center [1316, 420] width 14 height 14
click at [1158, 547] on span "Vendas Point" at bounding box center [1184, 544] width 76 height 17
click at [1136, 547] on input "Vendas Point" at bounding box center [1130, 544] width 14 height 14
click at [287, 460] on button "9 de septiembre de 2024" at bounding box center [251, 449] width 264 height 40
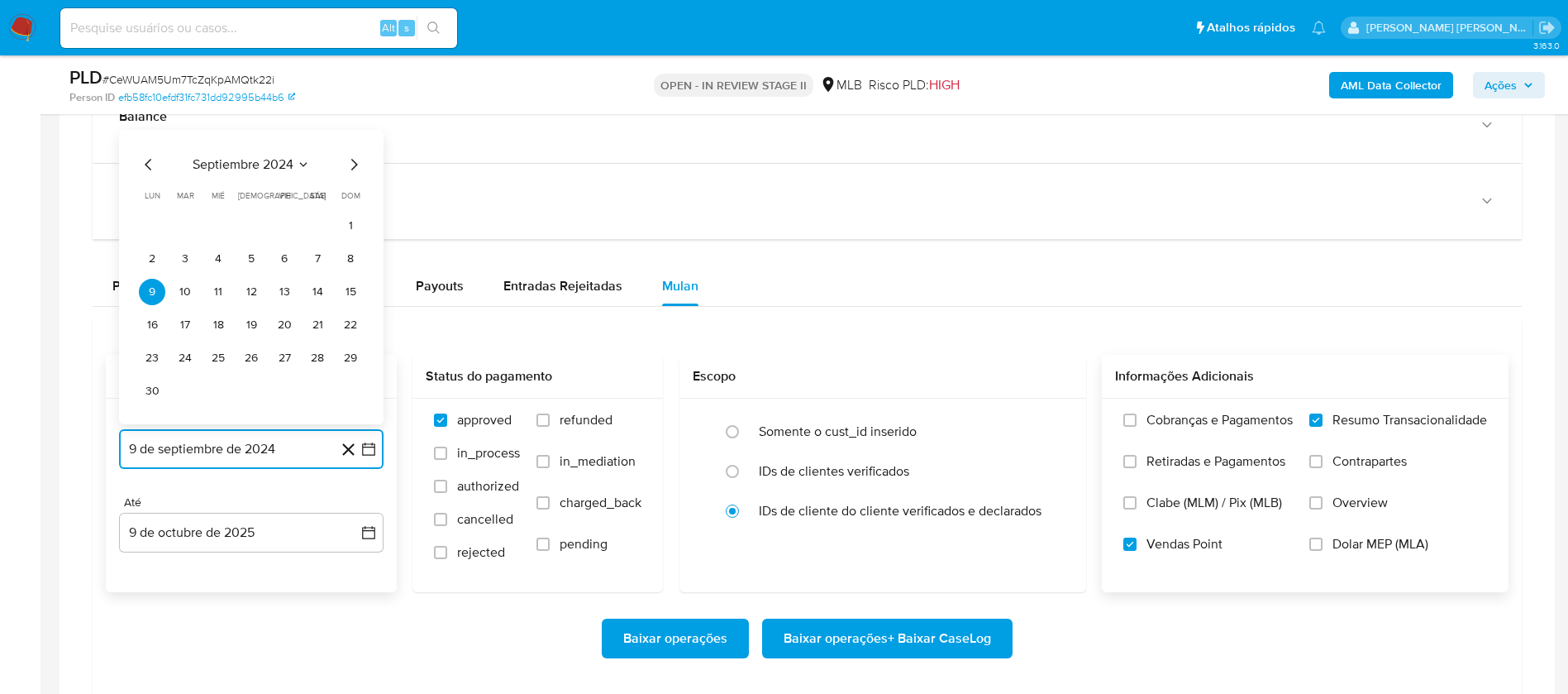
click at [281, 164] on span "septiembre 2024" at bounding box center [242, 165] width 101 height 17
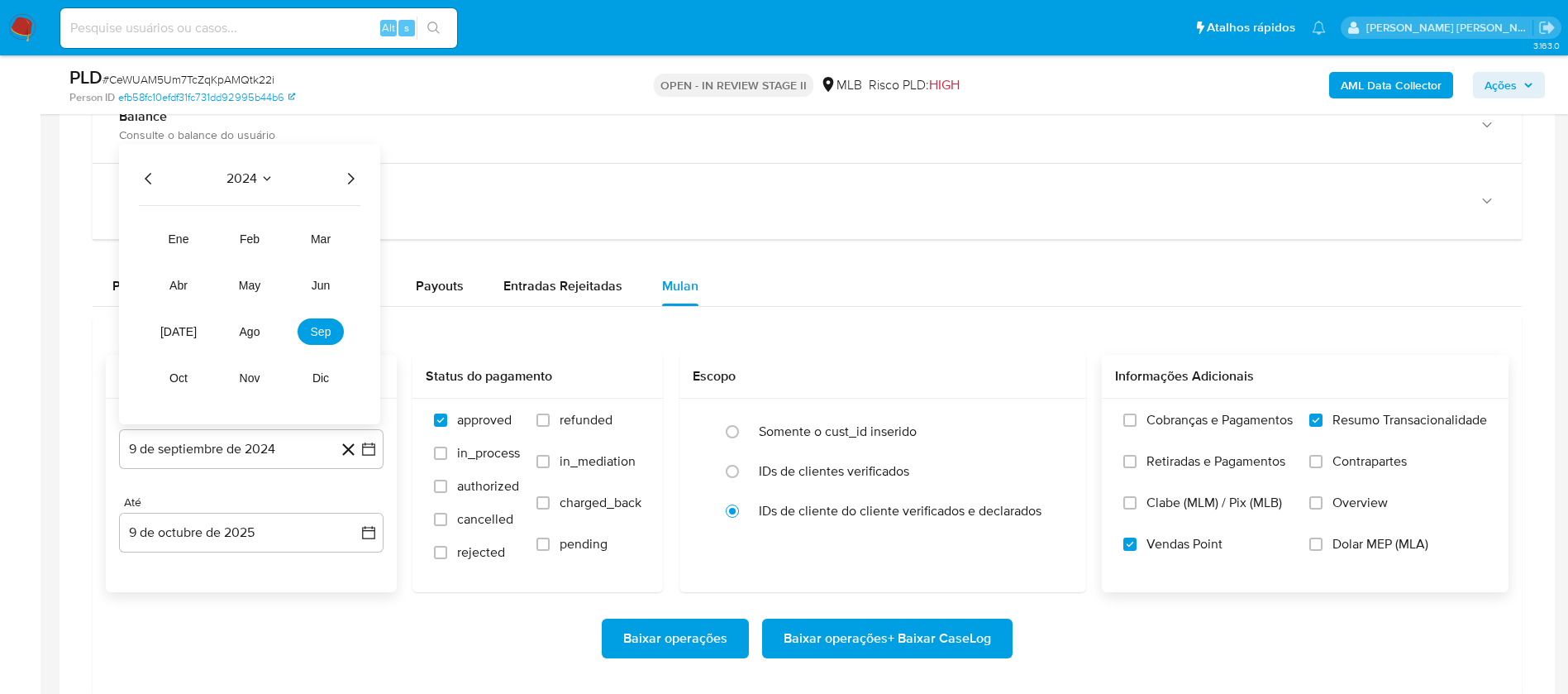
click at [350, 179] on icon "Año siguiente" at bounding box center [350, 178] width 19 height 19
click at [247, 333] on span "ago" at bounding box center [250, 331] width 20 height 14
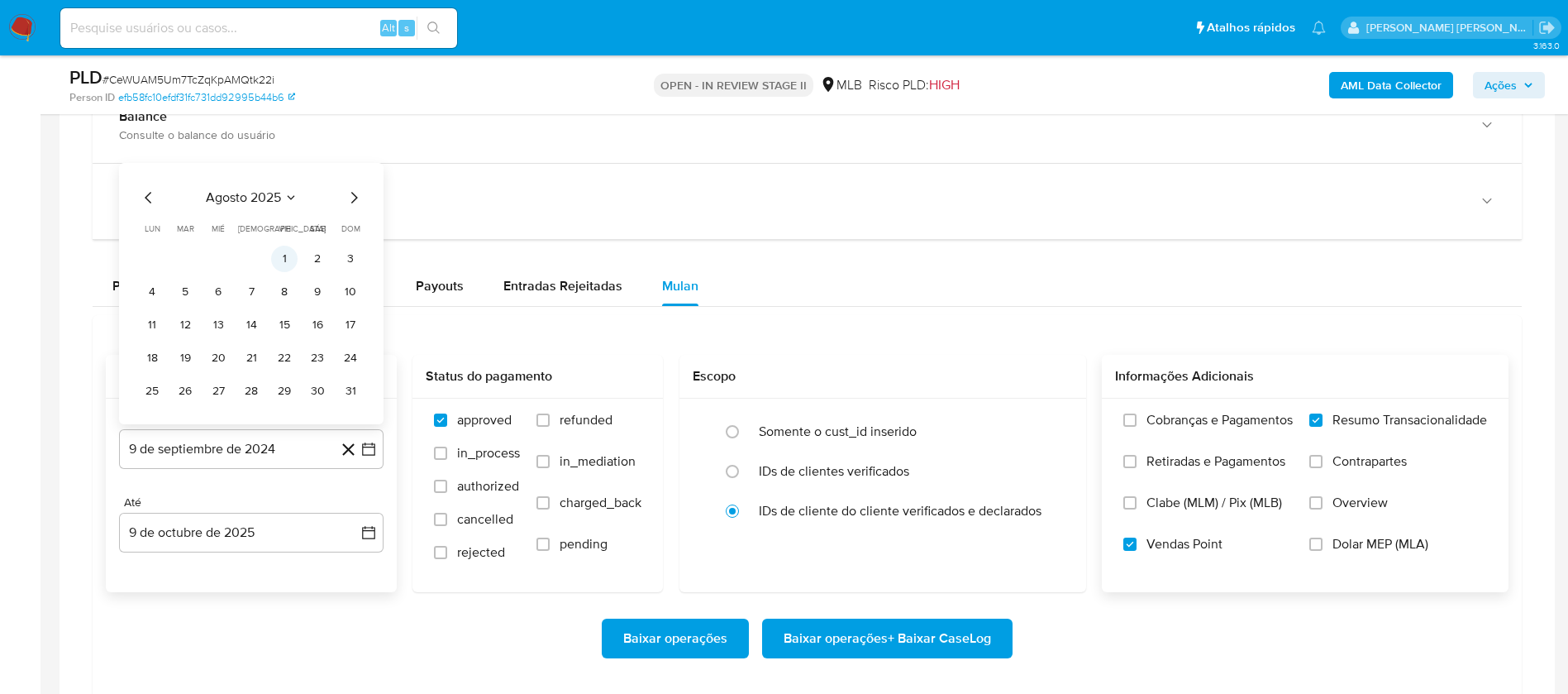
click at [286, 255] on button "1" at bounding box center [284, 259] width 26 height 26
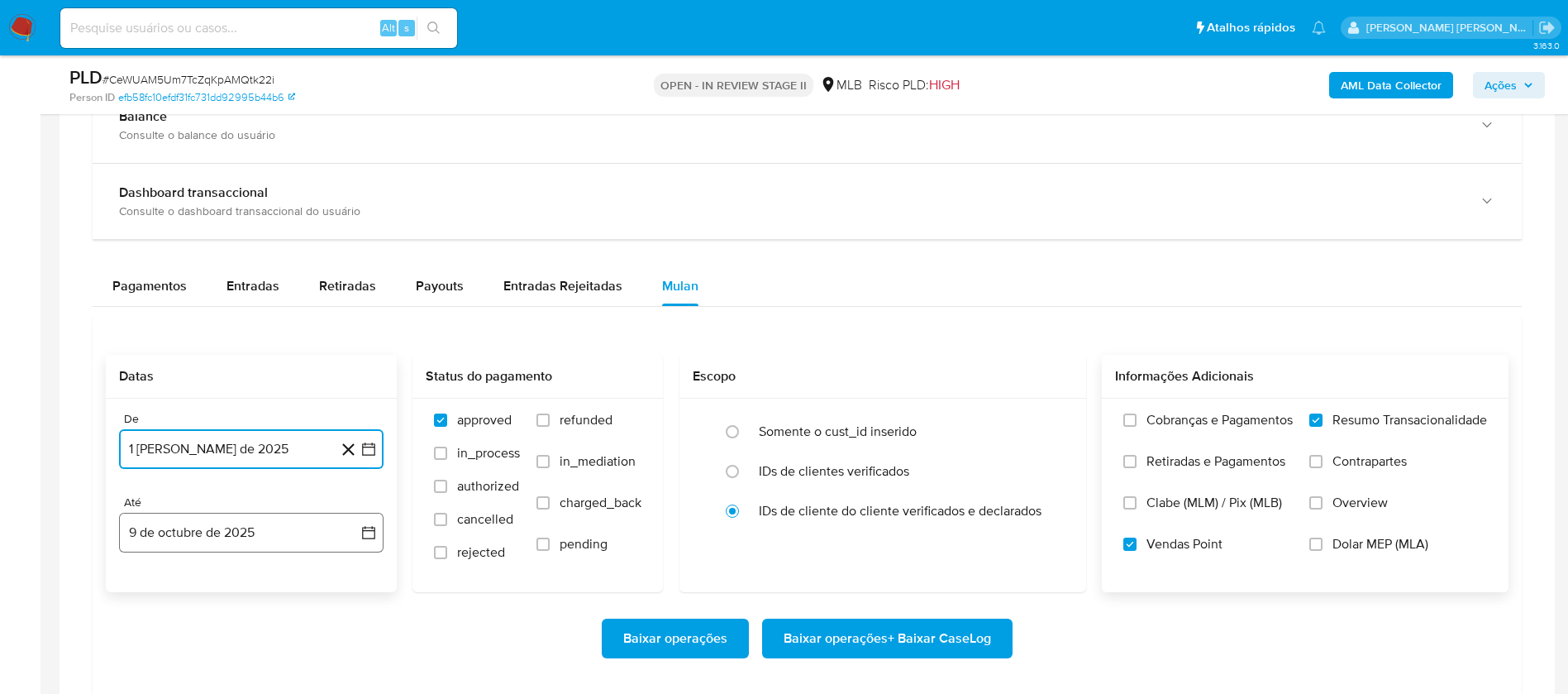
click at [264, 527] on button "9 de octubre de 2025" at bounding box center [251, 533] width 264 height 40
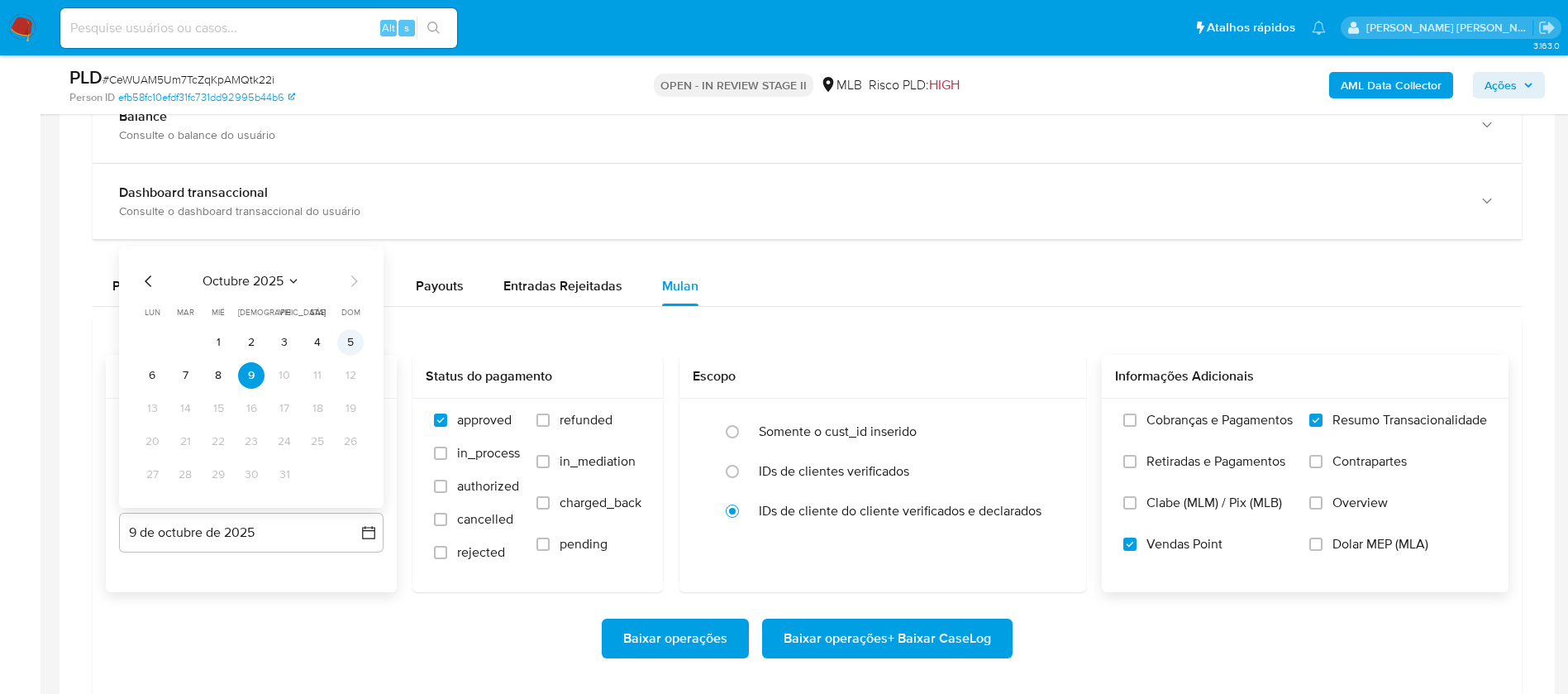
click at [350, 343] on button "5" at bounding box center [350, 342] width 26 height 26
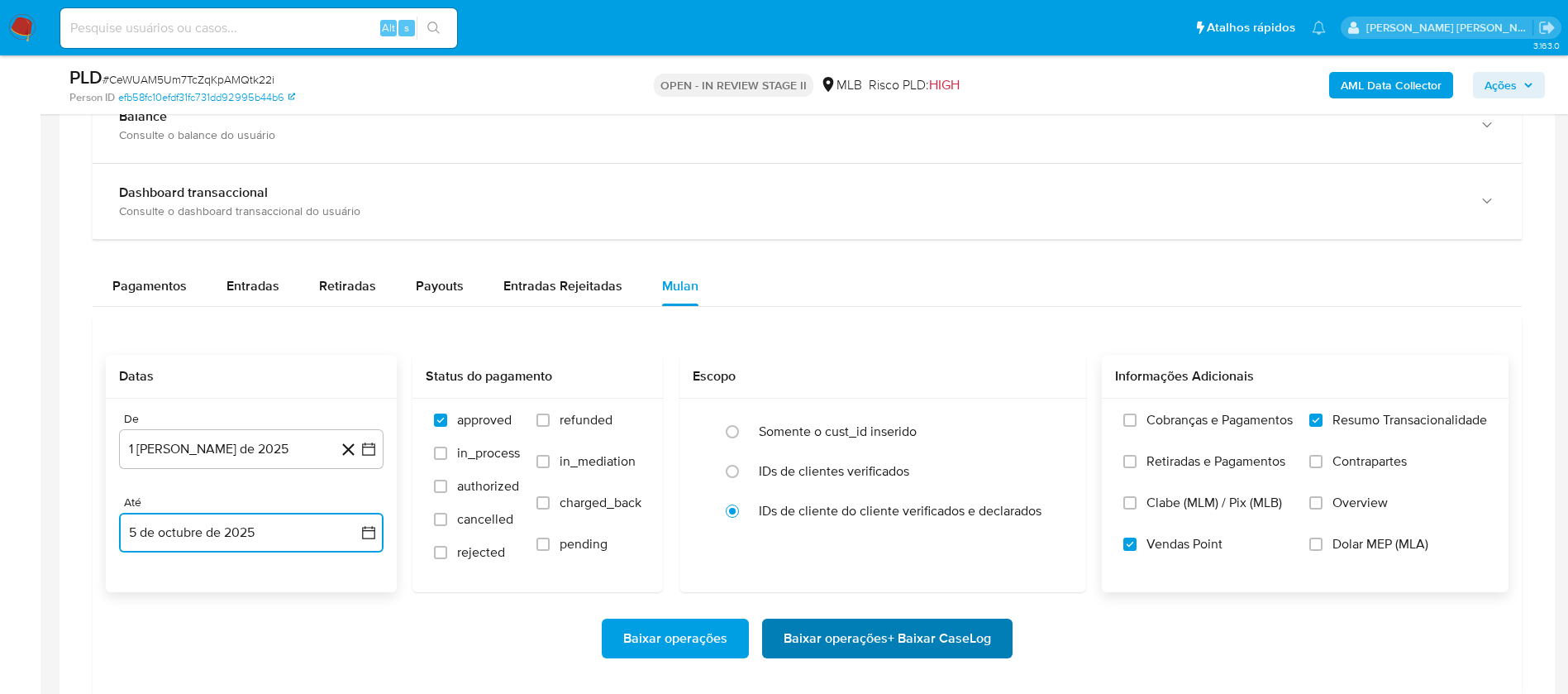
click at [969, 637] on span "Baixar operações + Baixar CaseLog" at bounding box center [887, 638] width 208 height 36
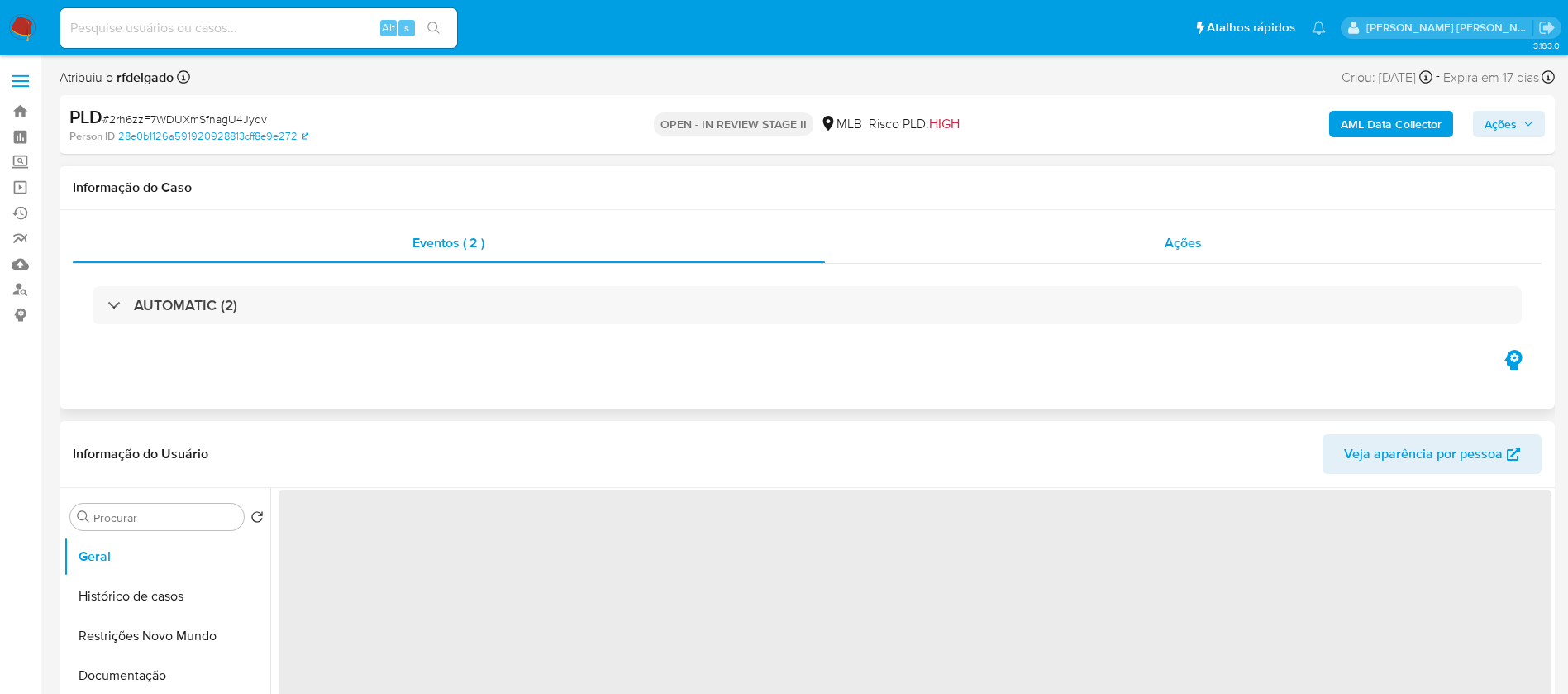
select select "10"
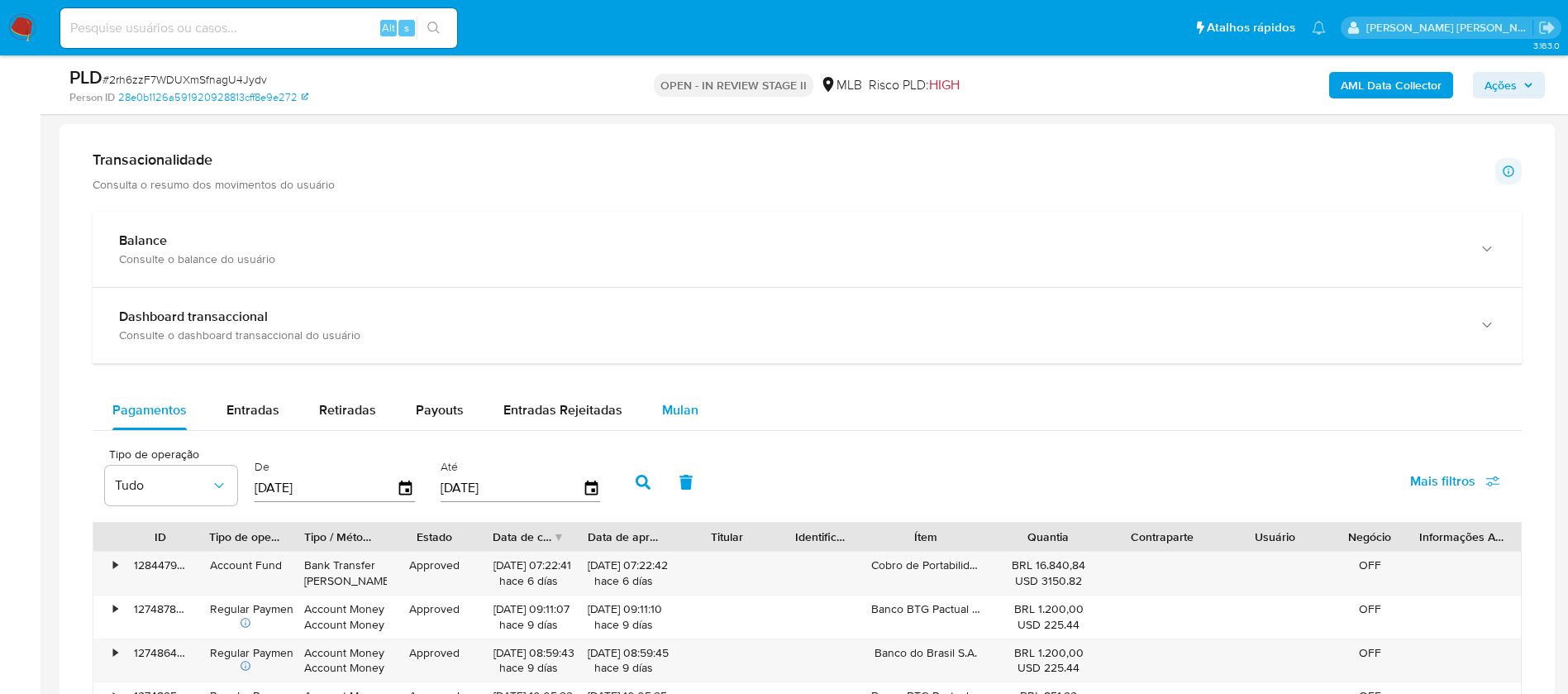
click at [669, 410] on span "Mulan" at bounding box center [680, 409] width 36 height 19
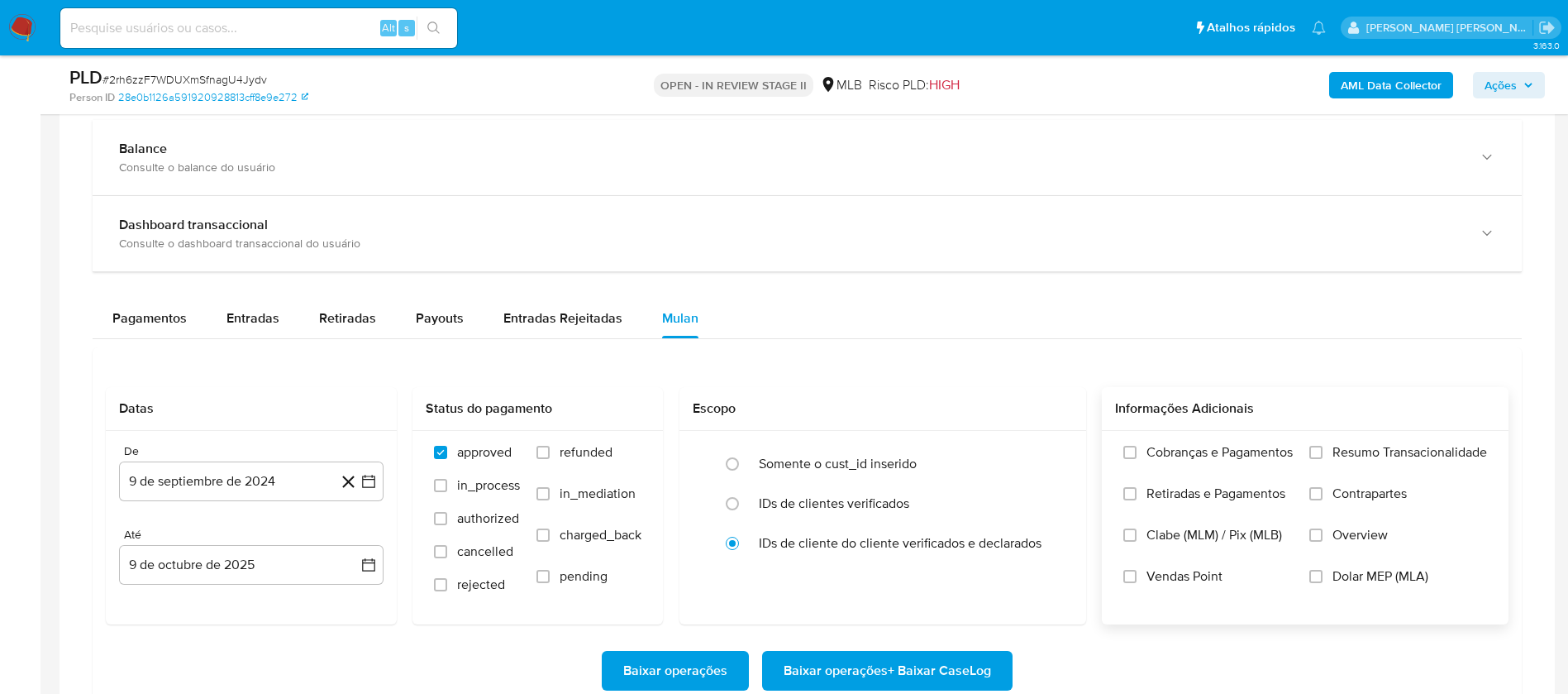
scroll to position [1240, 0]
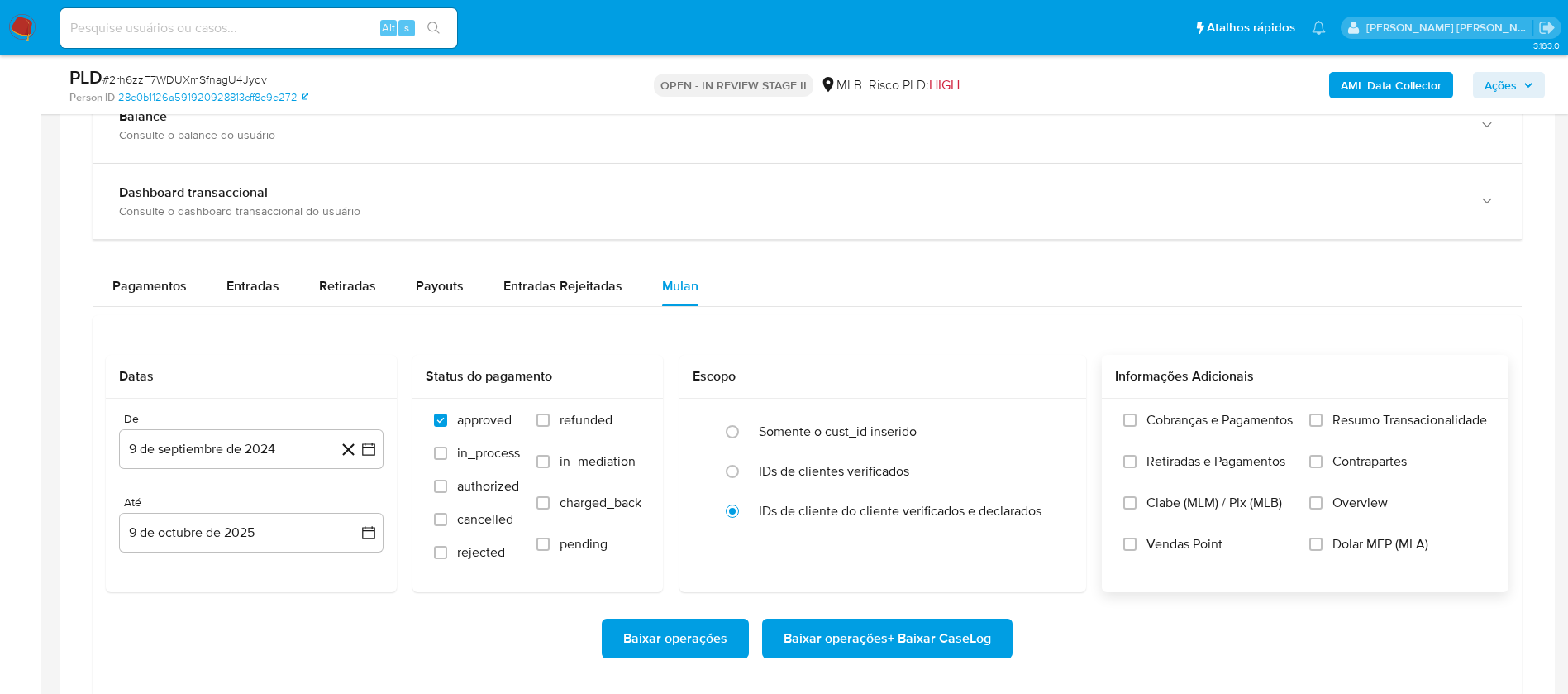
click at [1334, 418] on span "Resumo Transacionalidade" at bounding box center [1409, 420] width 155 height 17
click at [1322, 418] on input "Resumo Transacionalidade" at bounding box center [1316, 420] width 14 height 14
click at [1146, 540] on span "Vendas Point" at bounding box center [1184, 544] width 76 height 17
click at [1136, 540] on input "Vendas Point" at bounding box center [1130, 544] width 14 height 14
click at [232, 456] on button "9 de septiembre de 2024" at bounding box center [251, 449] width 264 height 40
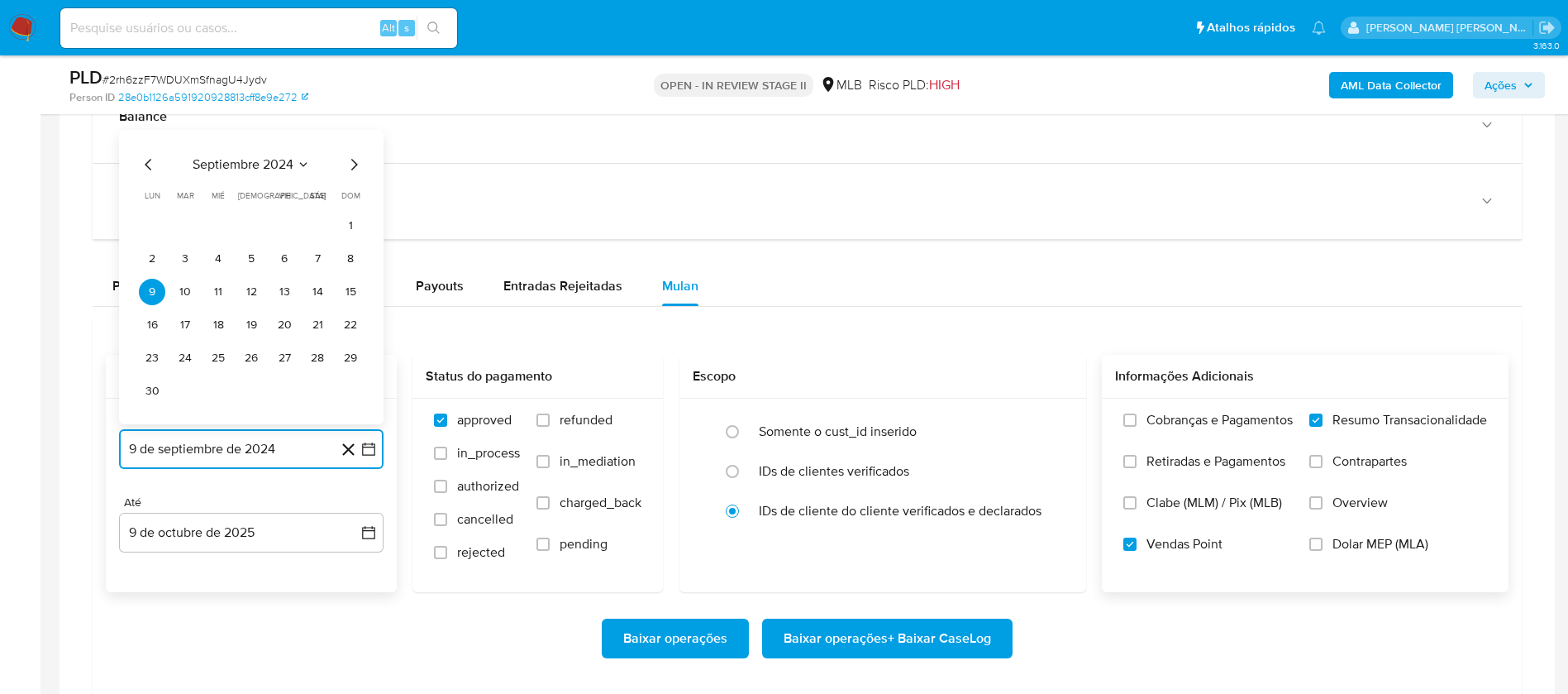
click at [291, 158] on span "septiembre 2024" at bounding box center [242, 165] width 101 height 17
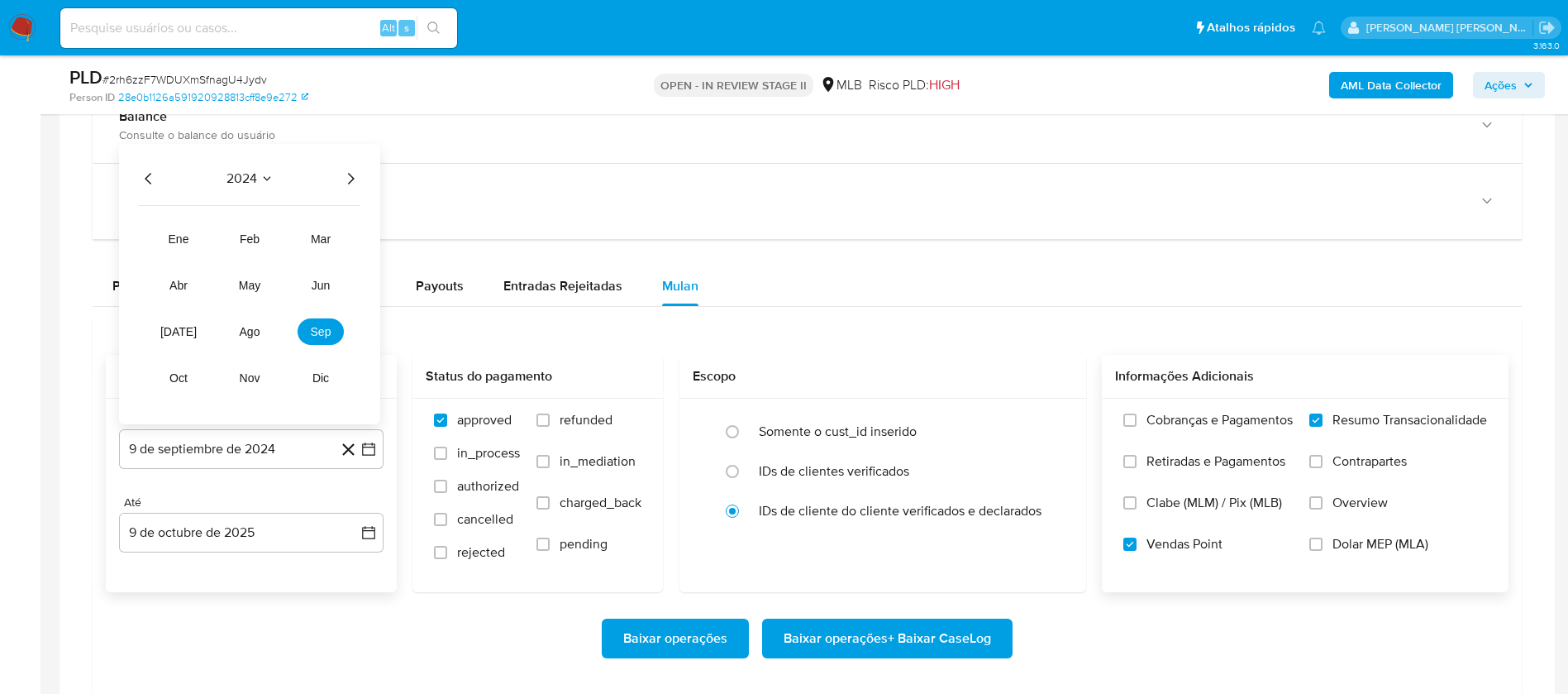
click at [352, 181] on icon "Año siguiente" at bounding box center [350, 178] width 19 height 19
click at [240, 331] on span "ago" at bounding box center [250, 331] width 20 height 14
drag, startPoint x: 286, startPoint y: 250, endPoint x: 283, endPoint y: 281, distance: 31.1
click at [286, 249] on button "1" at bounding box center [284, 259] width 26 height 26
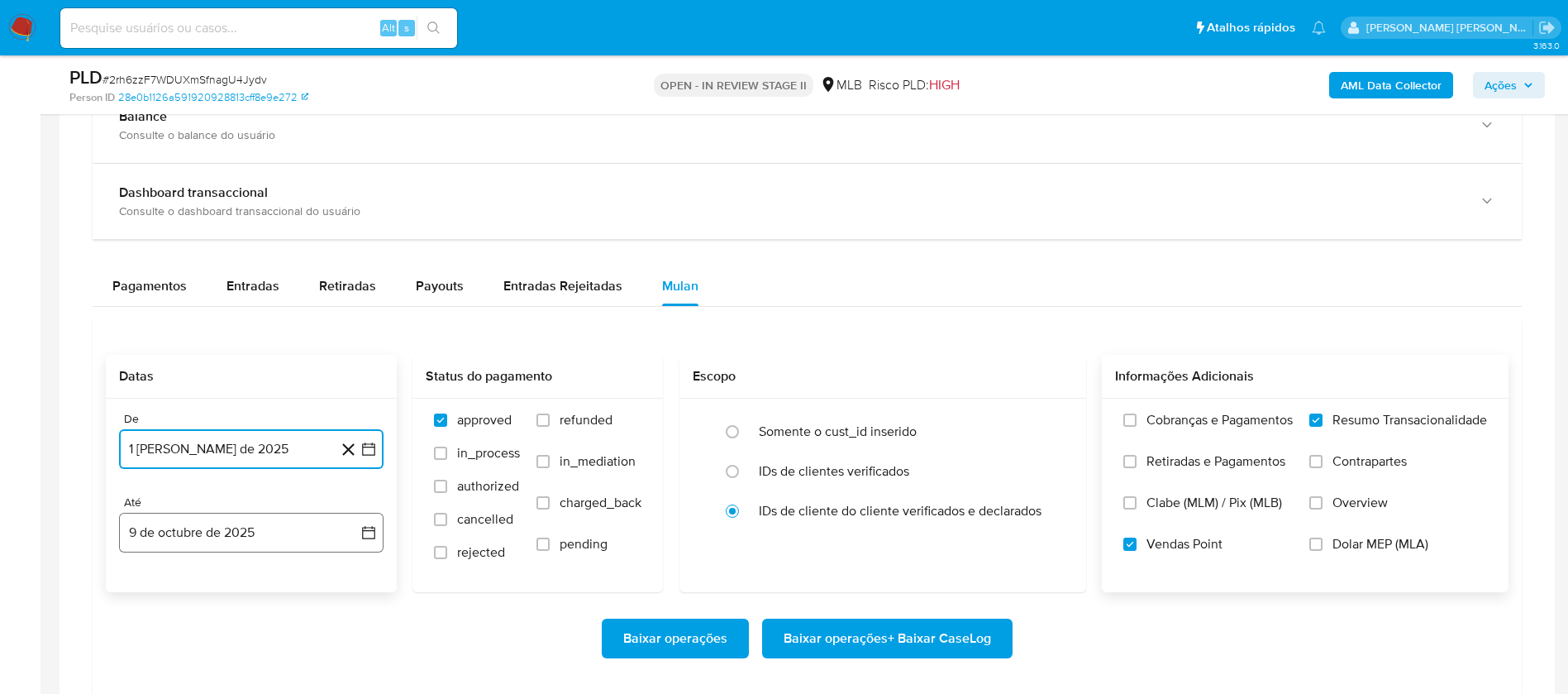
click at [249, 523] on button "9 de octubre de 2025" at bounding box center [251, 533] width 264 height 40
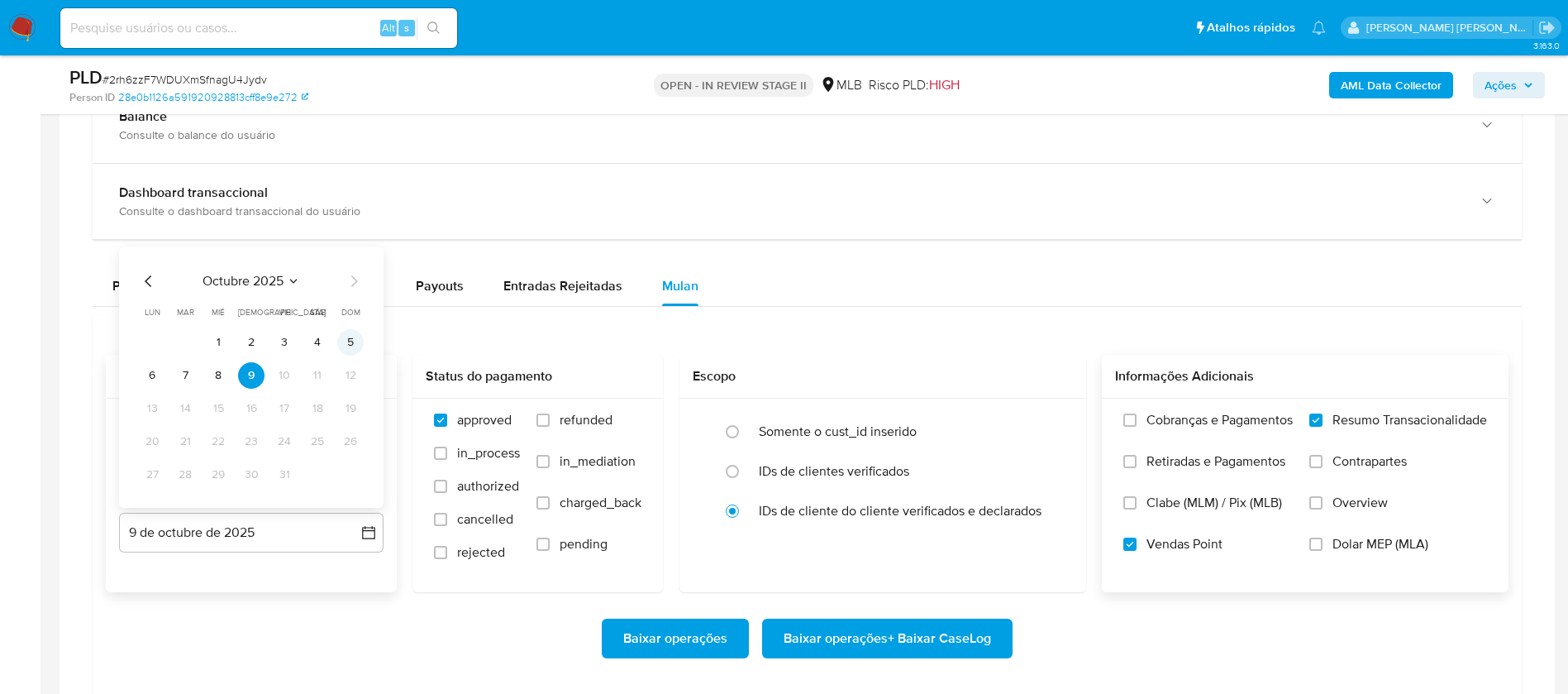
click at [349, 341] on button "5" at bounding box center [350, 342] width 26 height 26
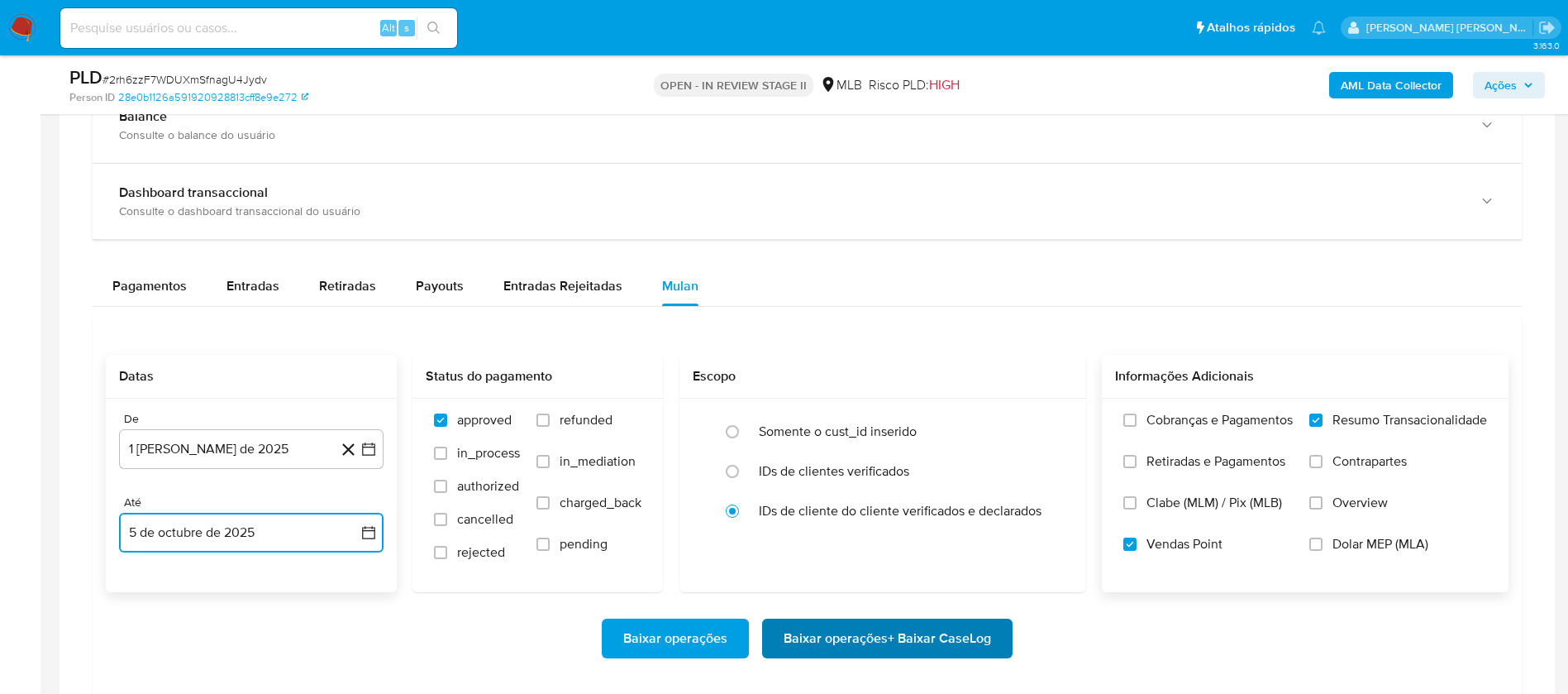
click at [846, 634] on span "Baixar operações + Baixar CaseLog" at bounding box center [887, 638] width 208 height 36
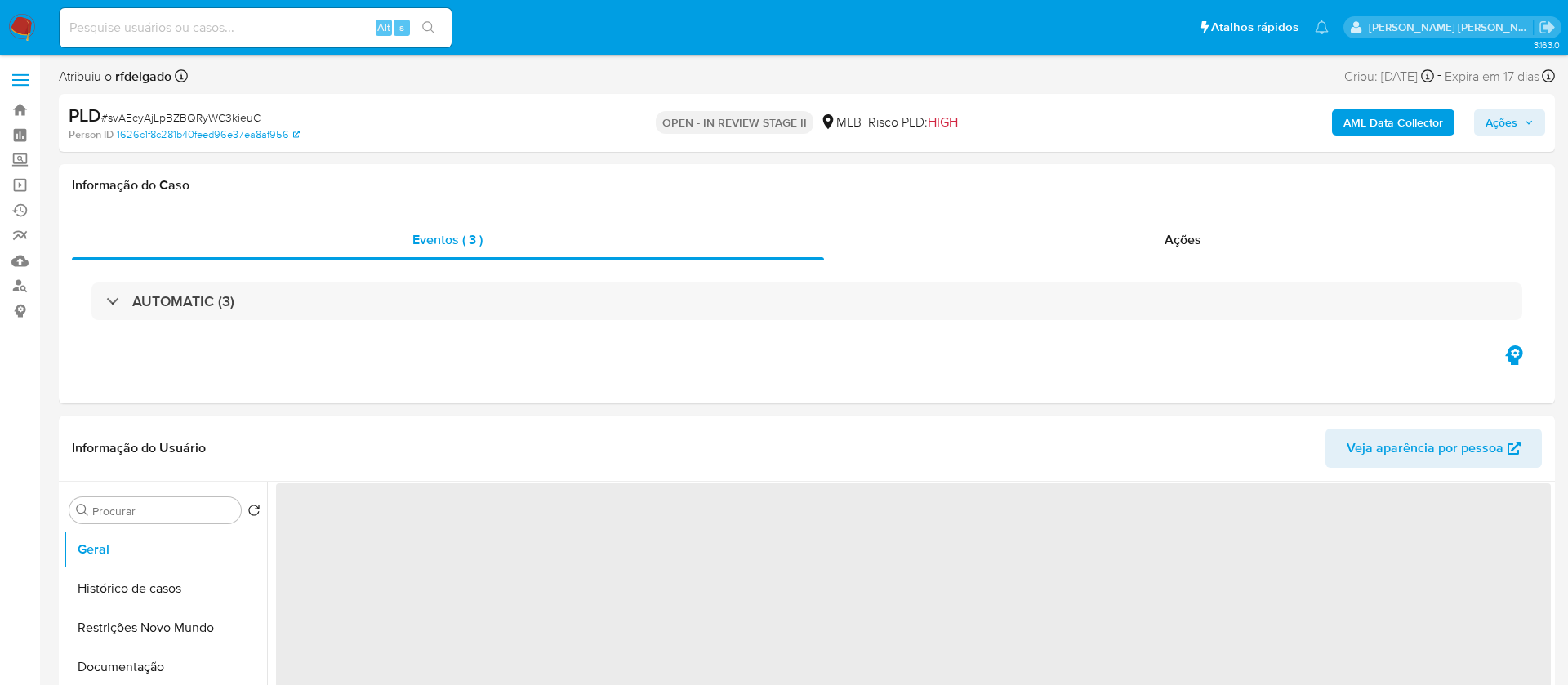
select select "10"
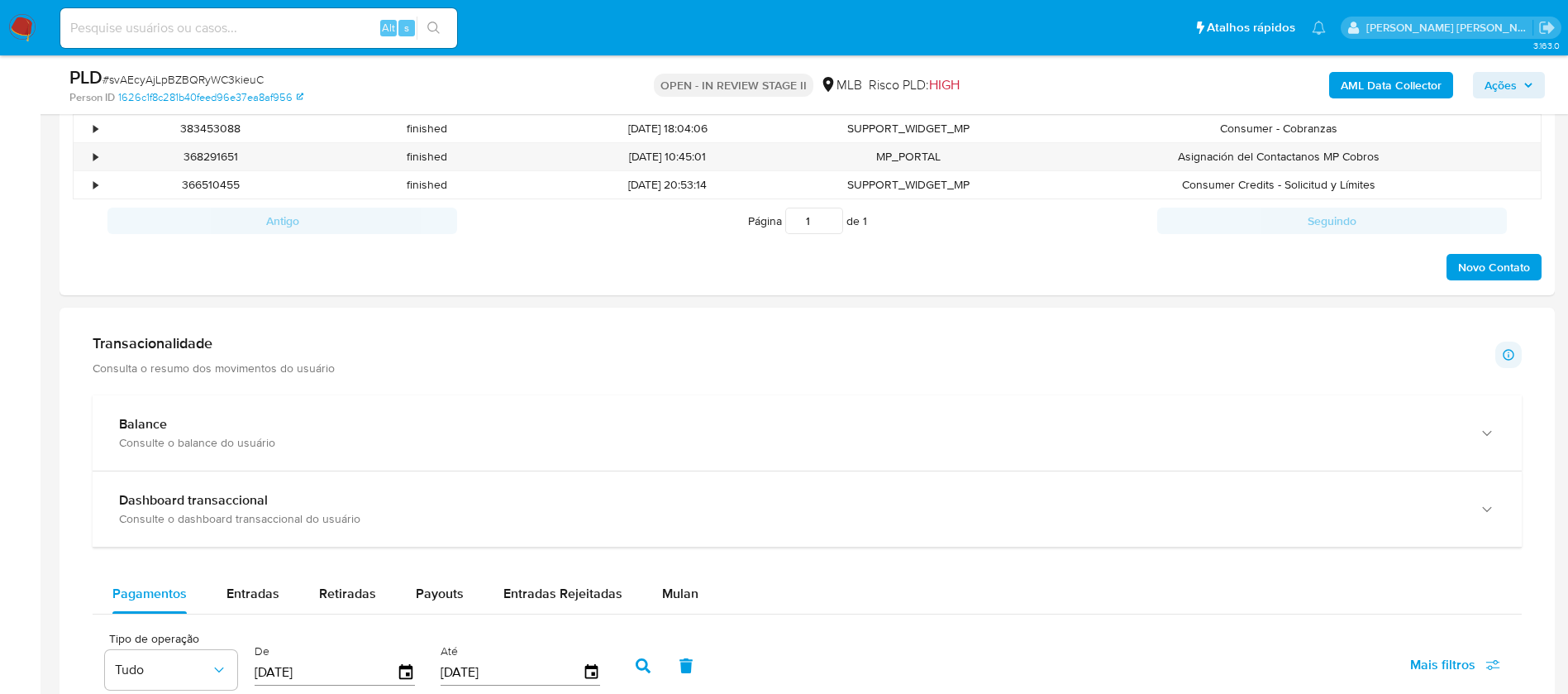
scroll to position [1117, 0]
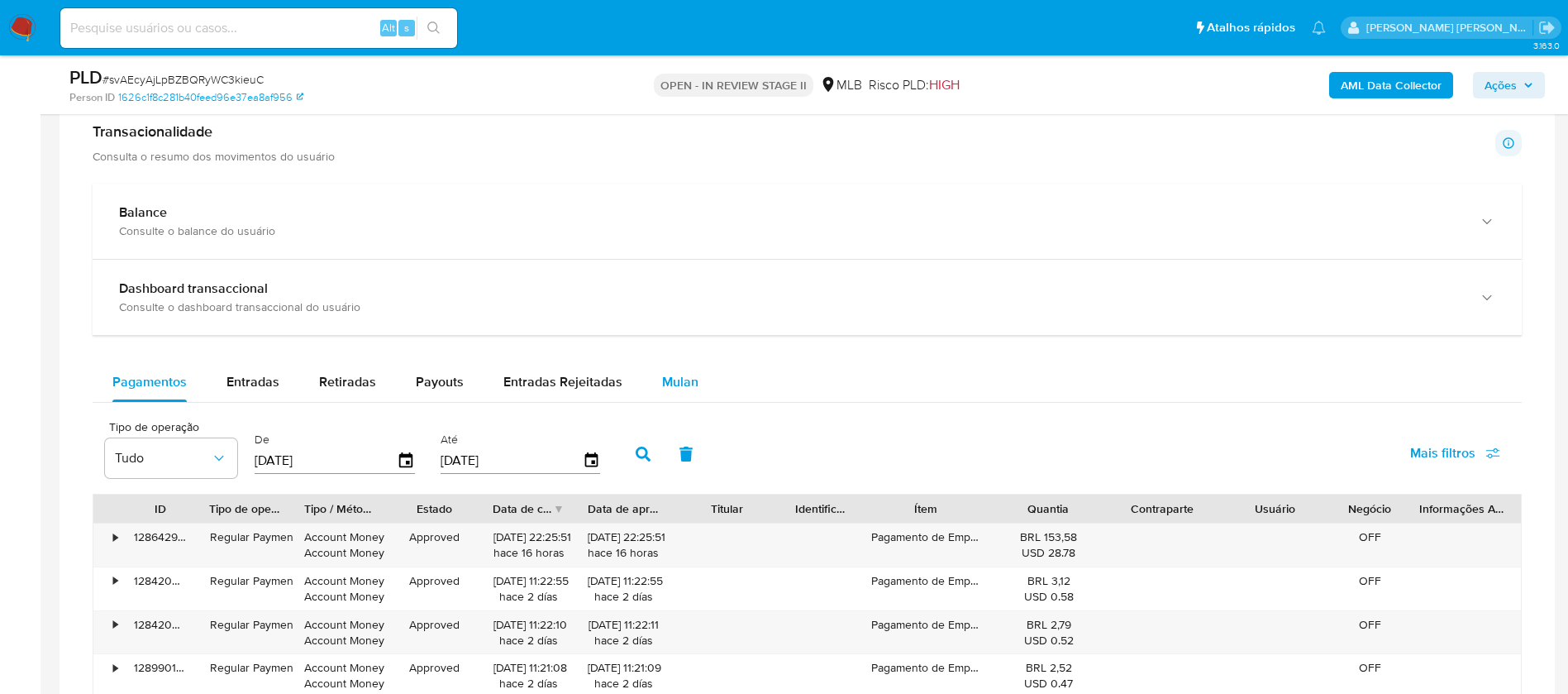
click at [683, 374] on span "Mulan" at bounding box center [680, 381] width 36 height 19
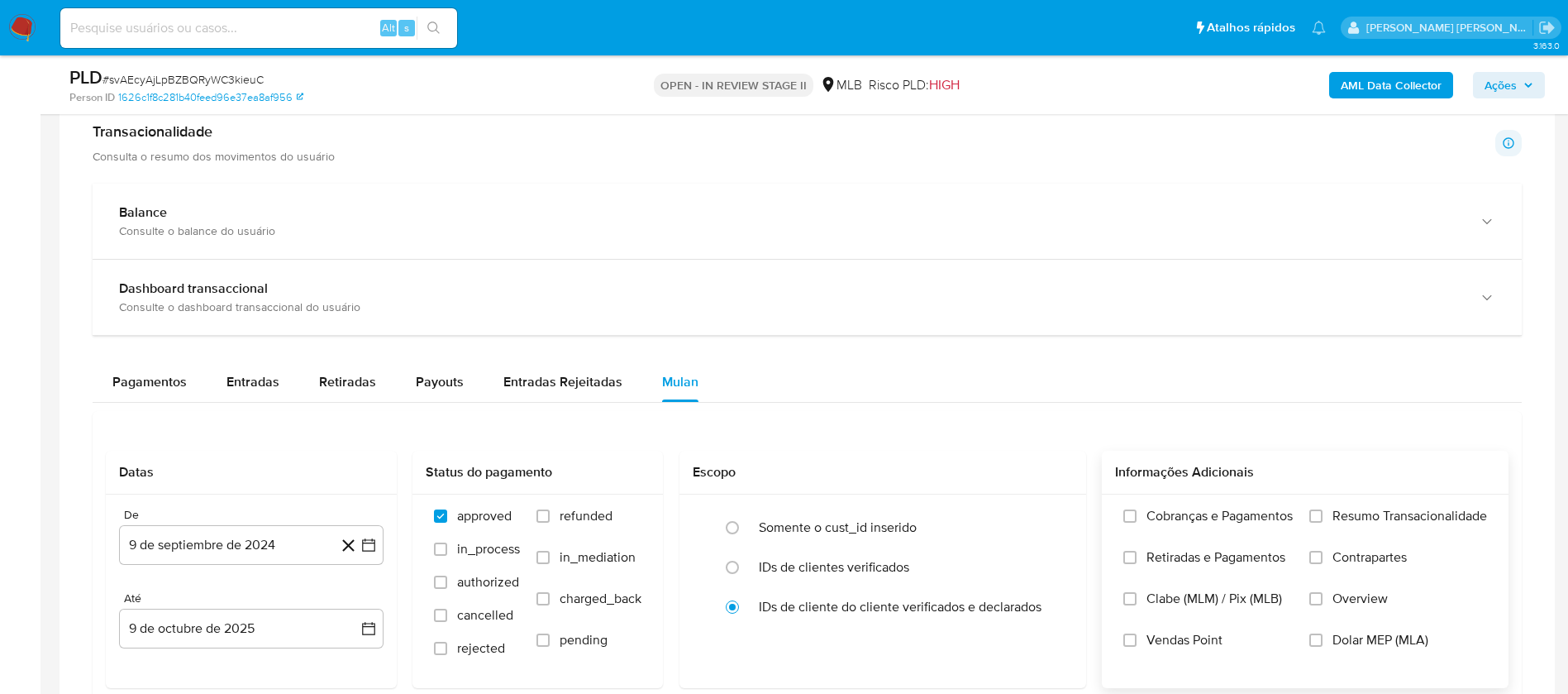
scroll to position [1240, 0]
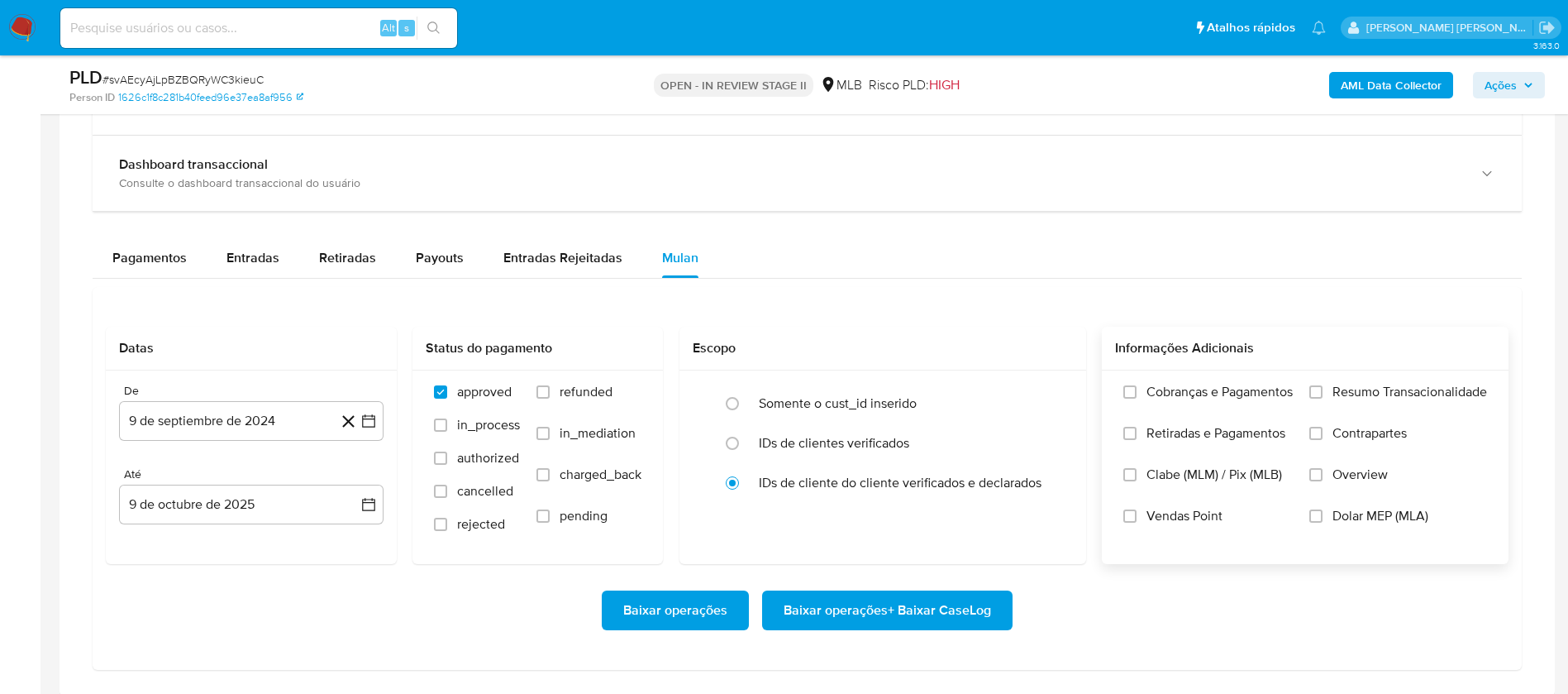
click at [1344, 396] on span "Resumo Transacionalidade" at bounding box center [1409, 392] width 155 height 17
click at [1322, 396] on input "Resumo Transacionalidade" at bounding box center [1316, 392] width 14 height 14
click at [1195, 516] on span "Vendas Point" at bounding box center [1184, 516] width 76 height 17
click at [1136, 516] on input "Vendas Point" at bounding box center [1130, 516] width 14 height 14
click at [237, 413] on button "9 de septiembre de 2024" at bounding box center [251, 420] width 264 height 40
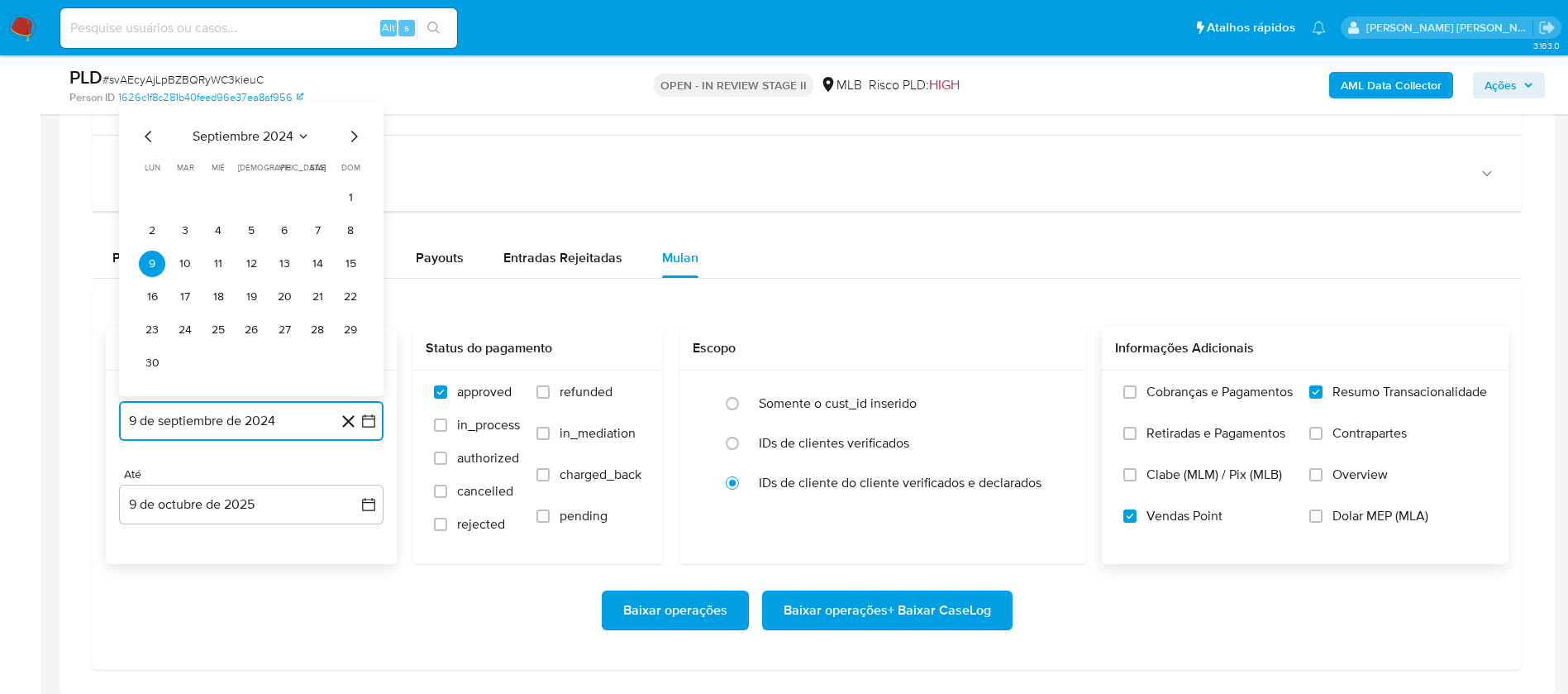
click at [272, 130] on span "septiembre 2024" at bounding box center [242, 137] width 101 height 17
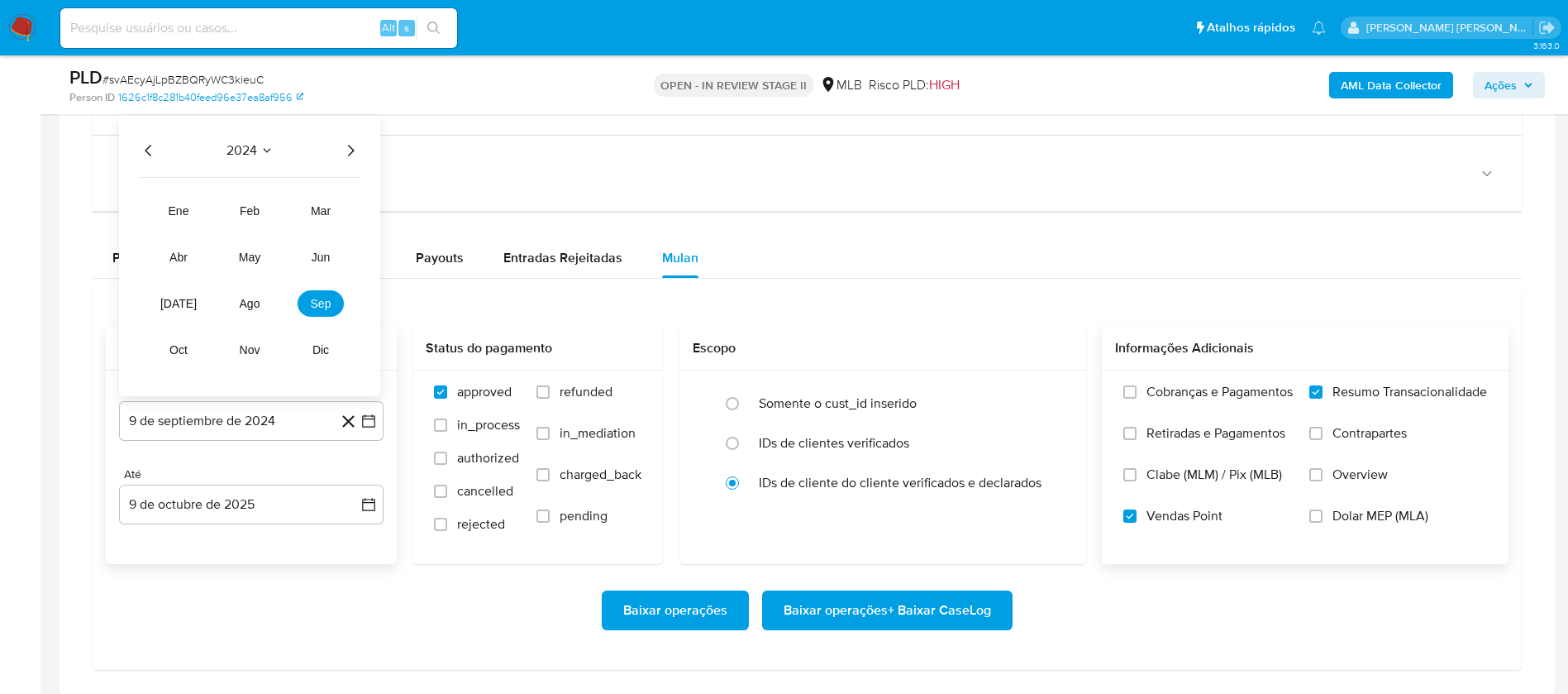
click at [351, 150] on icon "Año siguiente" at bounding box center [350, 150] width 19 height 19
click at [256, 309] on span "ago" at bounding box center [250, 303] width 20 height 14
click at [280, 233] on button "1" at bounding box center [284, 230] width 26 height 26
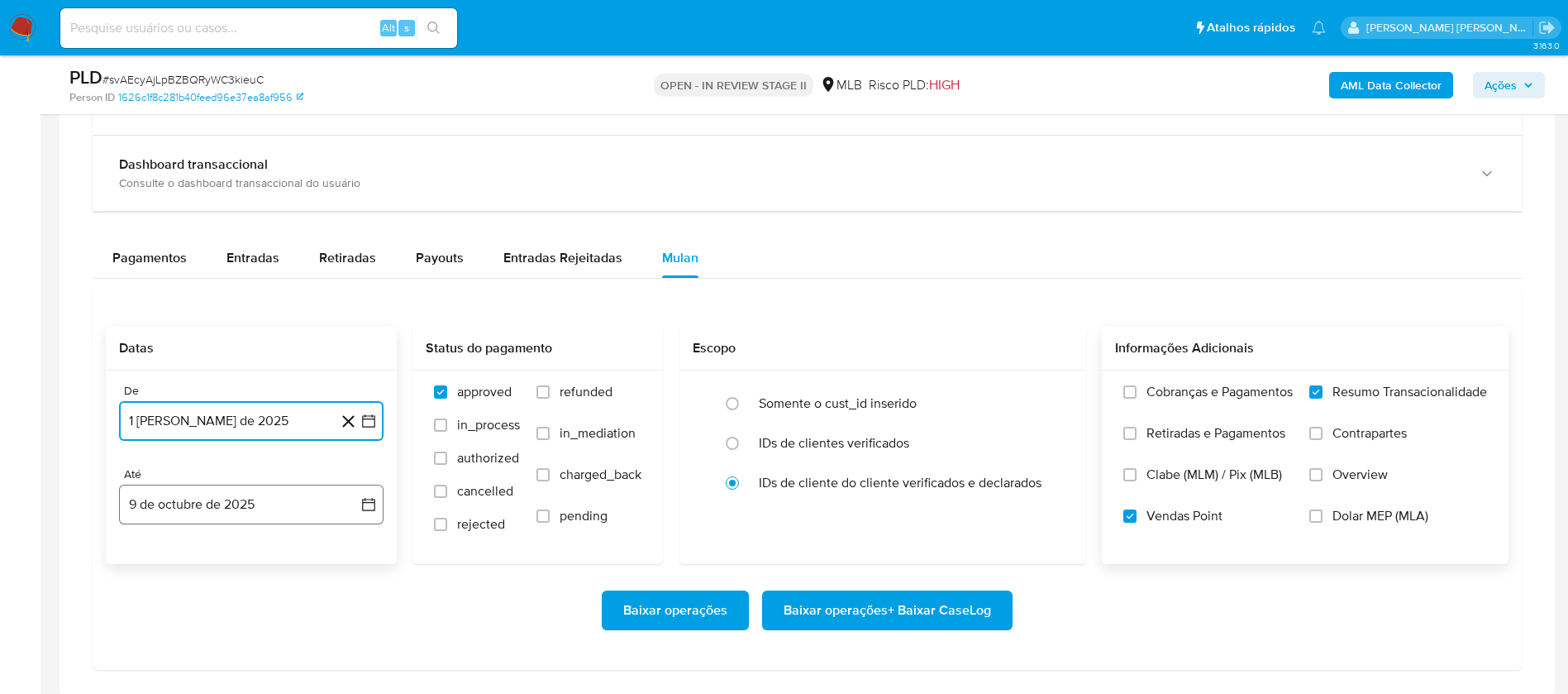
click at [242, 509] on button "9 de octubre de 2025" at bounding box center [251, 504] width 264 height 40
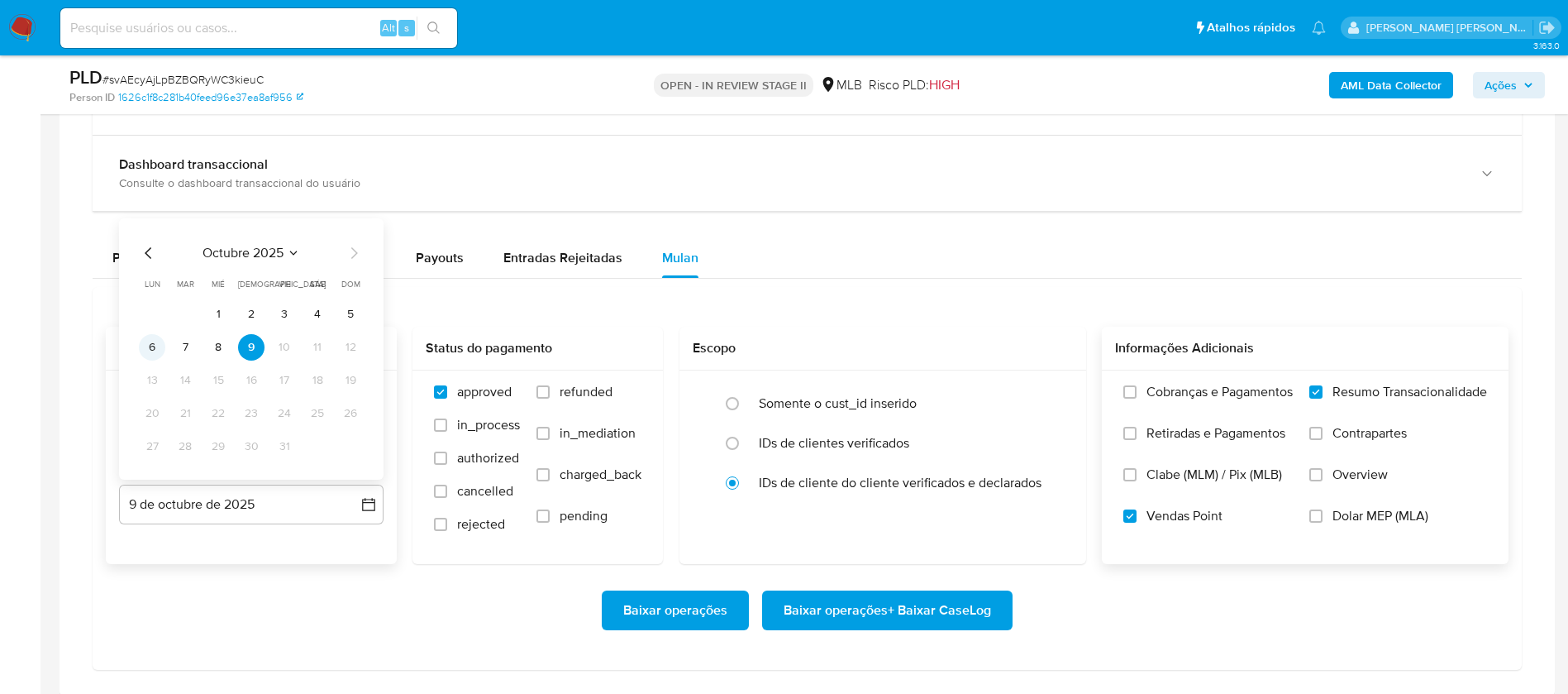
click at [152, 344] on button "6" at bounding box center [151, 347] width 26 height 26
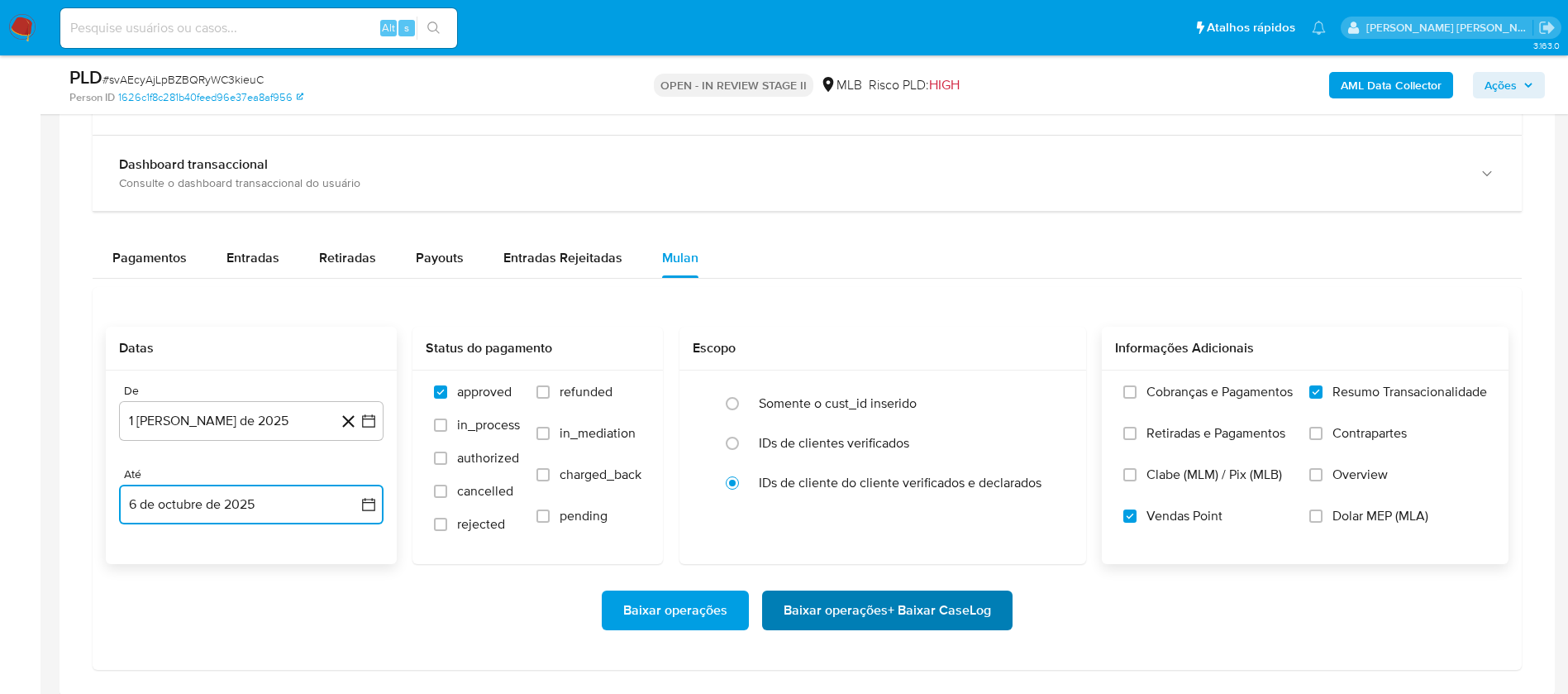
click at [890, 611] on span "Baixar operações + Baixar CaseLog" at bounding box center [887, 609] width 208 height 36
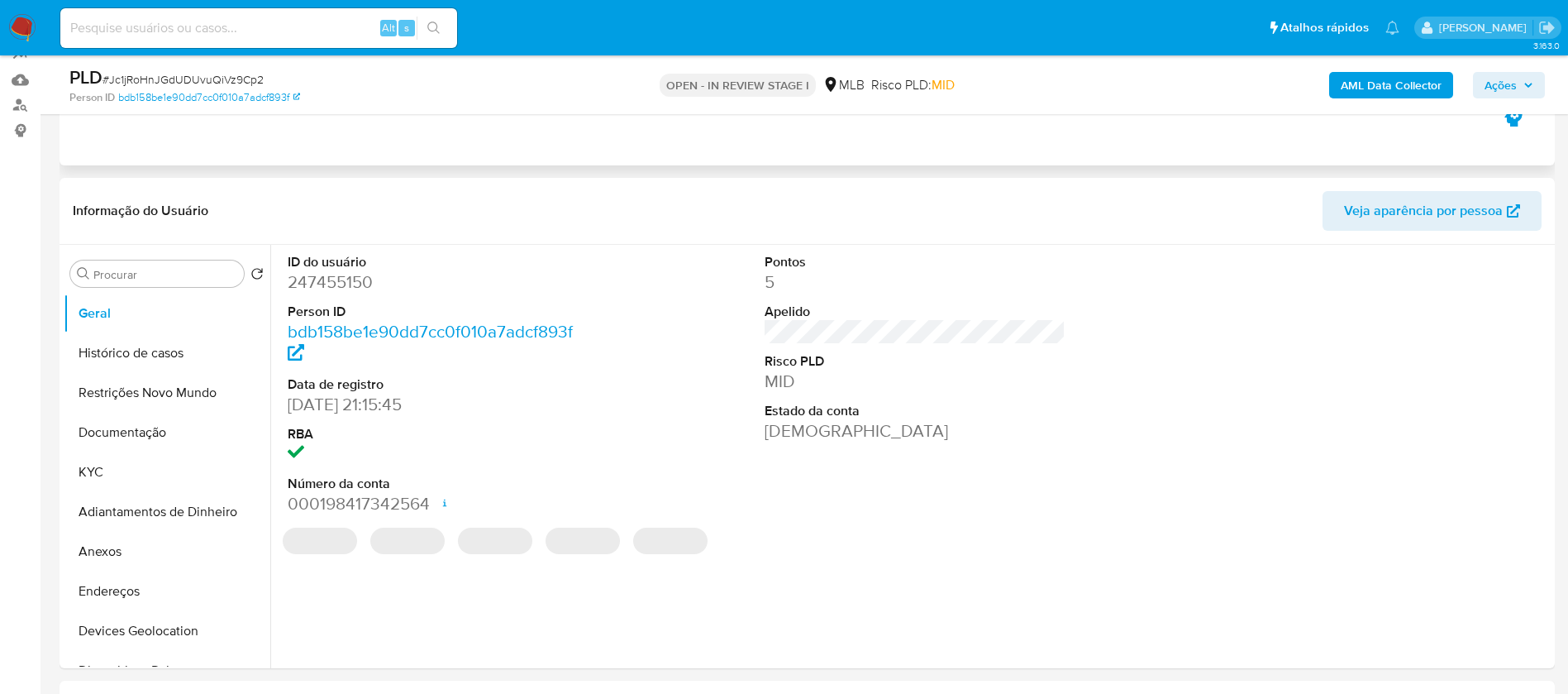
select select "10"
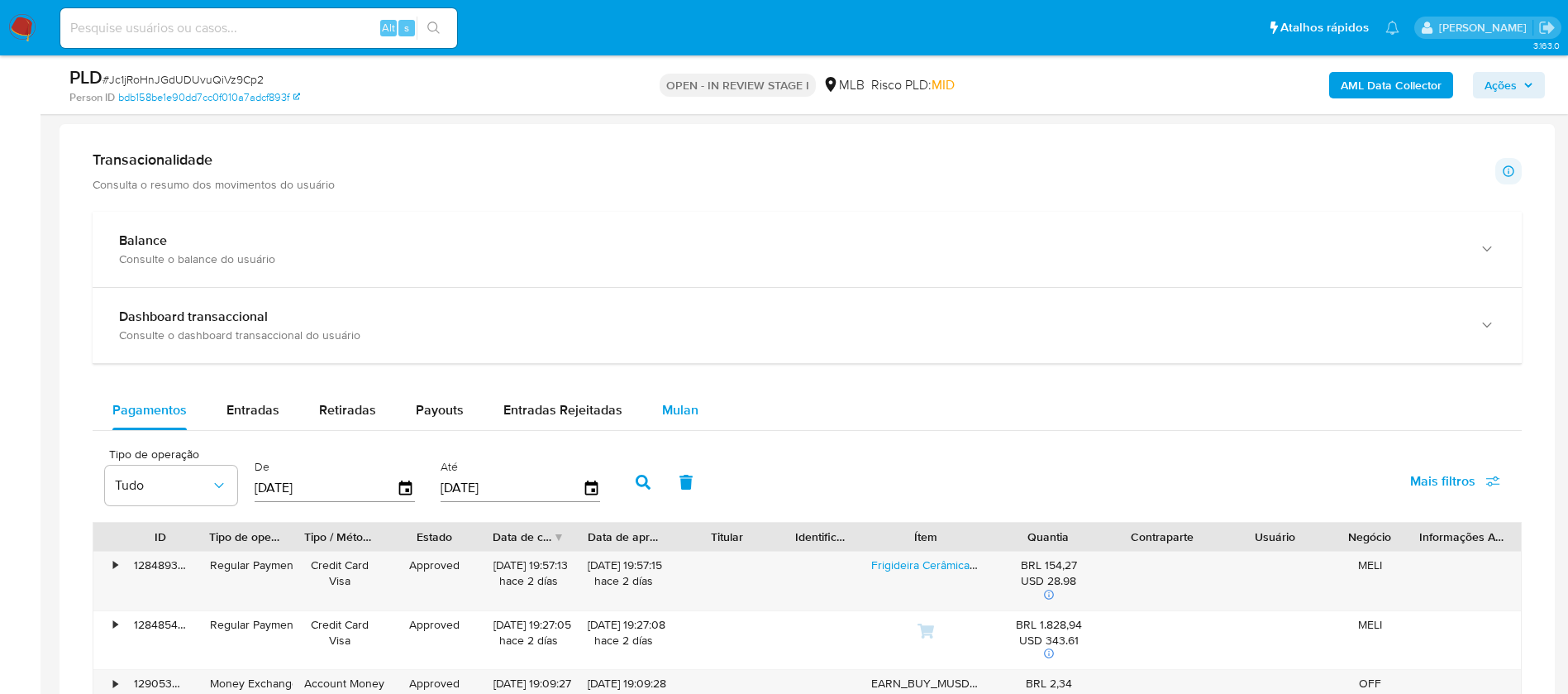
click at [685, 405] on span "Mulan" at bounding box center [680, 409] width 36 height 19
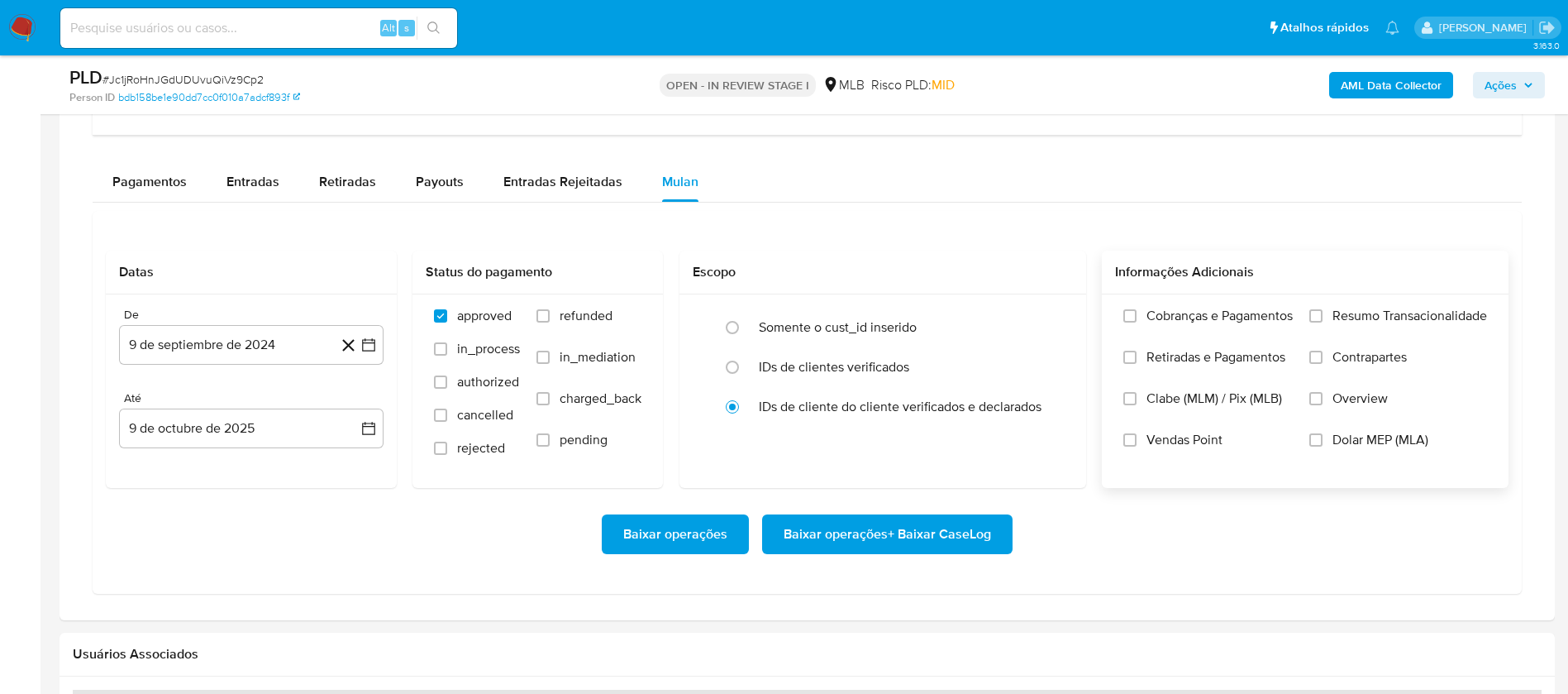
scroll to position [1364, 0]
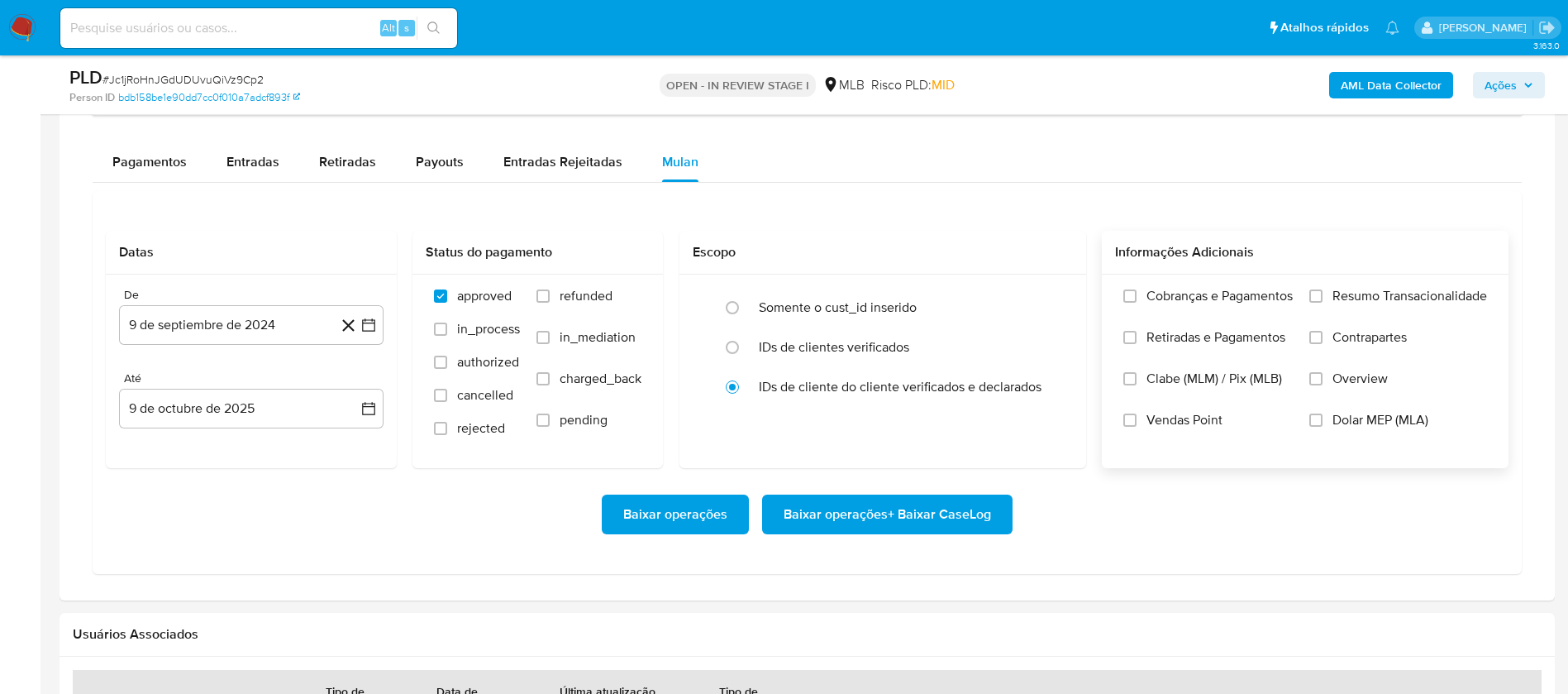
click at [1377, 295] on span "Resumo Transacionalidade" at bounding box center [1409, 296] width 155 height 17
click at [1322, 295] on input "Resumo Transacionalidade" at bounding box center [1316, 296] width 14 height 14
click at [1179, 418] on span "Vendas Point" at bounding box center [1184, 420] width 76 height 17
click at [1136, 418] on input "Vendas Point" at bounding box center [1130, 420] width 14 height 14
click at [289, 342] on button "9 de septiembre de 2024" at bounding box center [251, 325] width 264 height 40
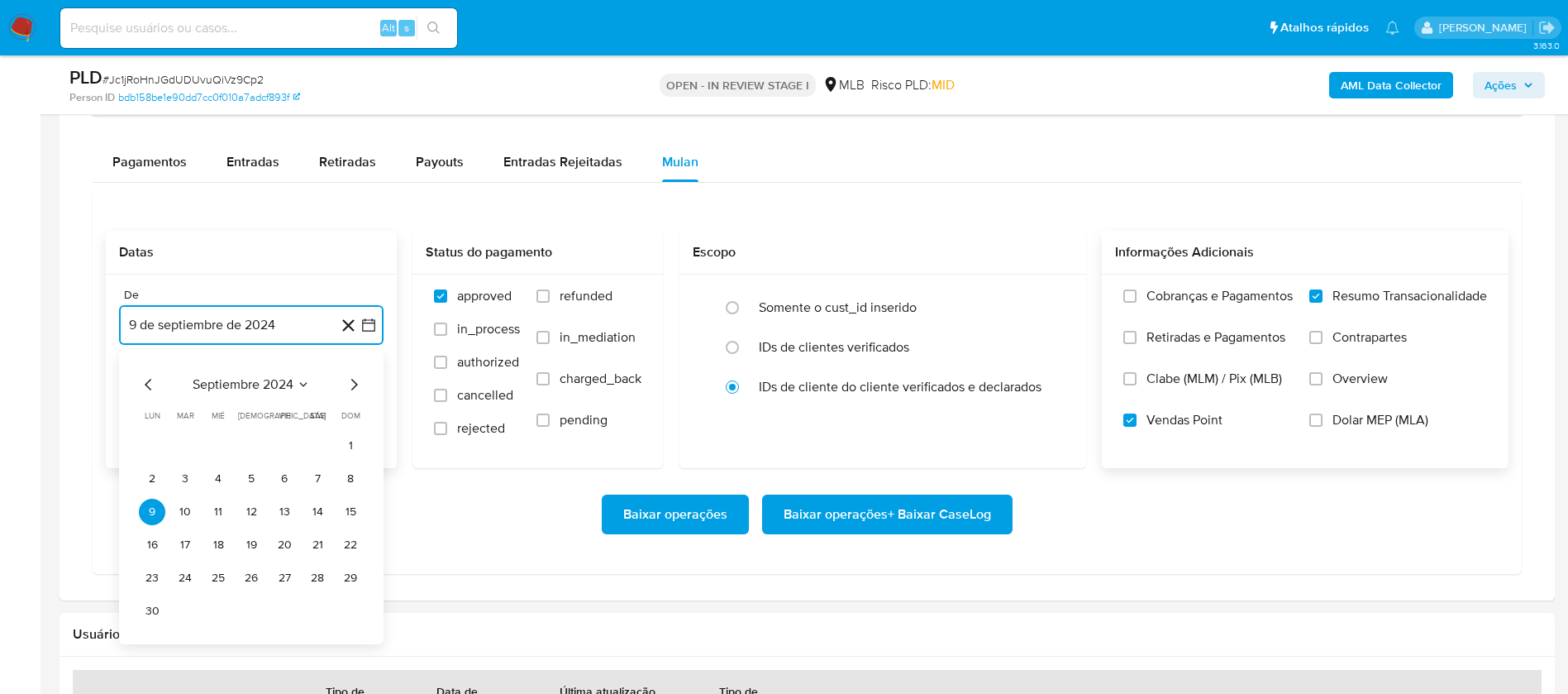
click at [289, 385] on span "septiembre 2024" at bounding box center [242, 385] width 101 height 17
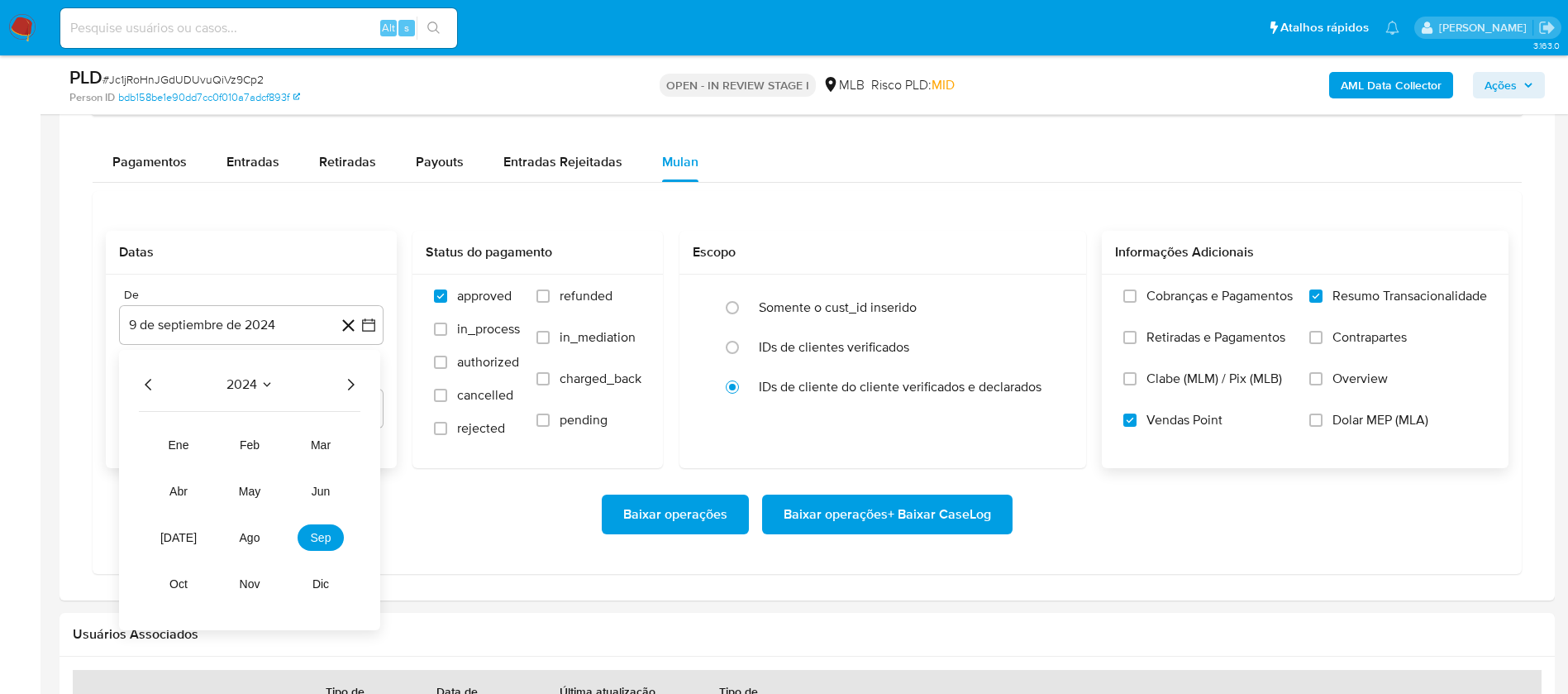
click at [348, 382] on icon "Año siguiente" at bounding box center [350, 384] width 19 height 19
click at [246, 538] on span "ago" at bounding box center [250, 538] width 20 height 14
click at [285, 448] on button "1" at bounding box center [284, 445] width 26 height 26
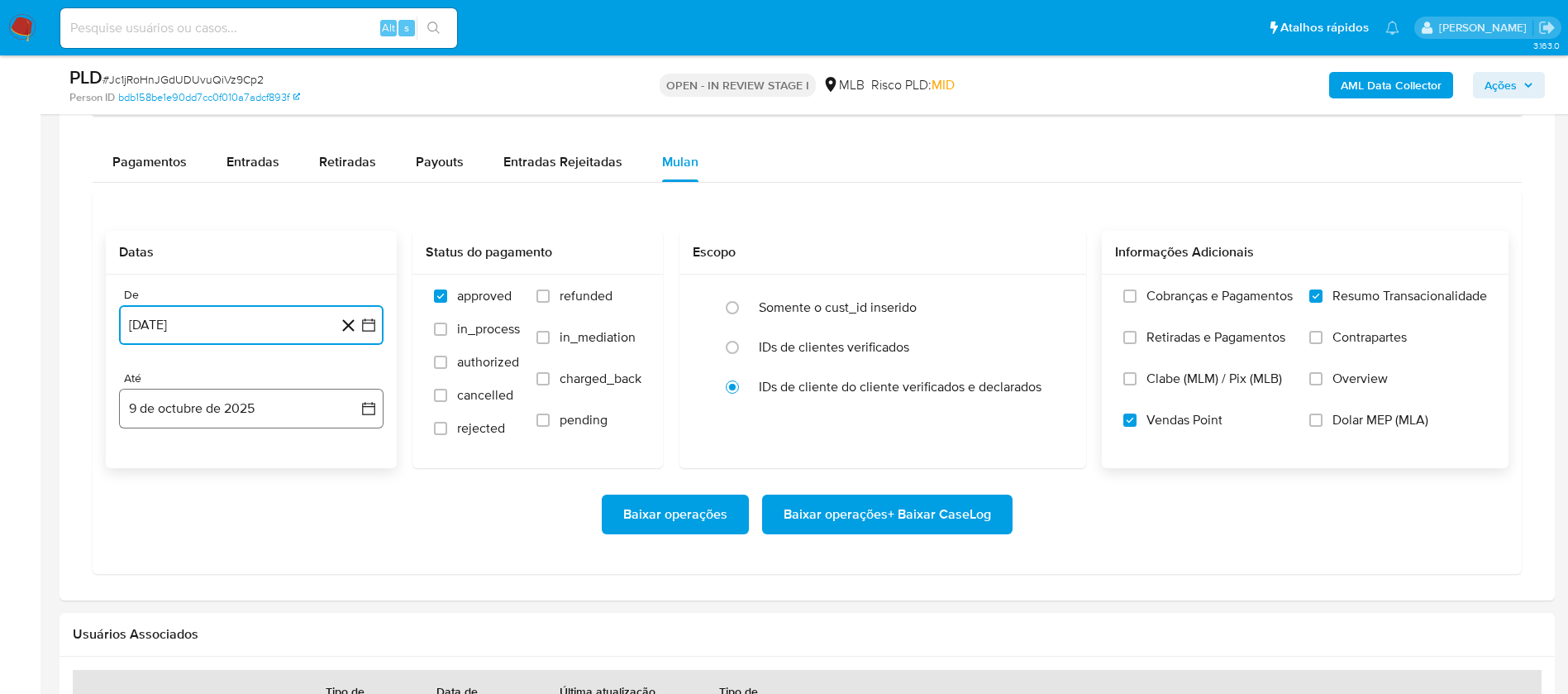
click at [289, 419] on button "9 de octubre de 2025" at bounding box center [251, 408] width 264 height 40
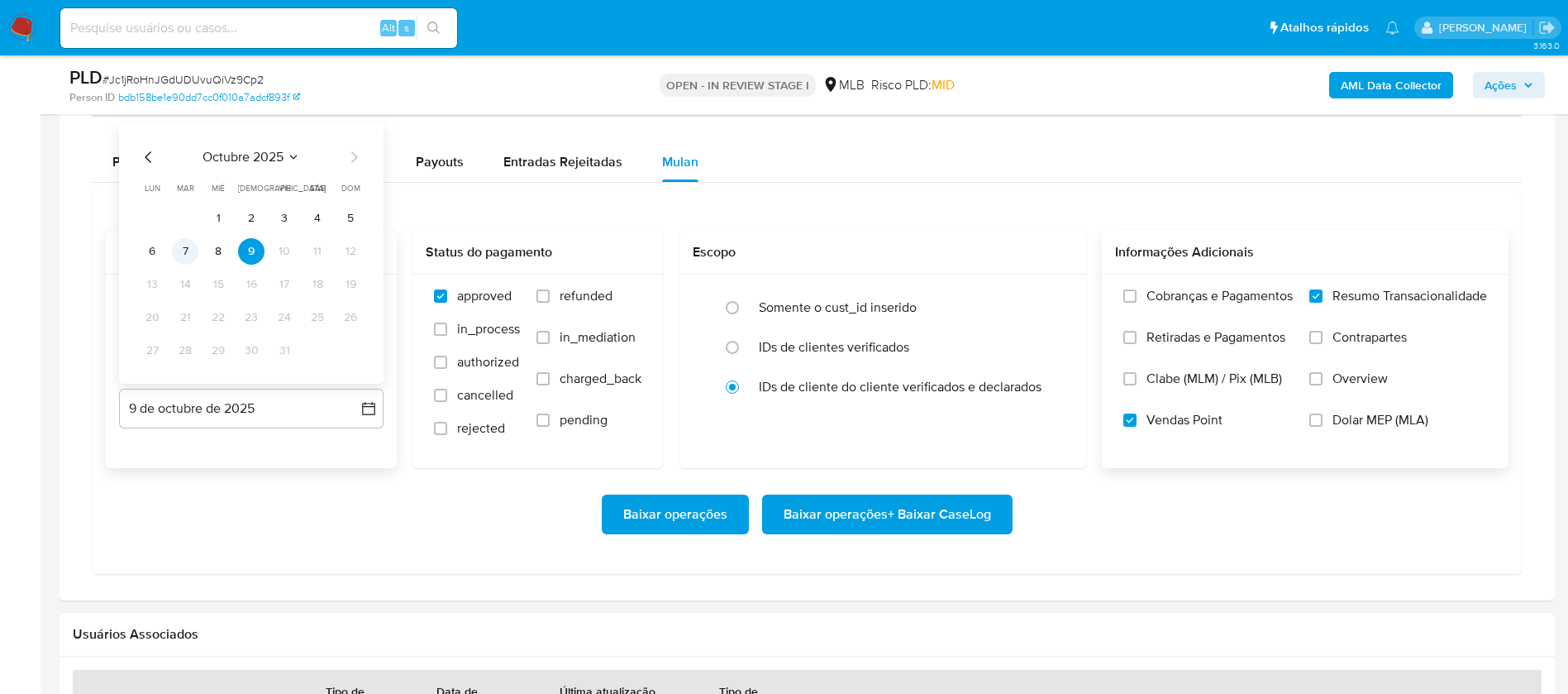
click at [177, 249] on button "7" at bounding box center [184, 251] width 26 height 26
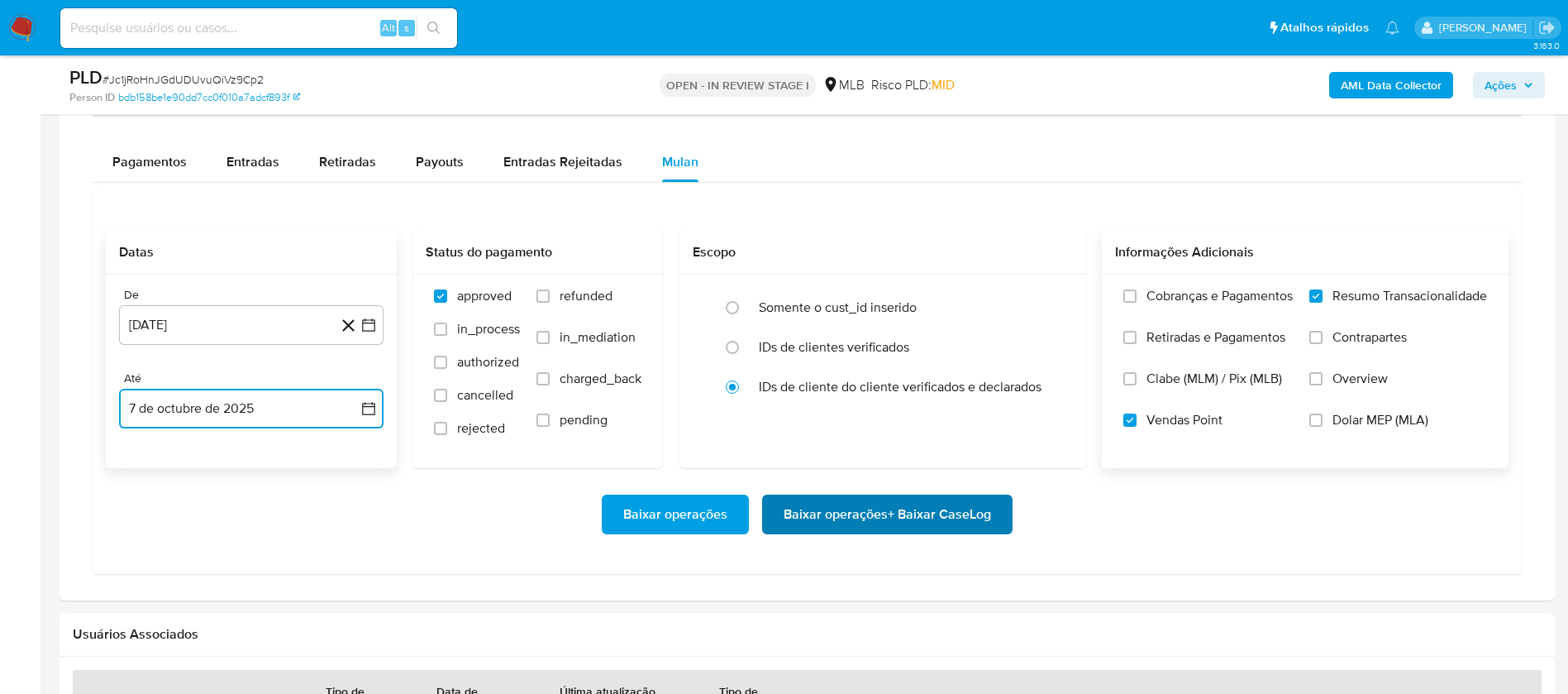
click at [921, 513] on span "Baixar operações + Baixar CaseLog" at bounding box center [887, 514] width 208 height 36
